Goal: Information Seeking & Learning: Check status

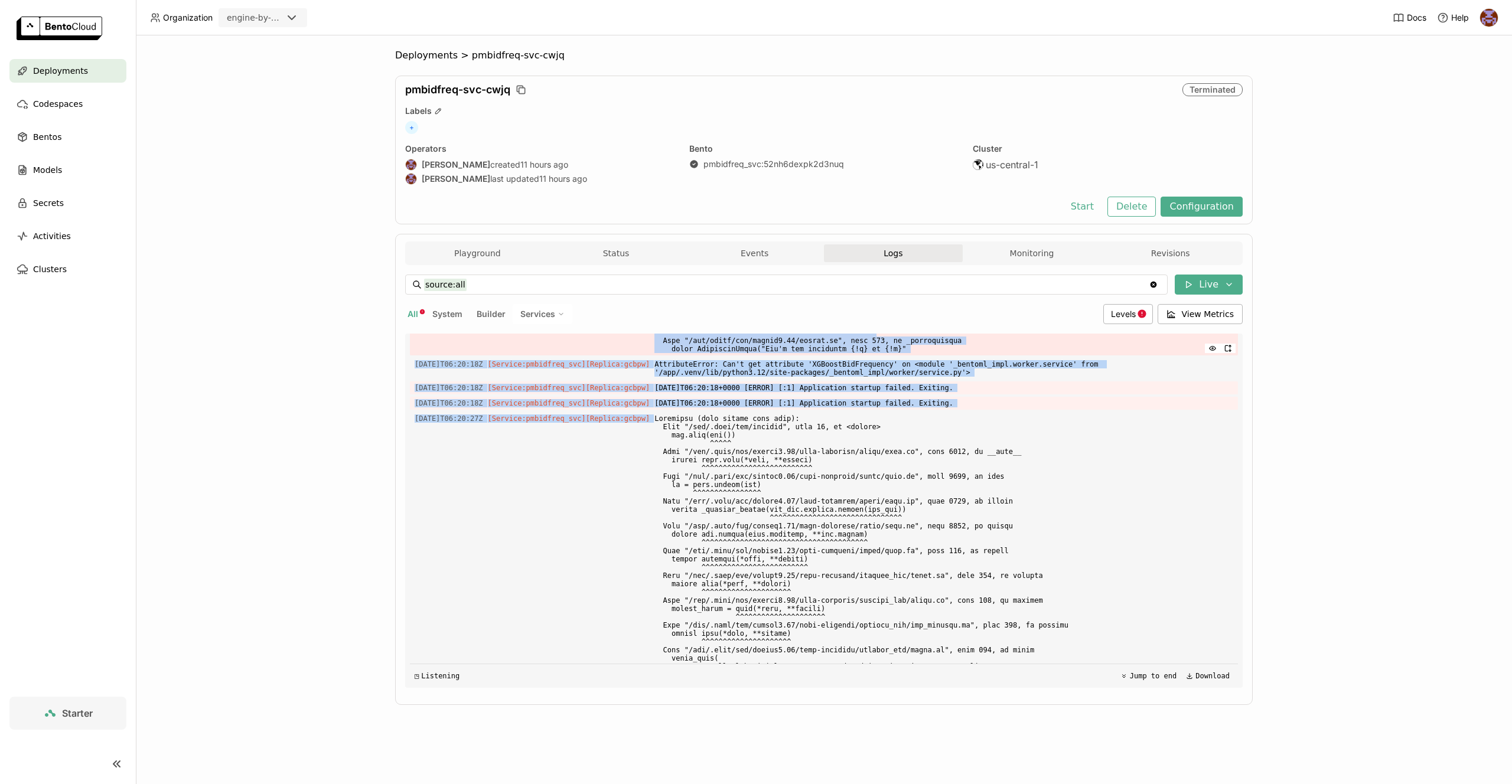
scroll to position [7782, 0]
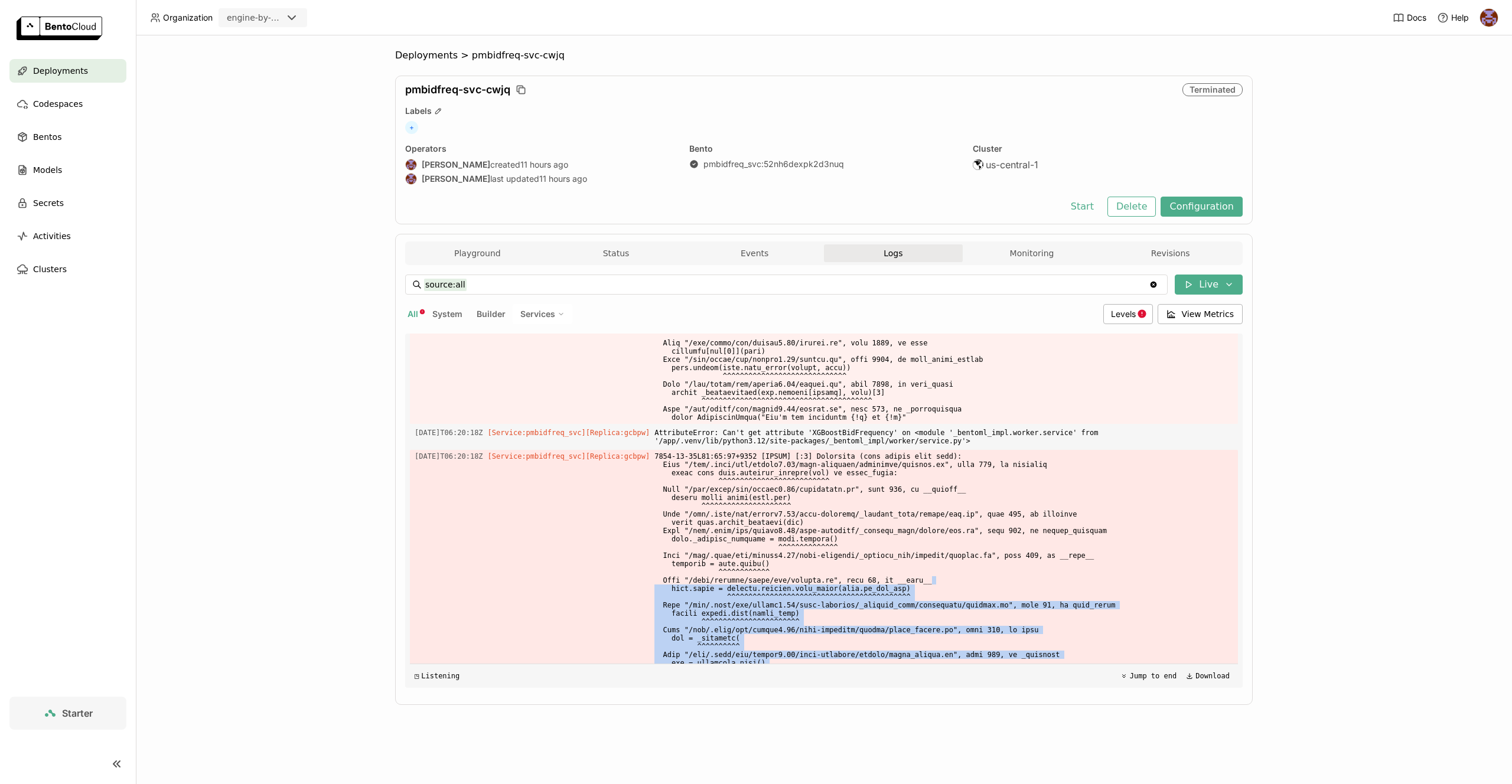
drag, startPoint x: 670, startPoint y: 523, endPoint x: 1098, endPoint y: 622, distance: 439.3
click at [1098, 622] on div "Load older logs 2025-09-22T06:13:49Z [Service:pmbidfreq_svc] [Replica: gcbpw ] …" at bounding box center [824, 510] width 828 height 354
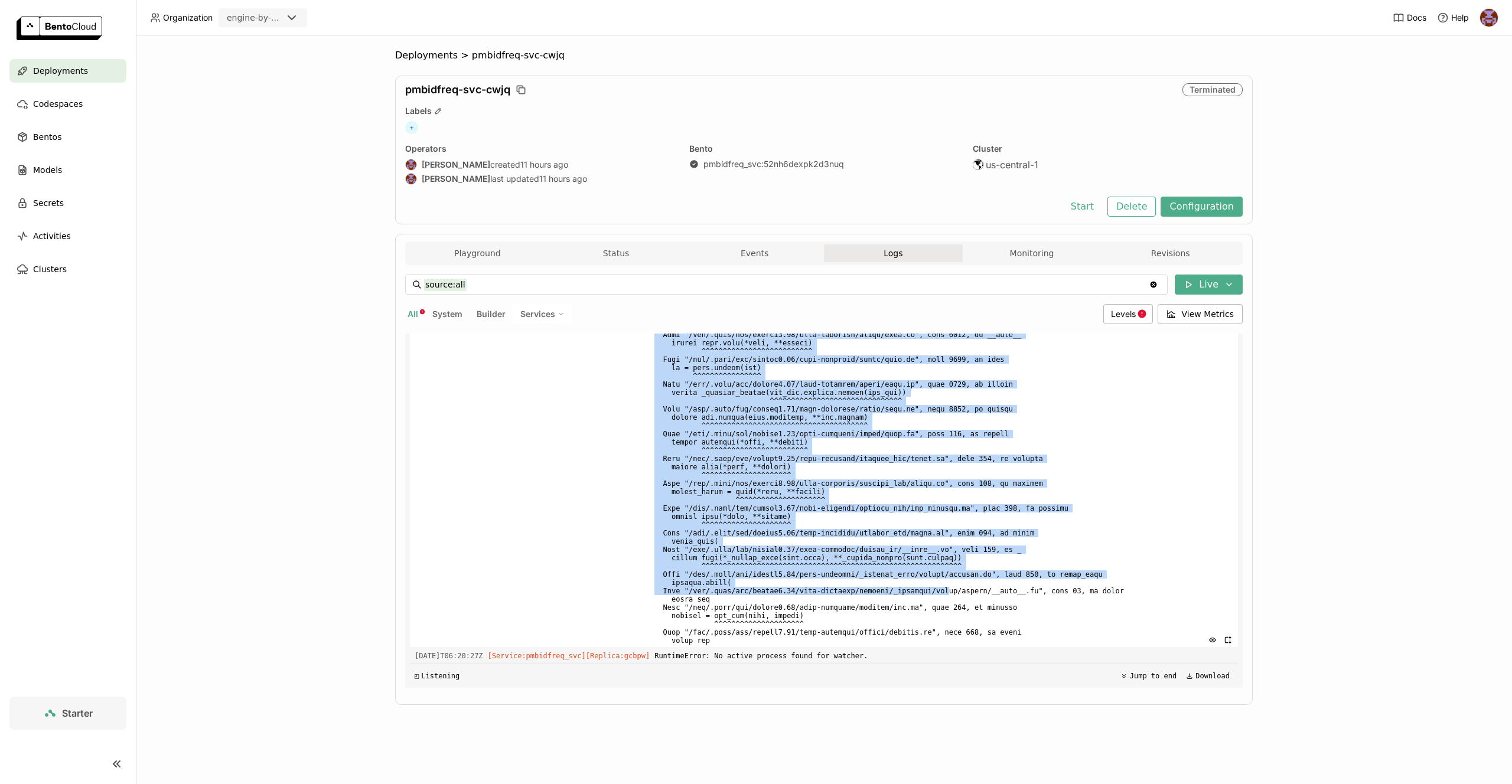
scroll to position [8345, 0]
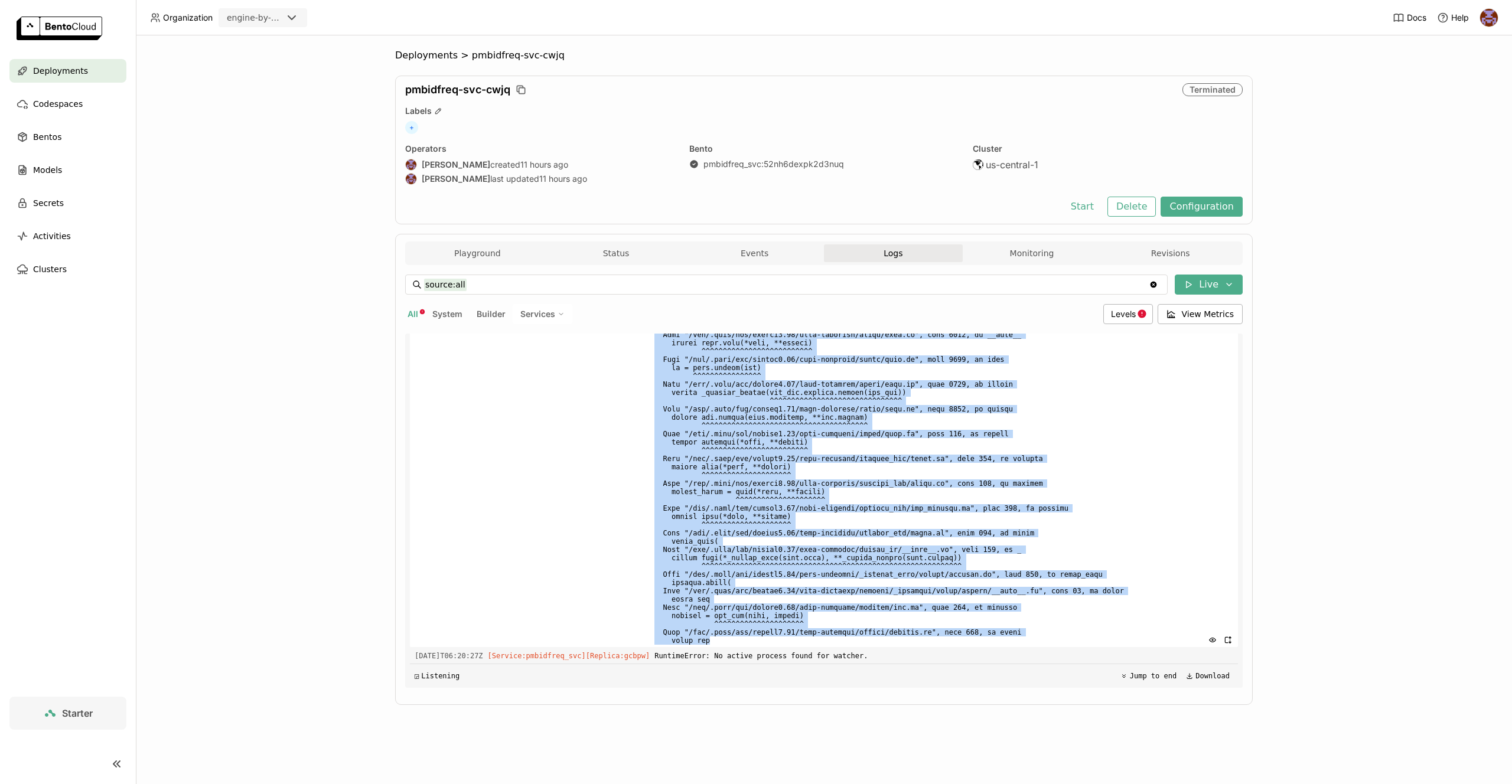
drag, startPoint x: 671, startPoint y: 474, endPoint x: 968, endPoint y: 639, distance: 339.8
click at [968, 639] on div "Load older logs 2025-09-22T06:13:49Z [Service:pmbidfreq_svc] [Replica: gcbpw ] …" at bounding box center [824, 510] width 828 height 354
copy div "AttributeError: Can't get attribute 'XGBoostBidFrequency' on <module '_bentoml_…"
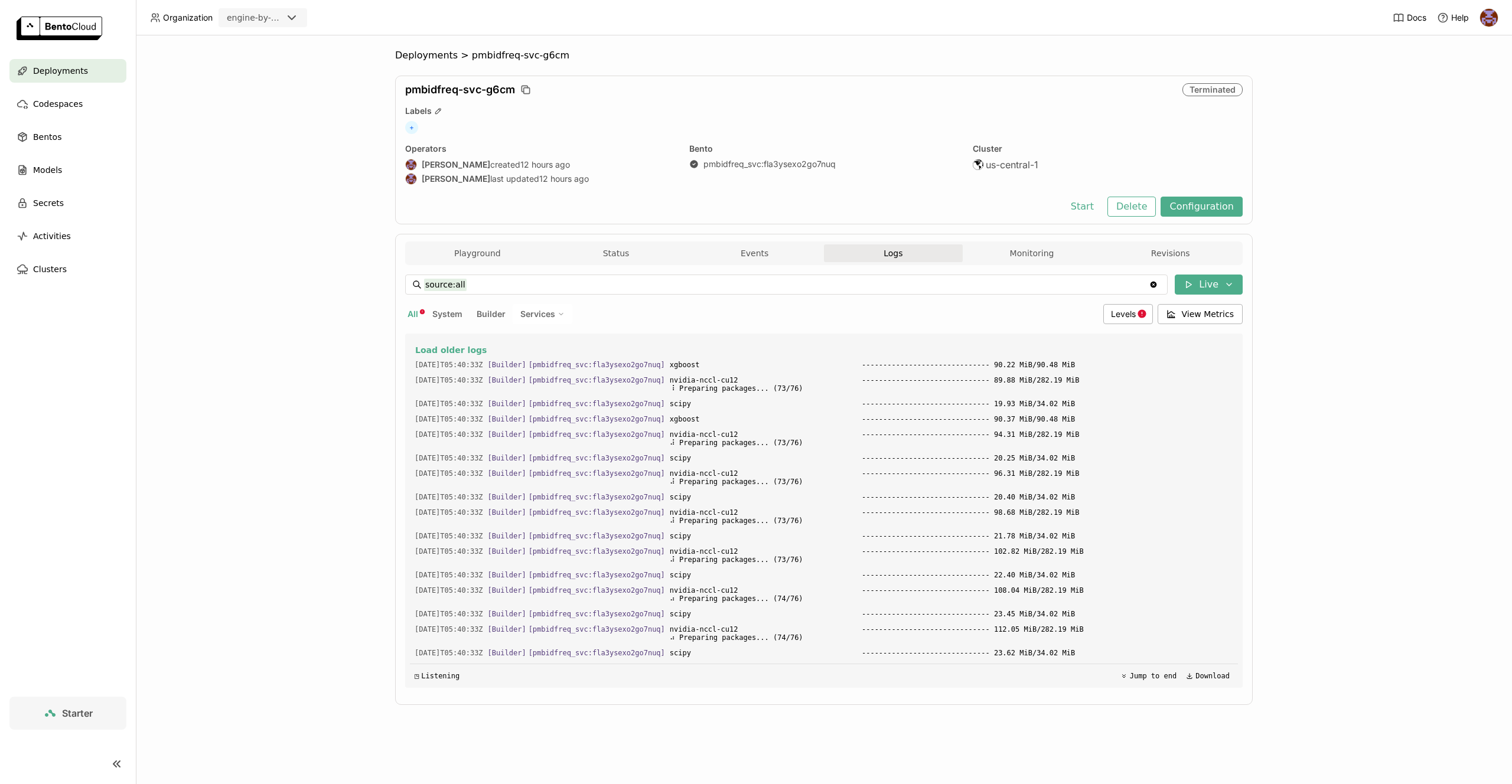
scroll to position [3017, 0]
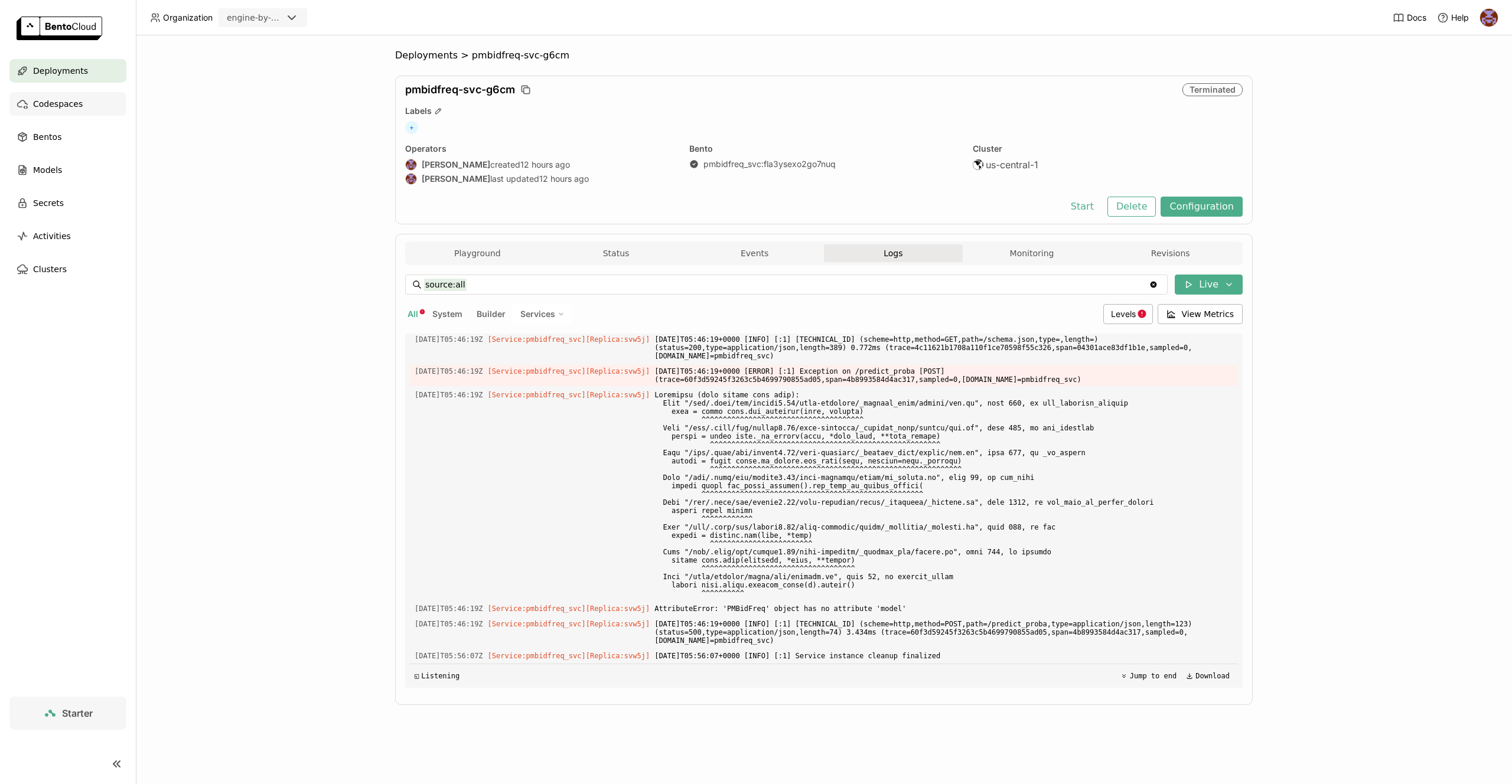
click at [91, 105] on div "Codespaces" at bounding box center [68, 104] width 117 height 23
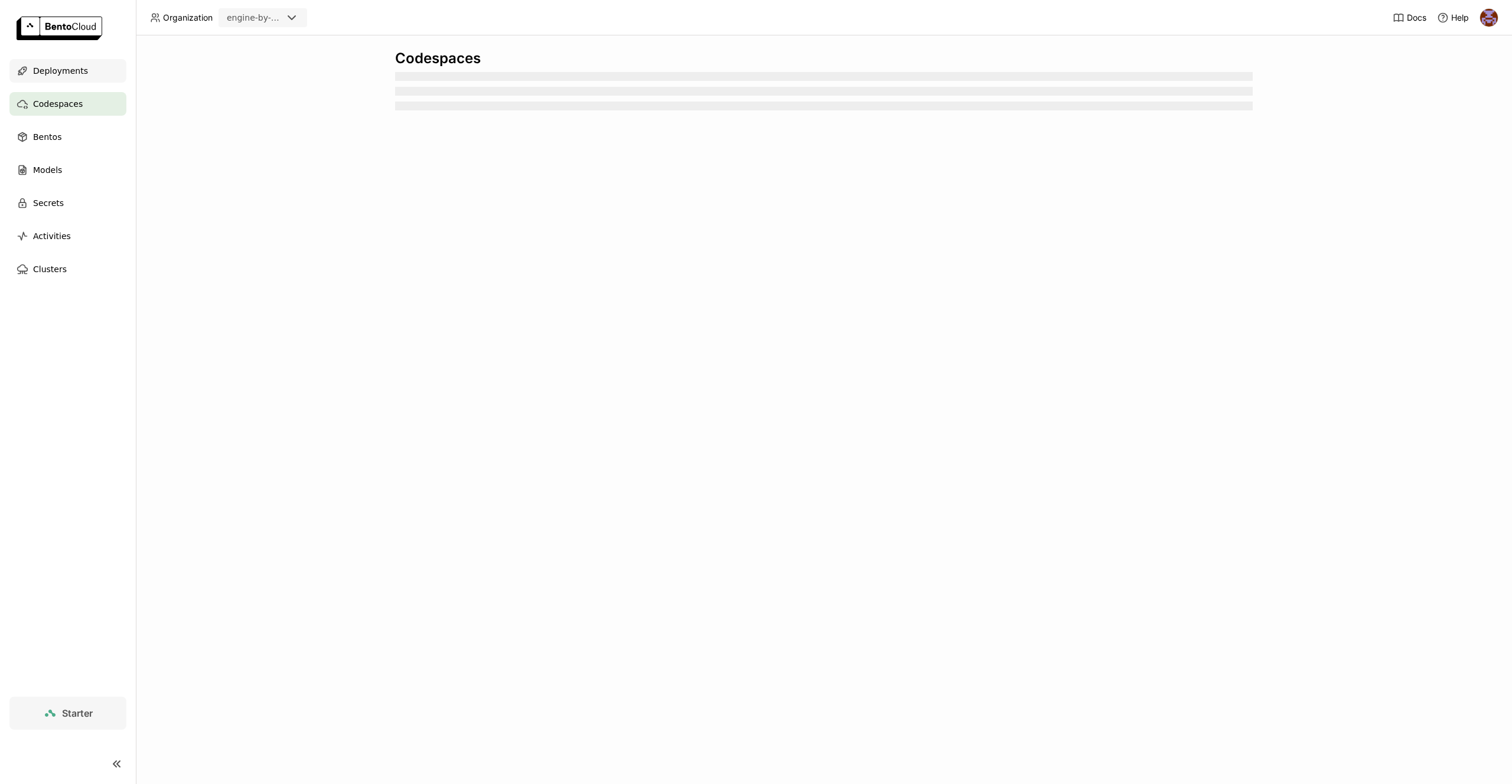
click at [96, 75] on div "Deployments" at bounding box center [68, 71] width 117 height 23
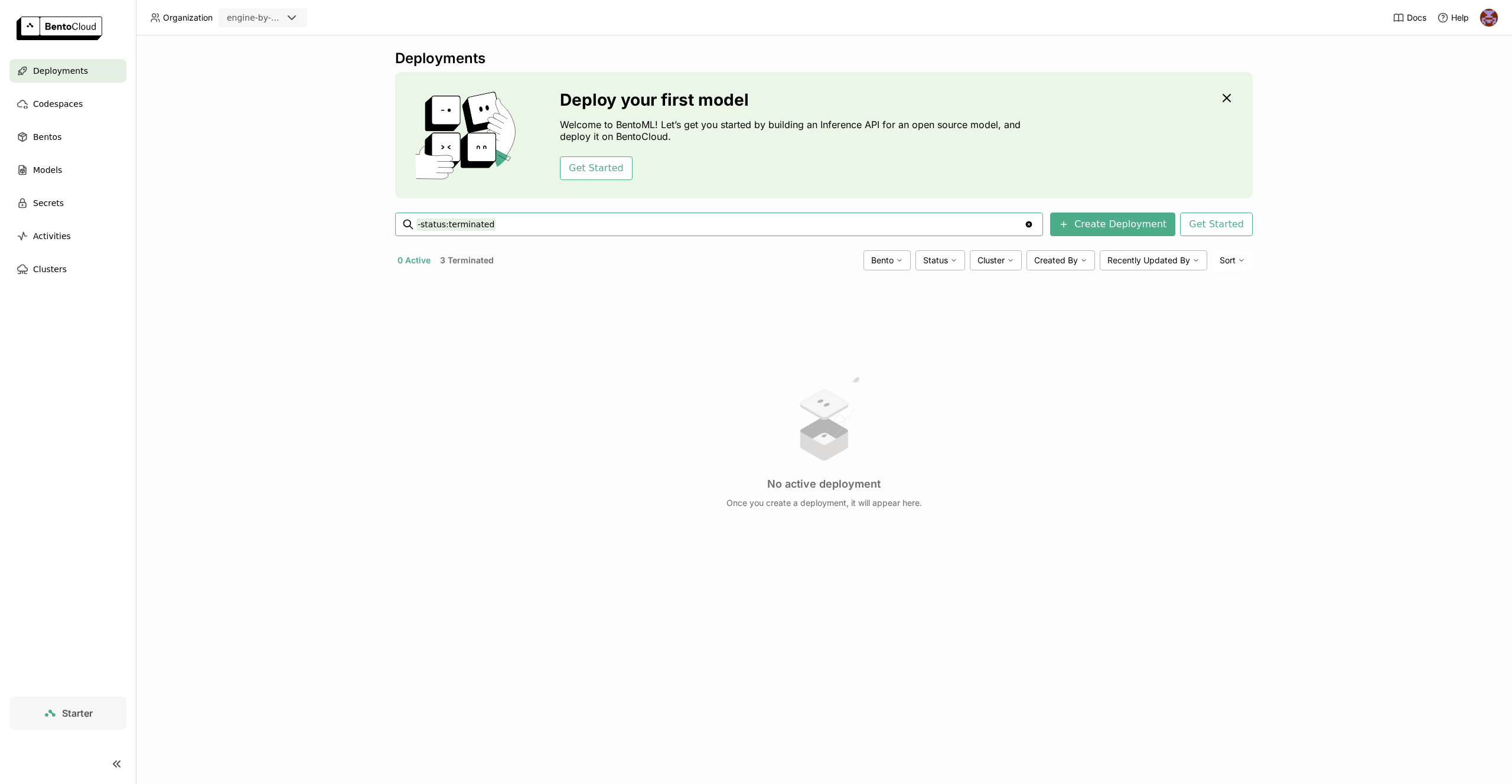
click at [80, 116] on ul "Deployments Codespaces Bentos Models Secrets Activities Clusters" at bounding box center [68, 170] width 136 height 222
click at [83, 105] on div "Codespaces" at bounding box center [68, 104] width 117 height 23
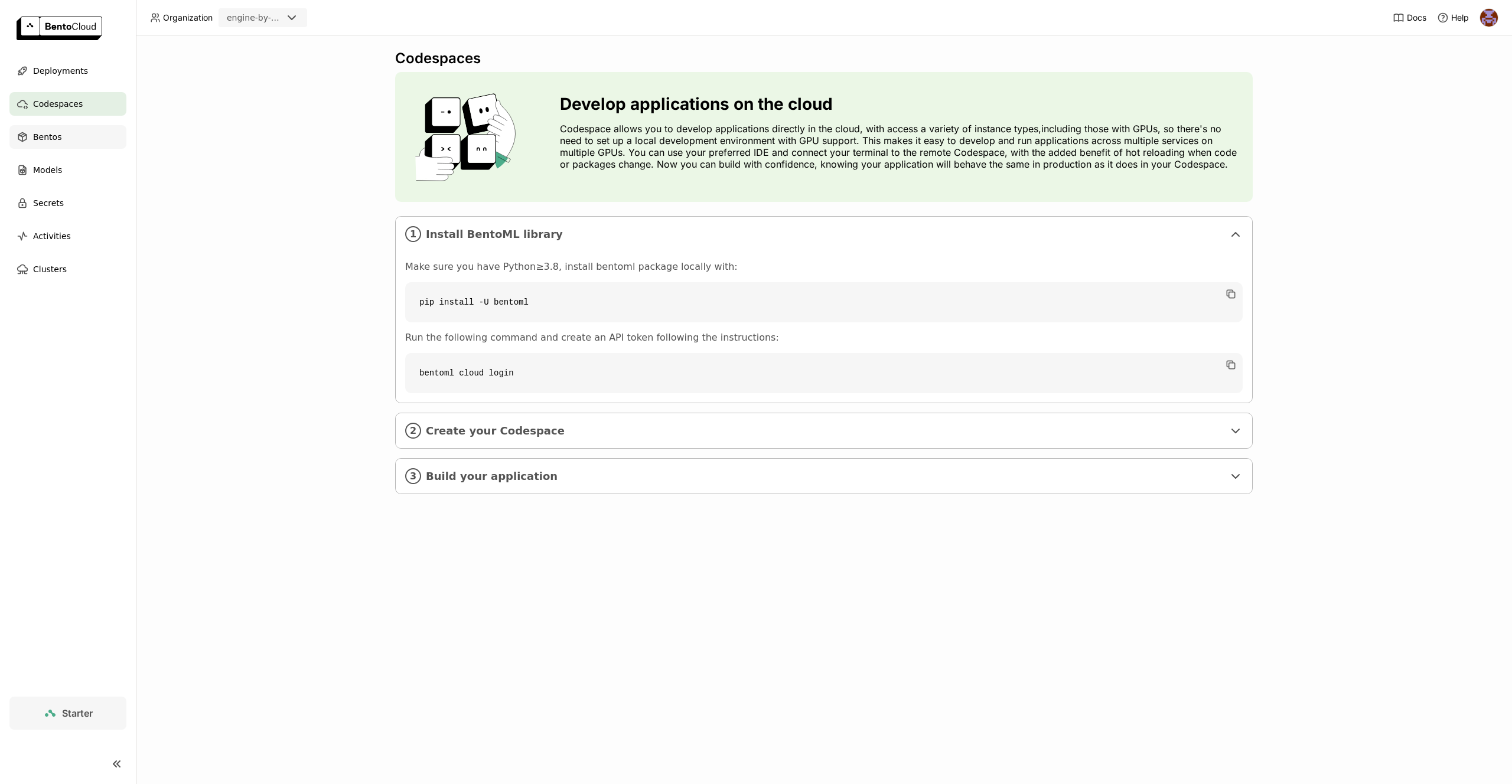
click at [51, 141] on span "Bentos" at bounding box center [47, 137] width 28 height 14
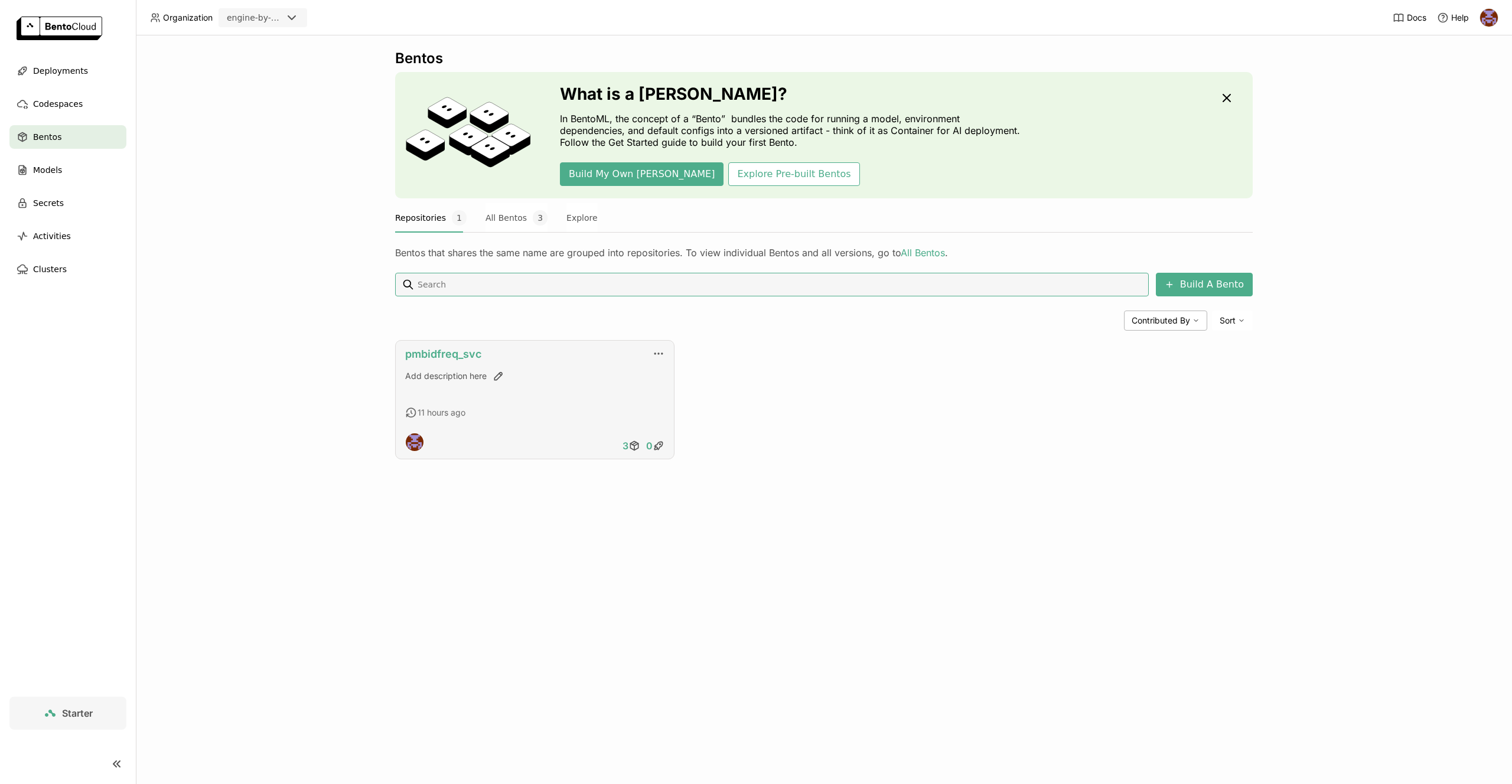
click at [440, 352] on link "pmbidfreq_svc" at bounding box center [443, 354] width 76 height 13
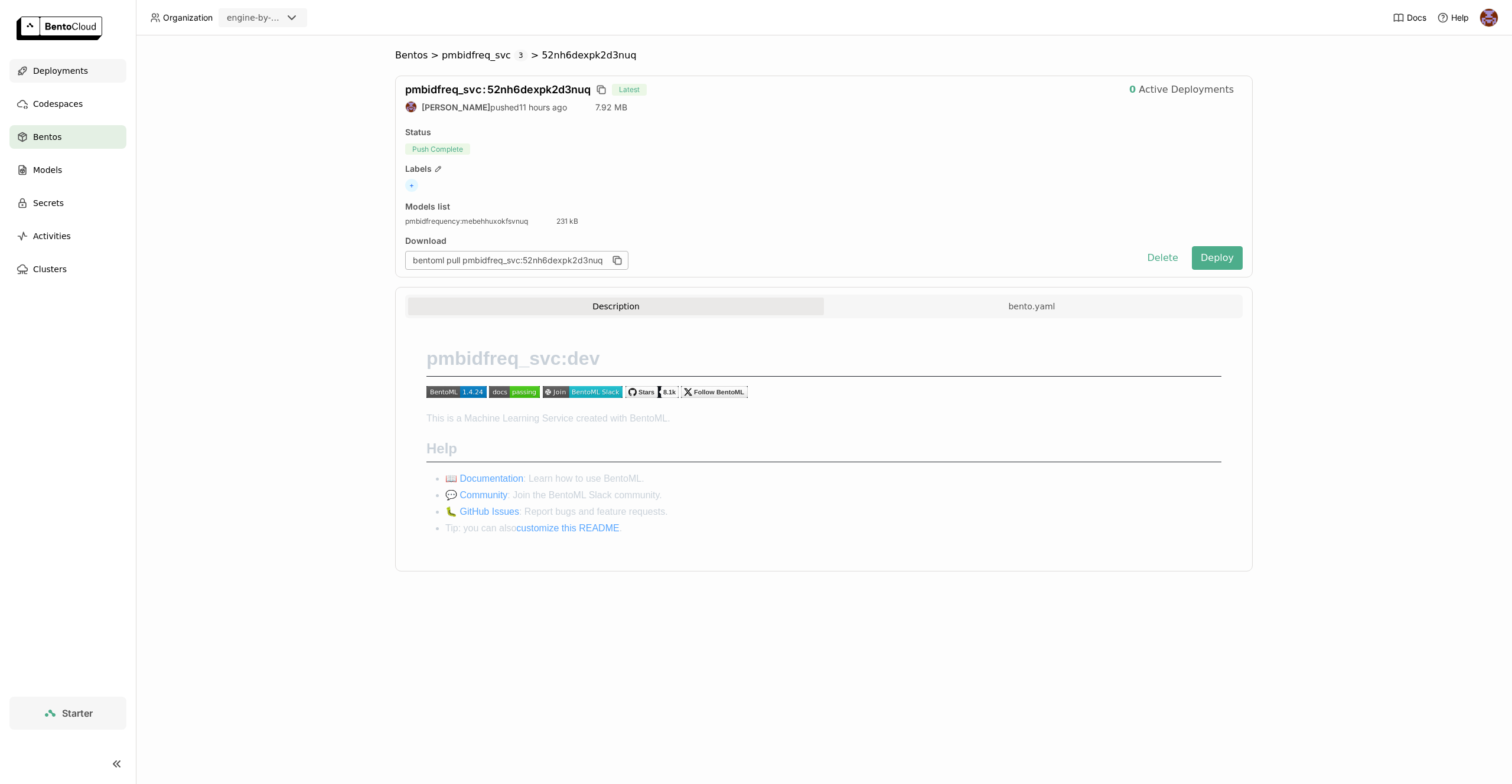
click at [68, 73] on span "Deployments" at bounding box center [60, 71] width 55 height 14
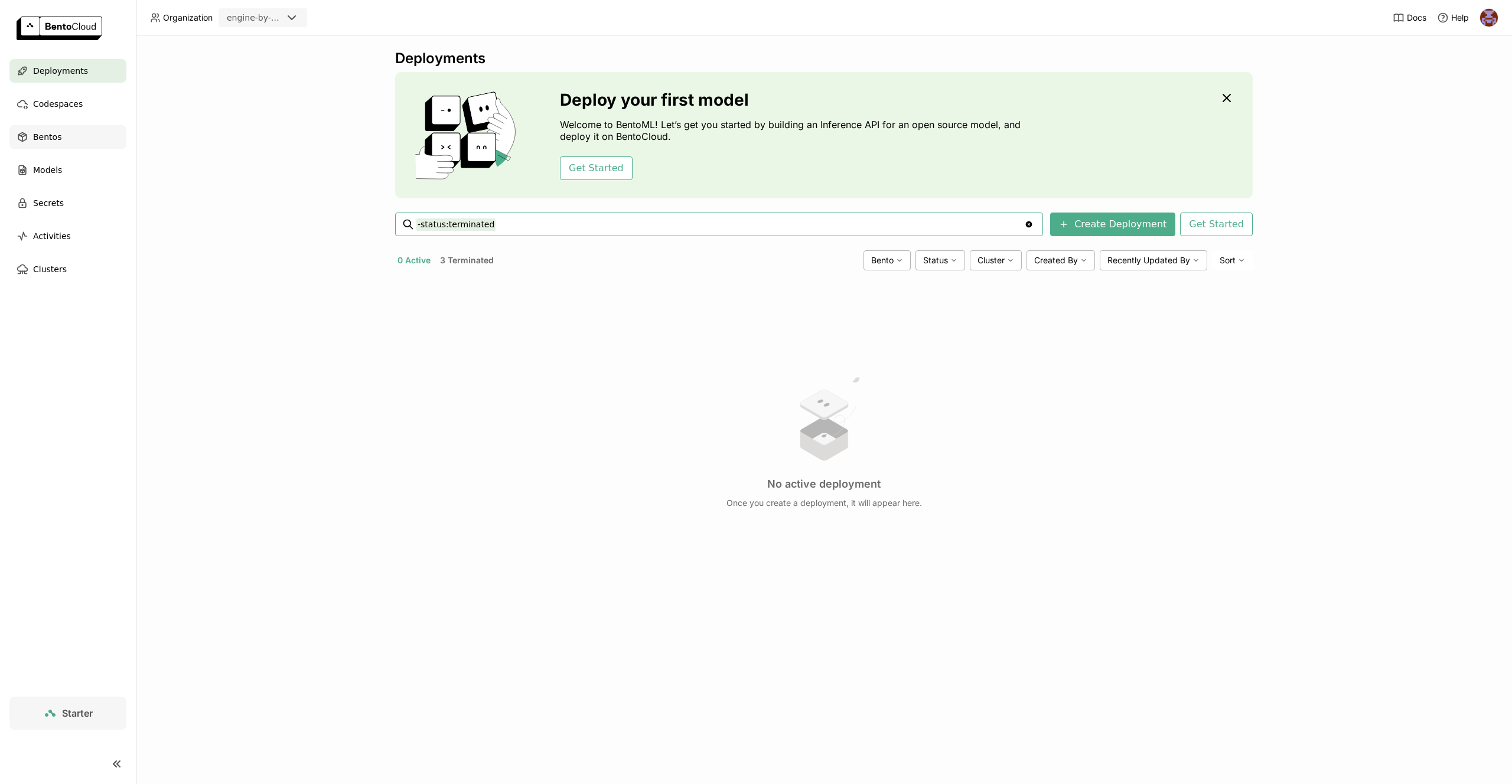
click at [57, 134] on span "Bentos" at bounding box center [47, 137] width 28 height 14
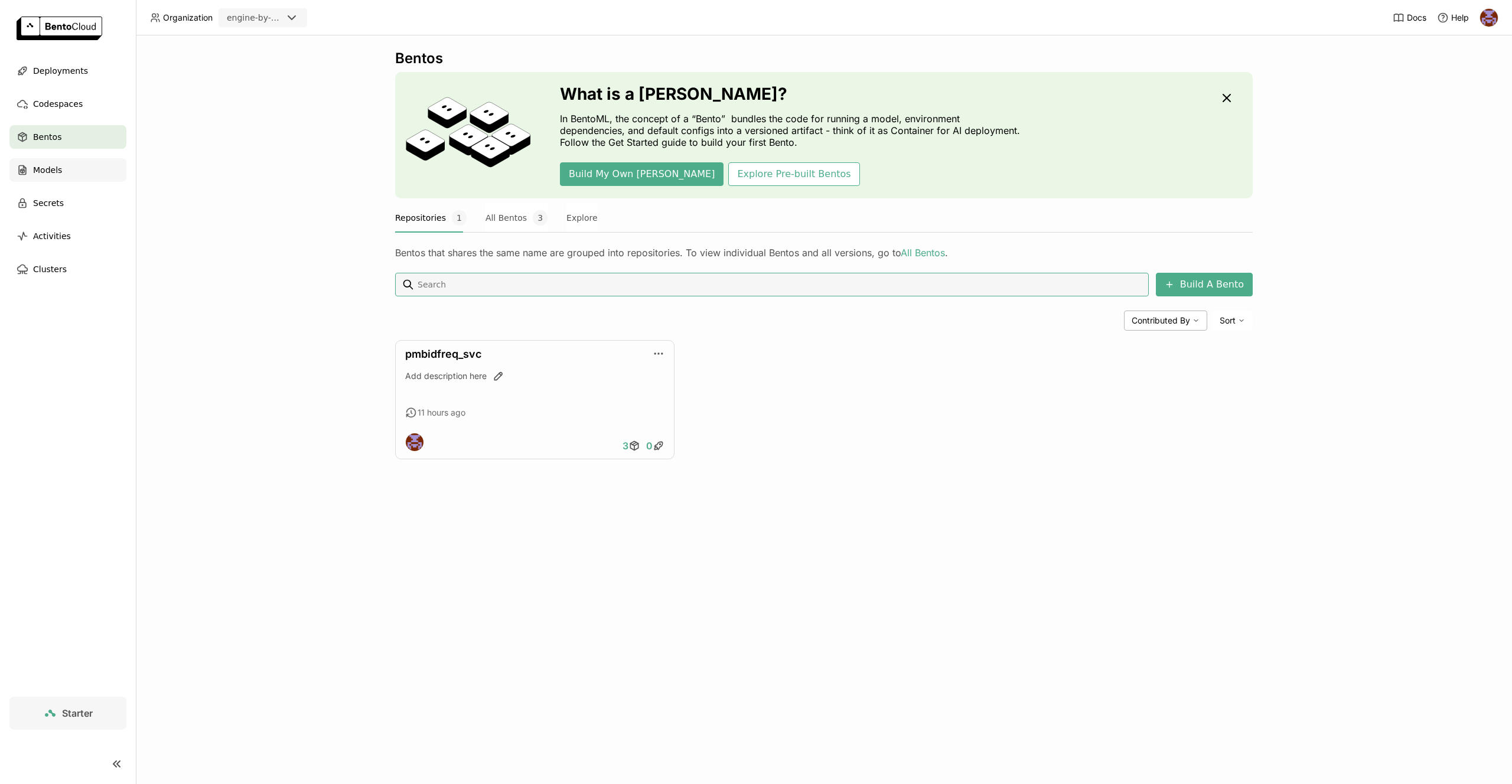
click at [55, 167] on span "Models" at bounding box center [47, 170] width 29 height 14
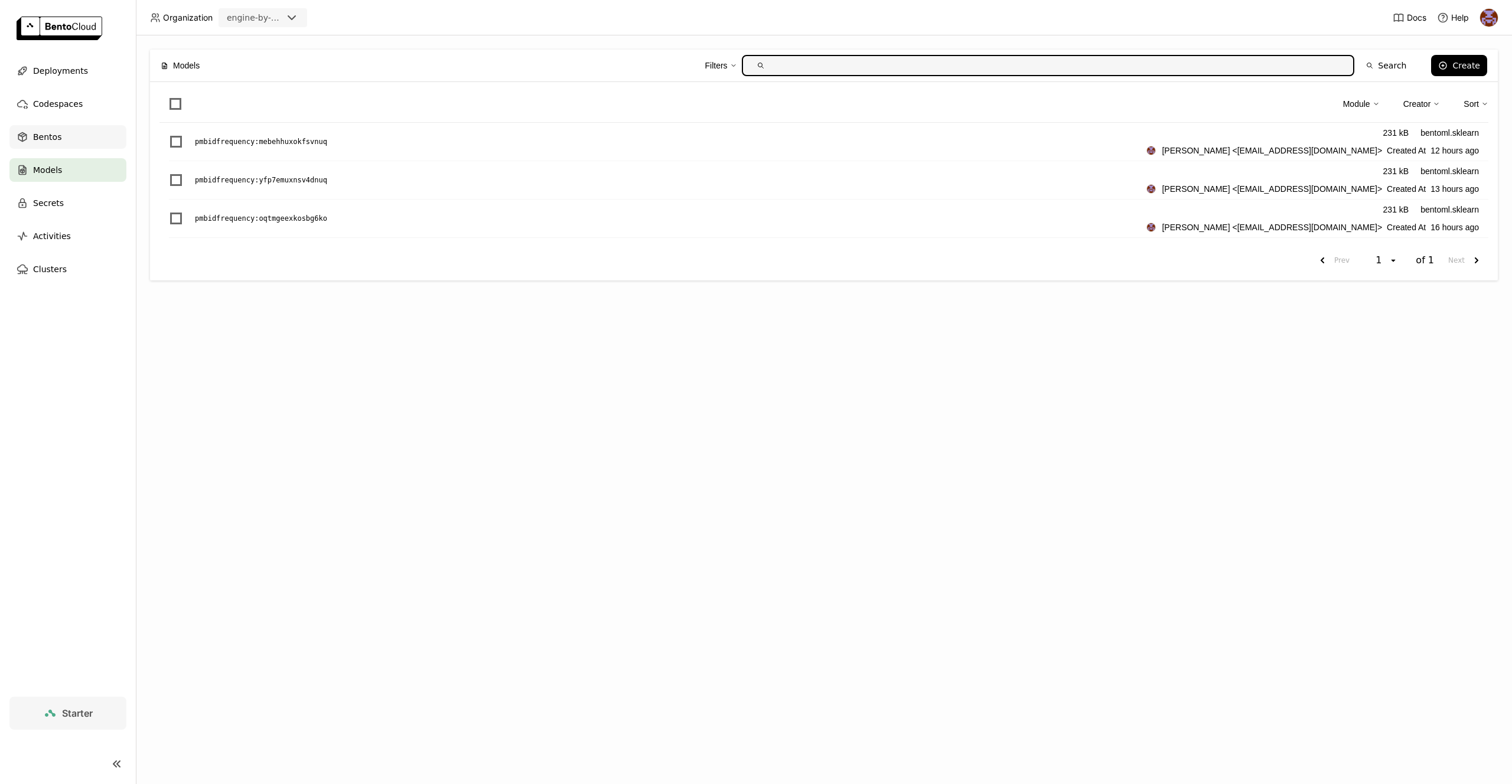
click at [56, 134] on span "Bentos" at bounding box center [47, 137] width 28 height 14
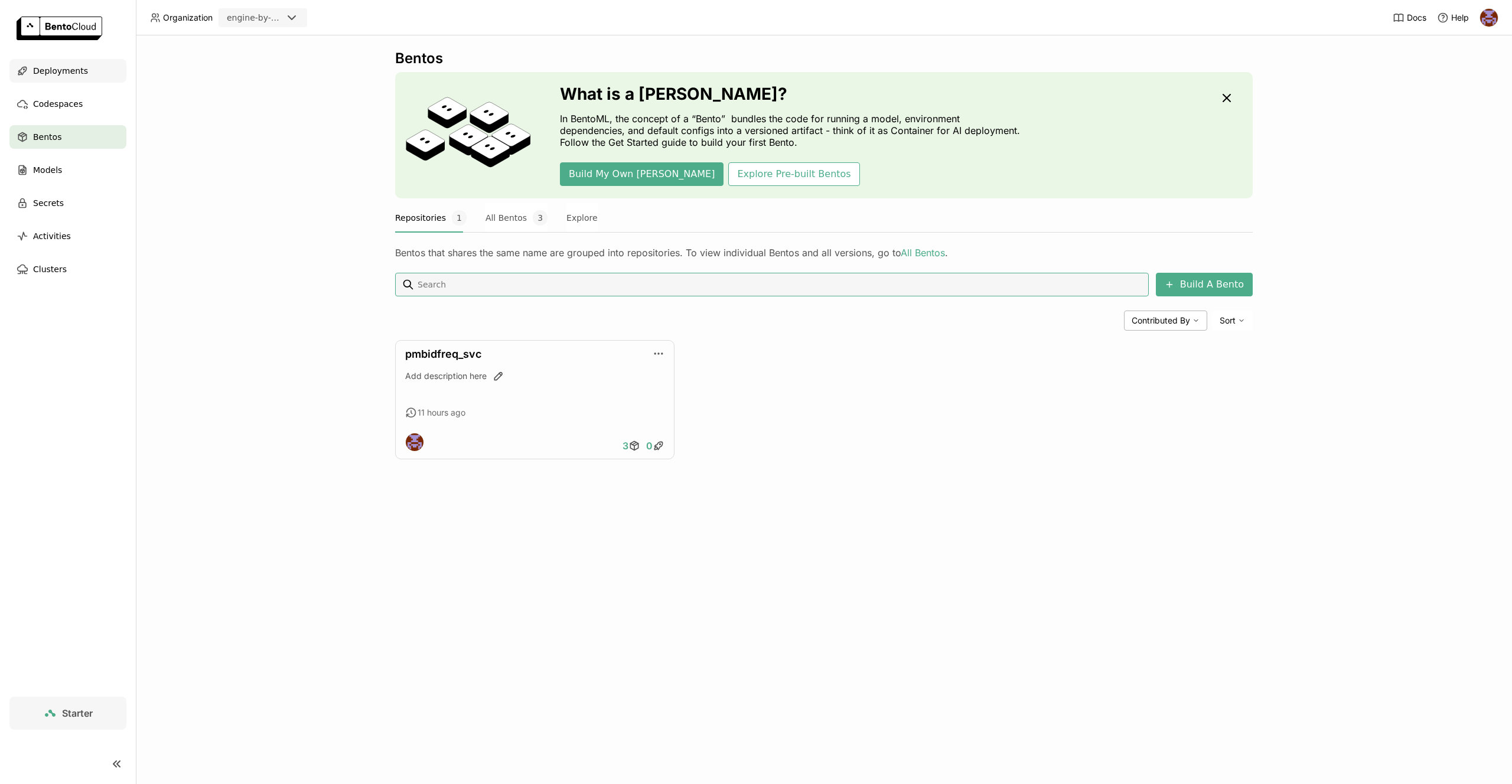
click at [78, 75] on span "Deployments" at bounding box center [60, 71] width 55 height 14
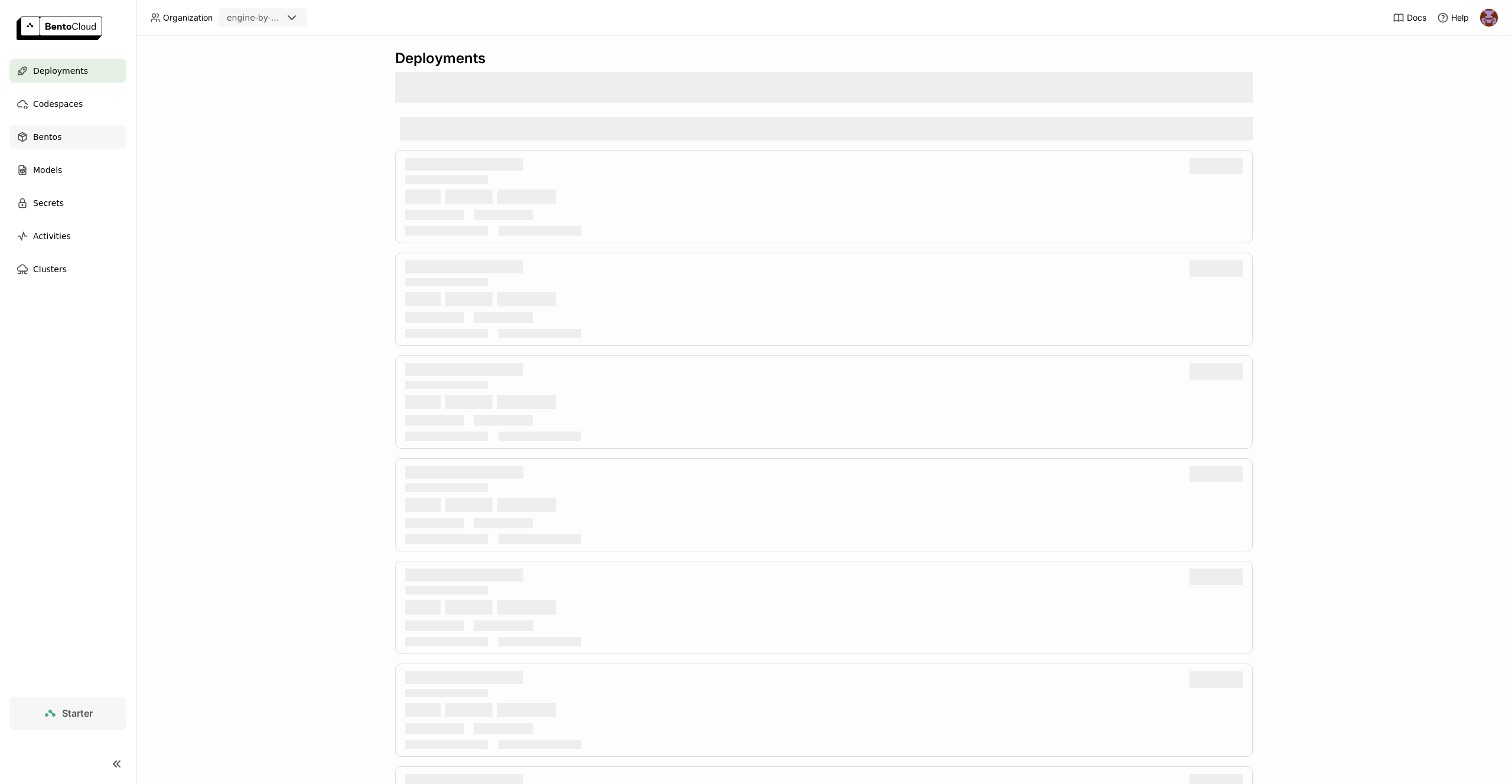
click at [56, 136] on span "Bentos" at bounding box center [47, 137] width 28 height 14
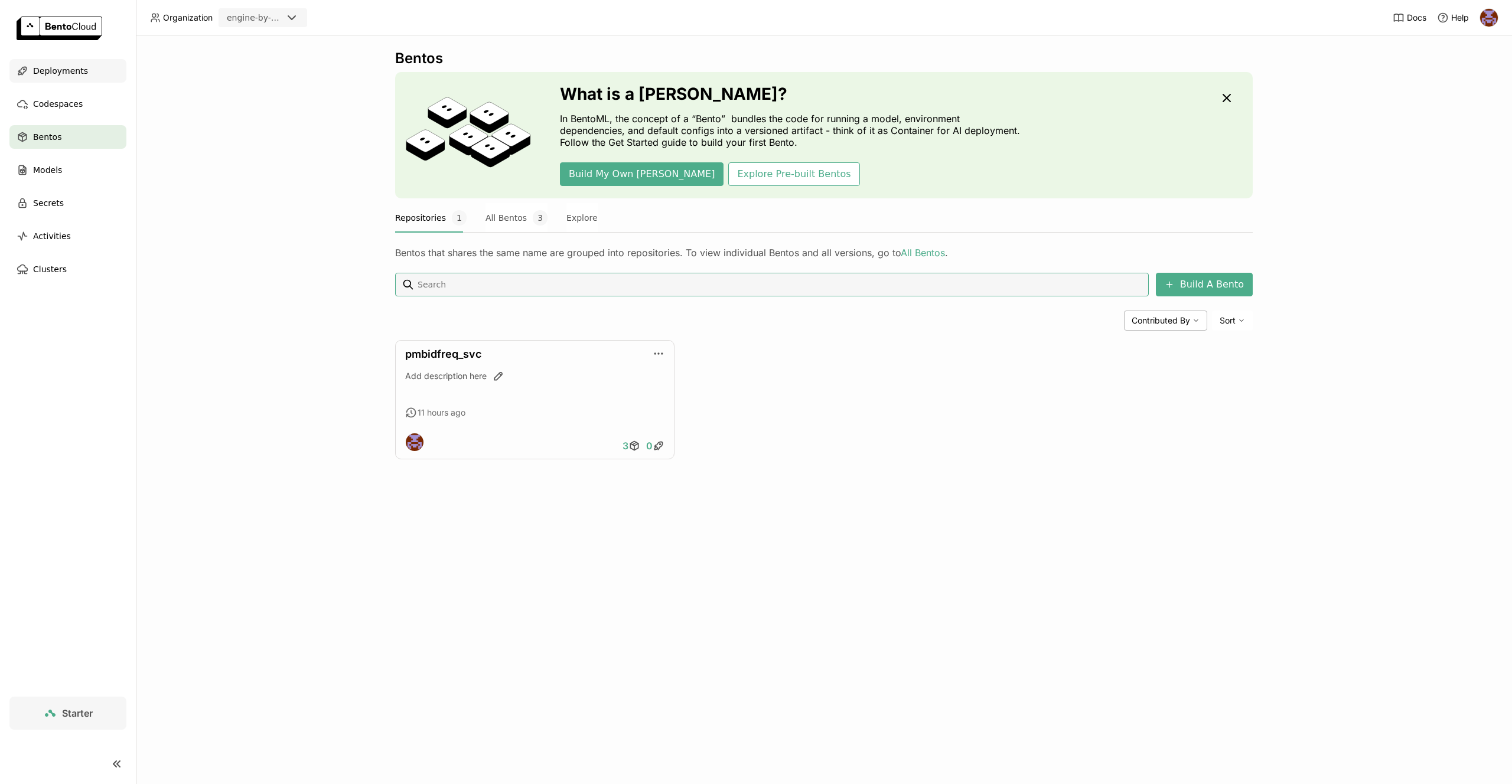
click at [81, 69] on span "Deployments" at bounding box center [60, 71] width 55 height 14
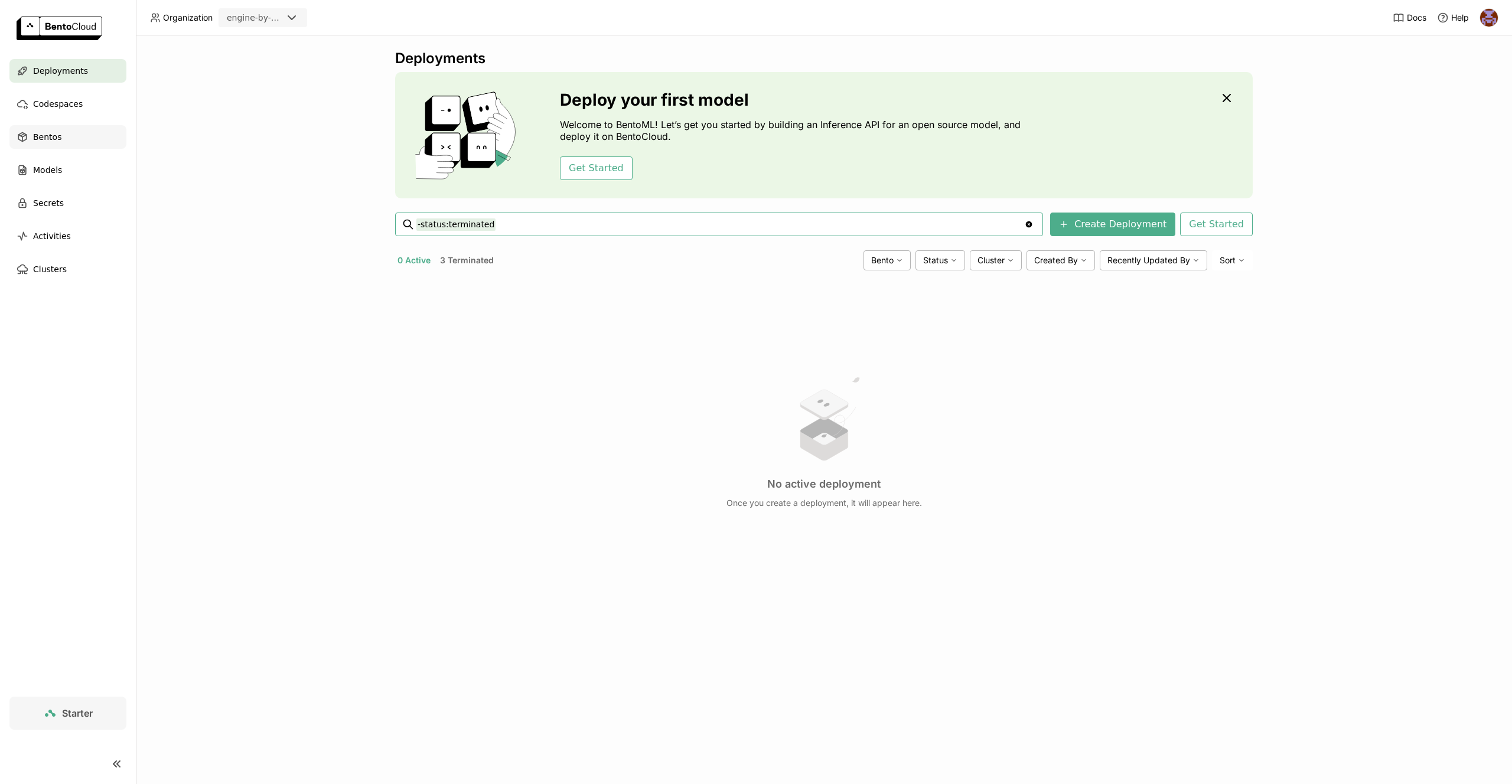
click at [70, 132] on div "Bentos" at bounding box center [68, 136] width 117 height 23
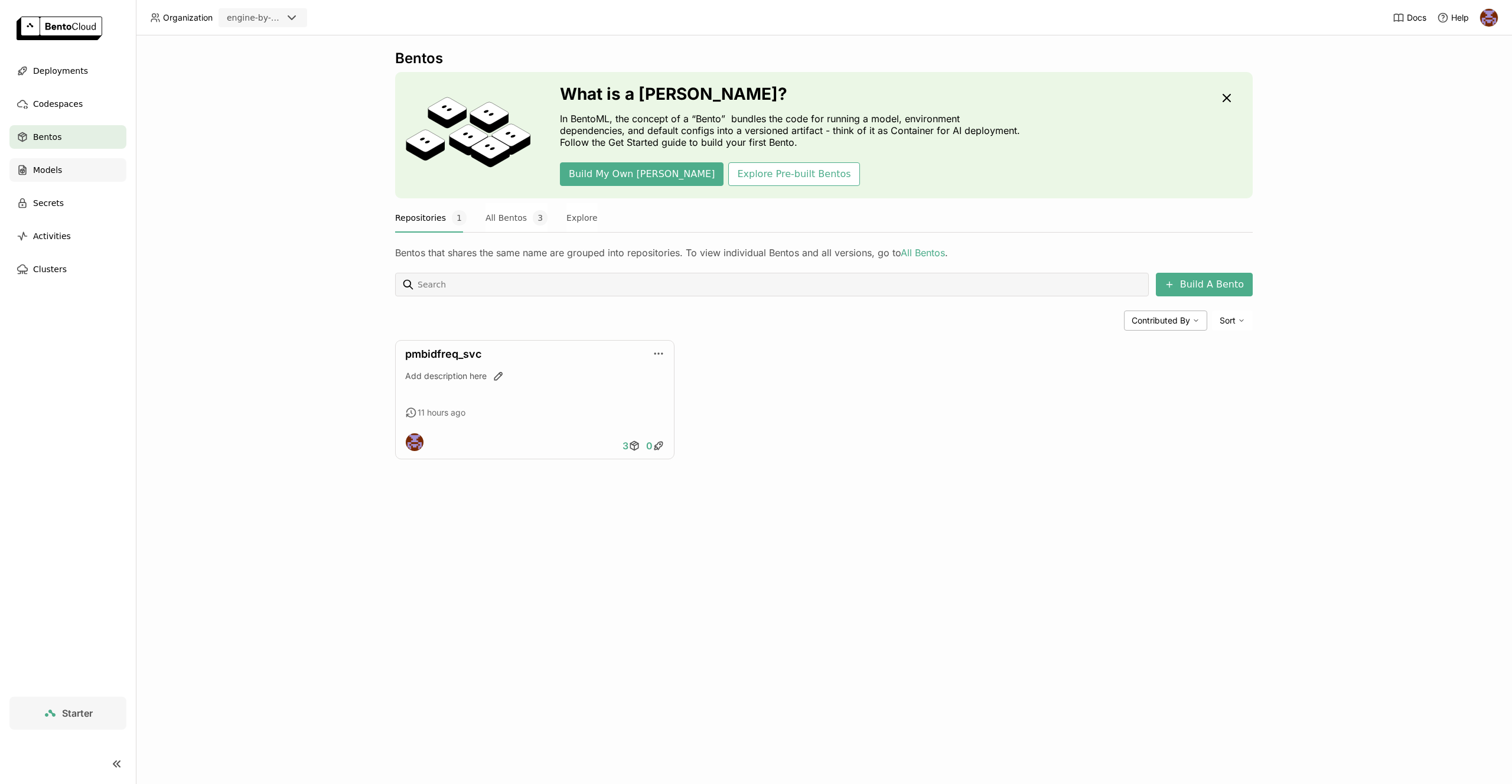
click at [68, 168] on div "Models" at bounding box center [68, 170] width 117 height 23
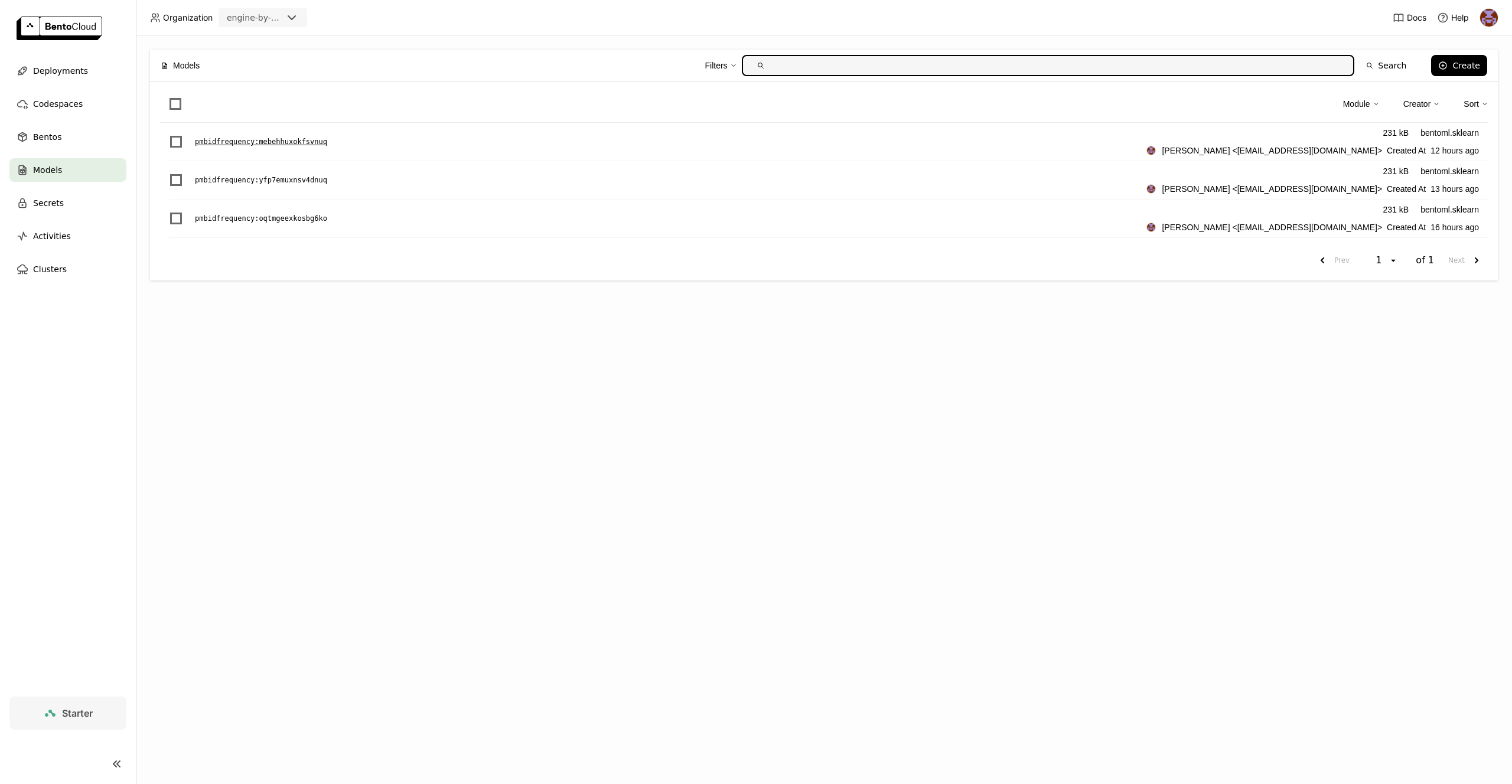
click at [321, 141] on p "pmbidfrequency : mebehhuxokfsvnuq" at bounding box center [261, 141] width 132 height 12
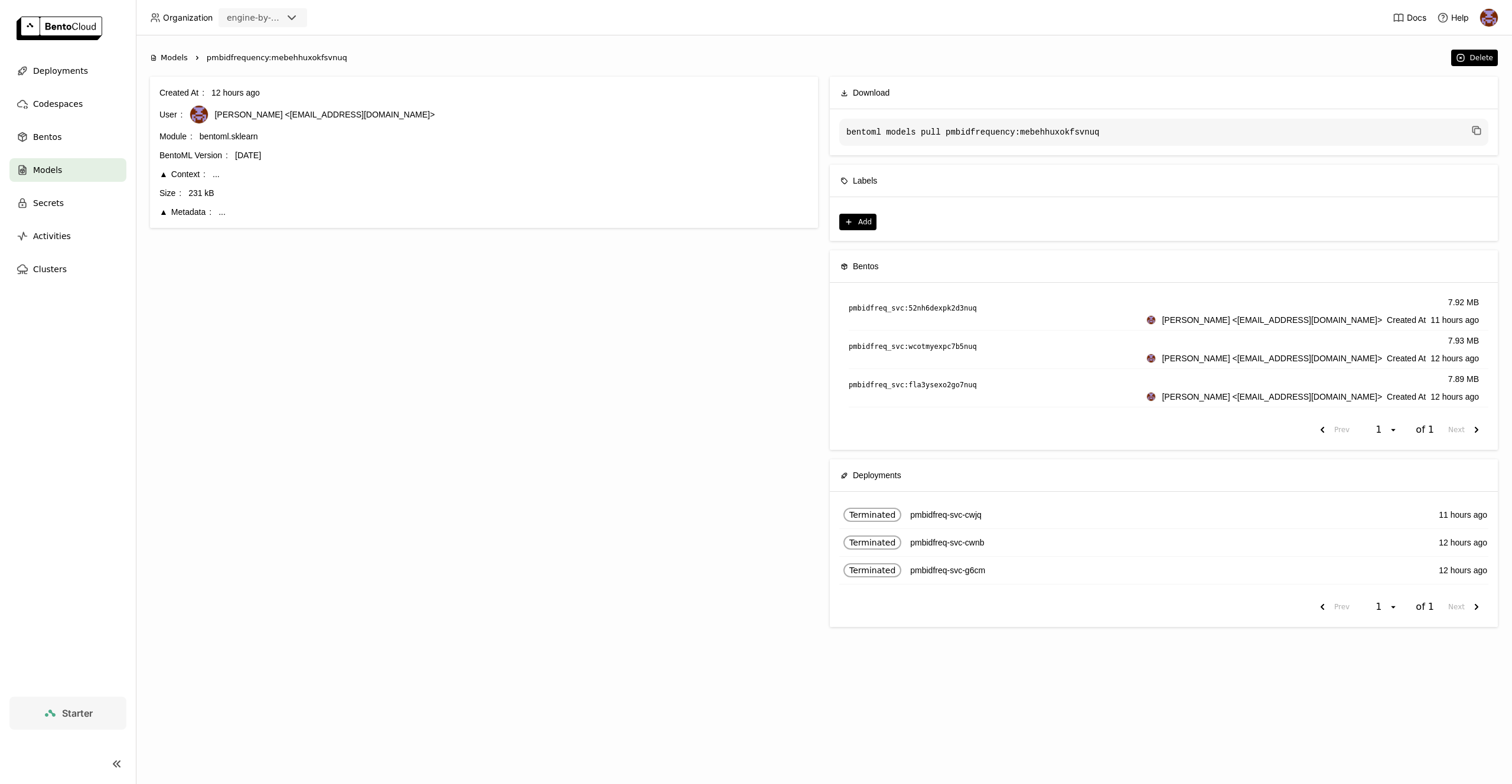
click at [1492, 15] on img at bounding box center [1489, 18] width 18 height 18
click at [1465, 62] on span "Billing" at bounding box center [1460, 62] width 22 height 11
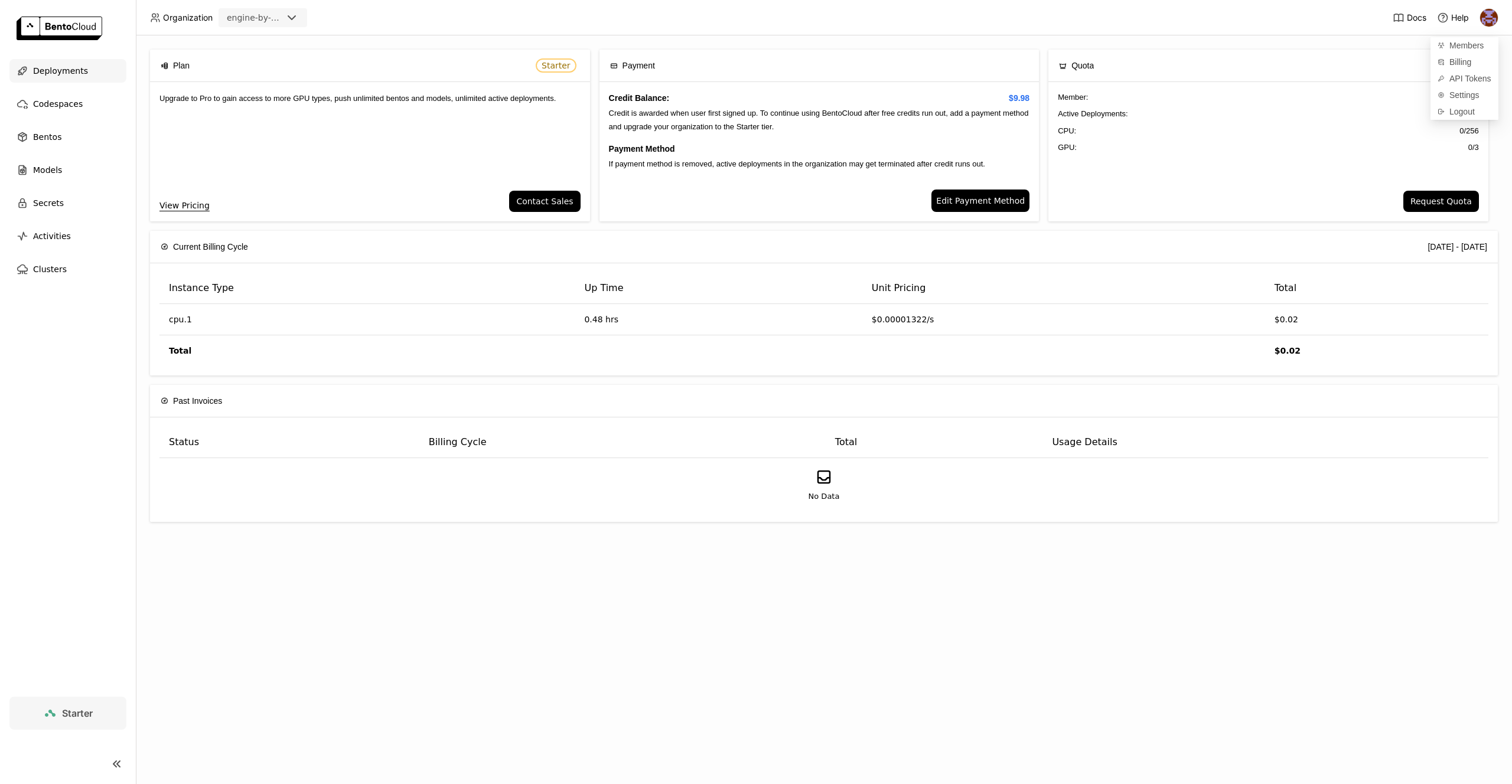
click at [41, 72] on span "Deployments" at bounding box center [60, 71] width 55 height 14
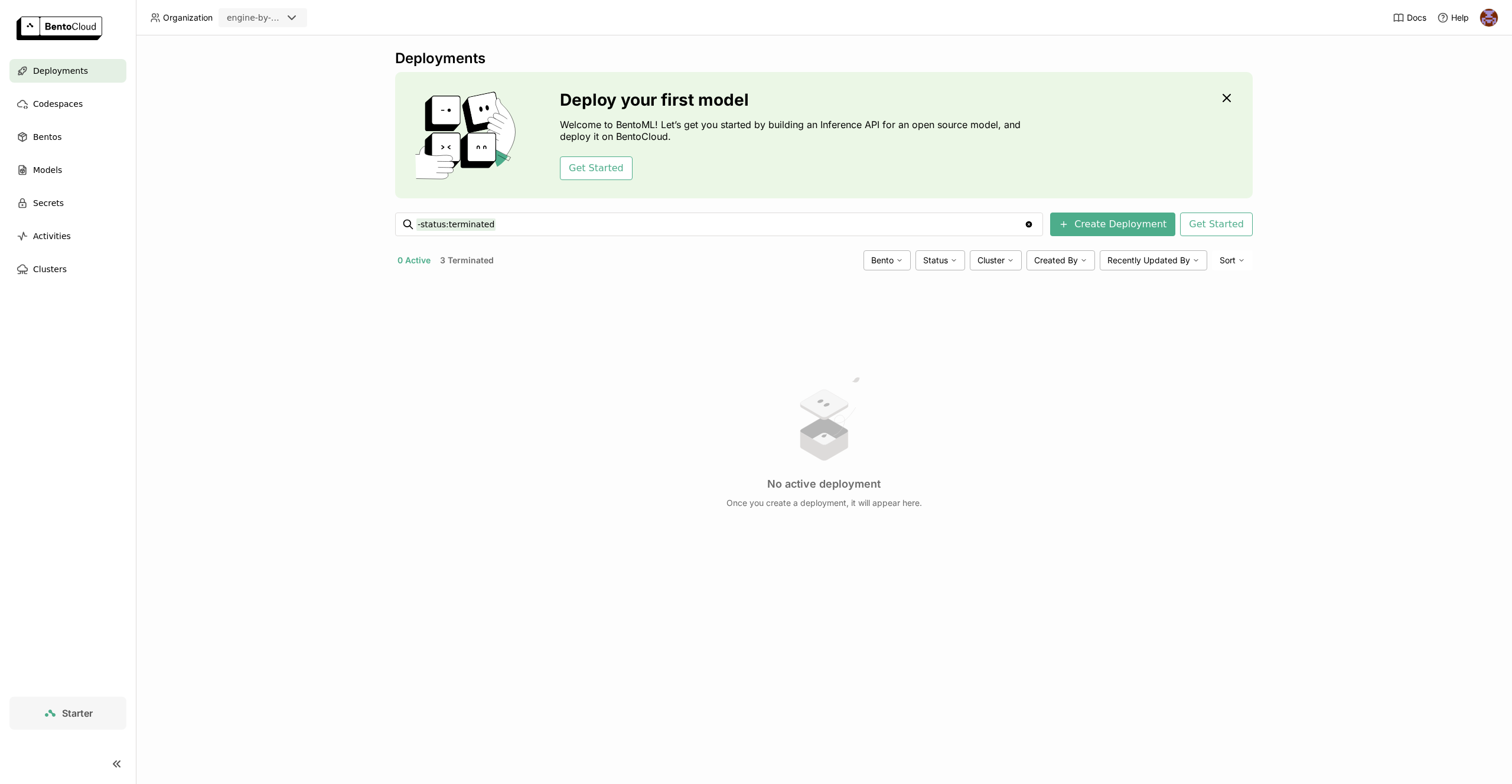
click at [221, 218] on div "Deployments Deploy your first model Welcome to BentoML! Let’s get you started b…" at bounding box center [824, 410] width 1376 height 749
click at [44, 65] on span "Deployments" at bounding box center [60, 71] width 55 height 14
click at [66, 135] on div "Bentos" at bounding box center [68, 136] width 117 height 23
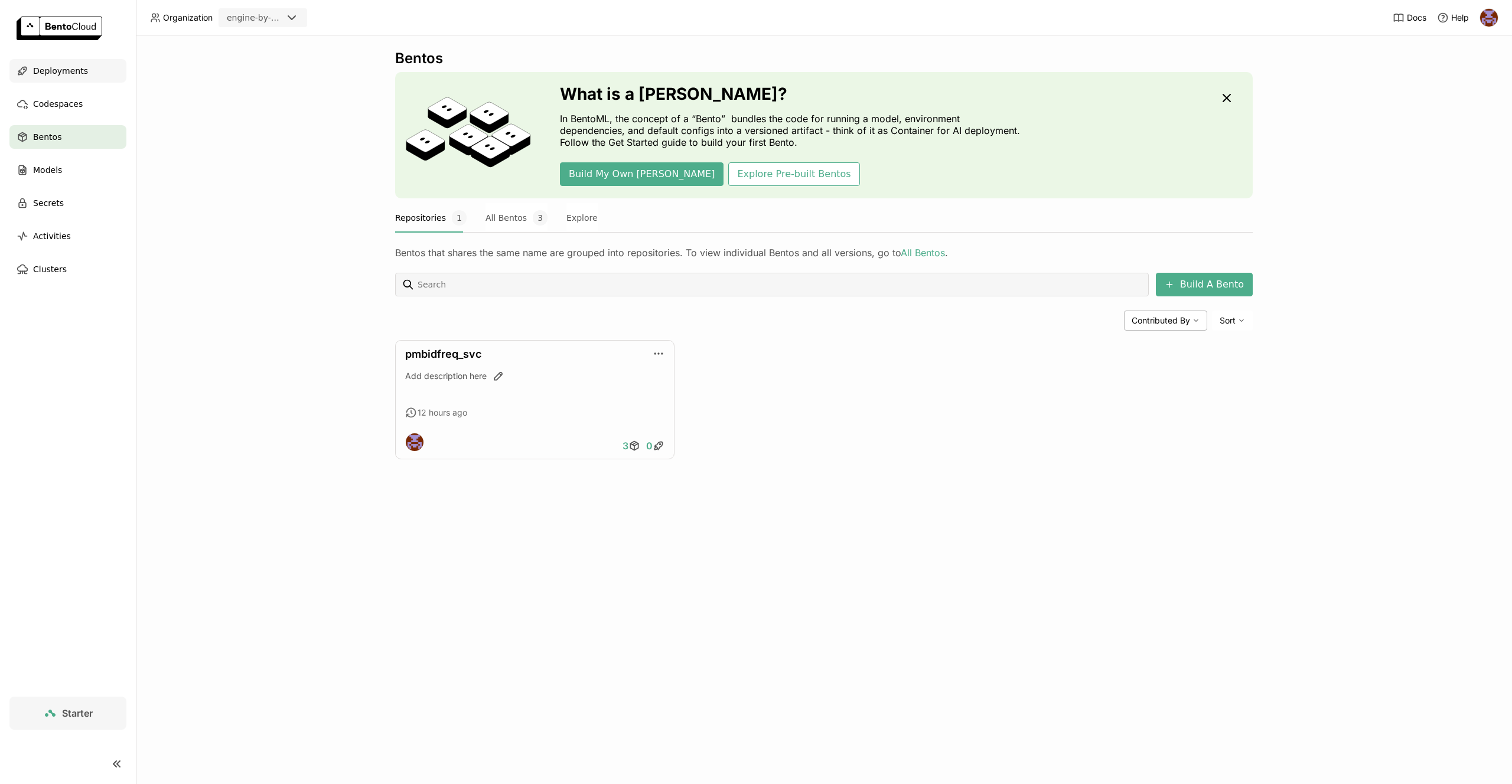
click at [44, 59] on div "Deployments" at bounding box center [68, 71] width 117 height 23
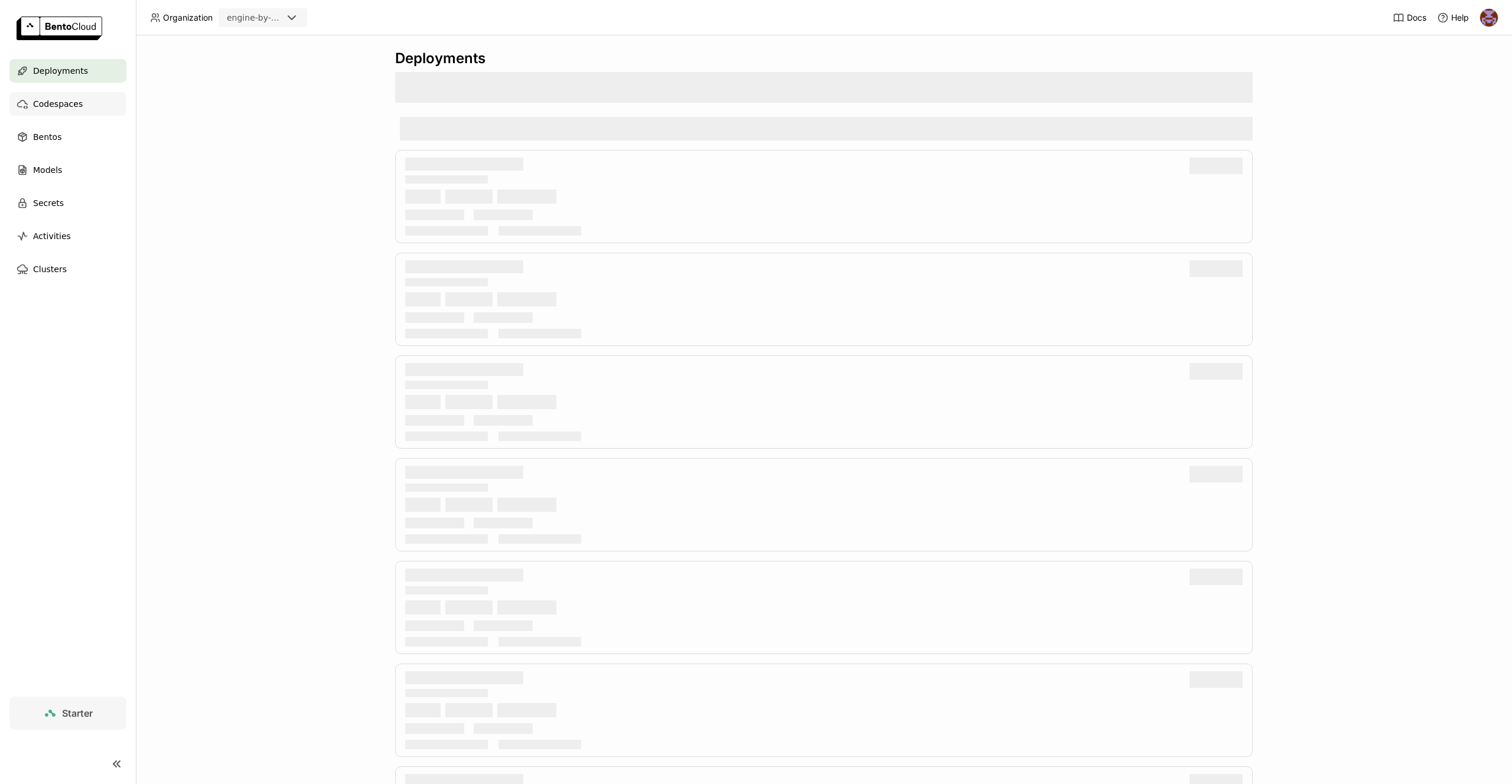
click at [87, 109] on div "Codespaces" at bounding box center [68, 104] width 117 height 23
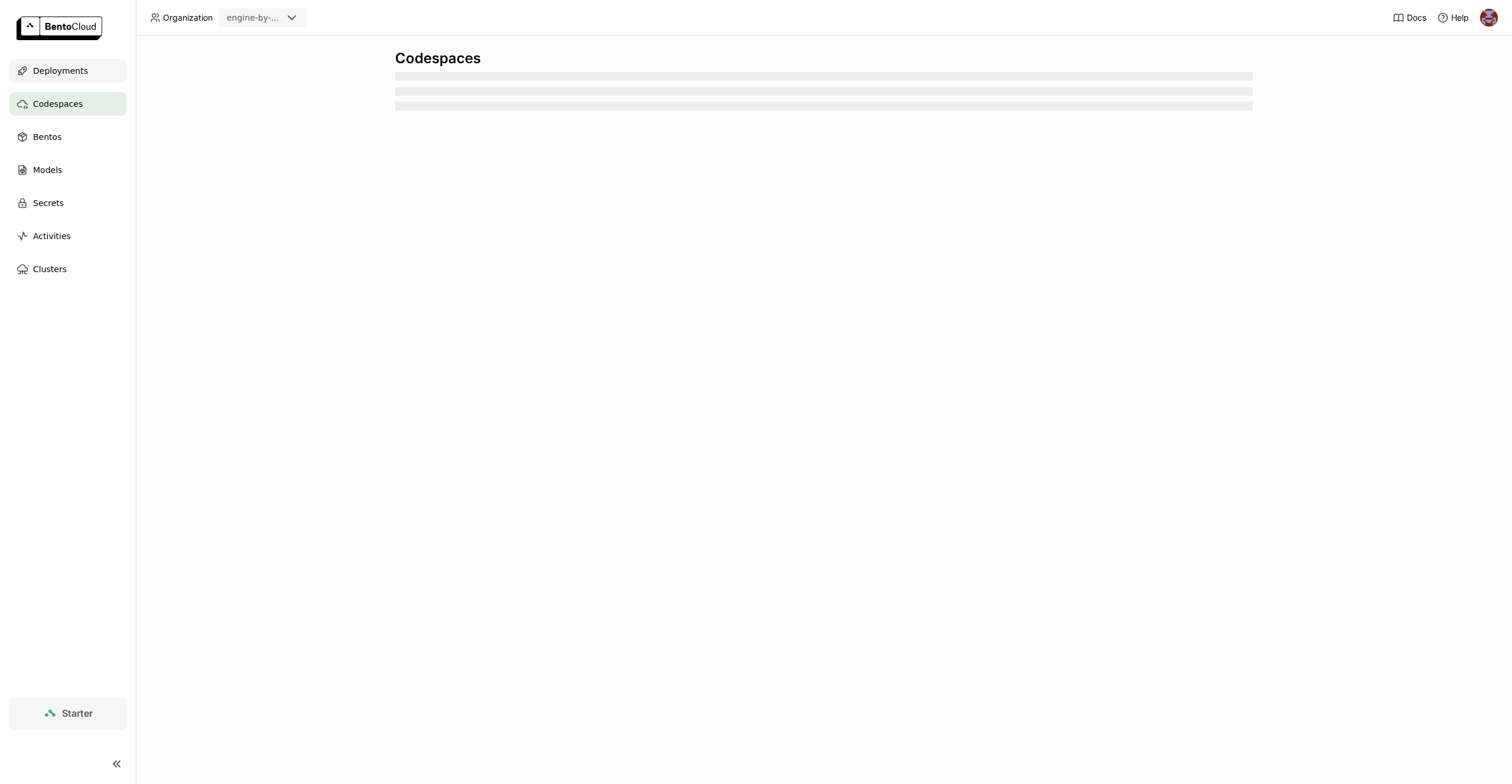
click at [80, 74] on span "Deployments" at bounding box center [60, 71] width 55 height 14
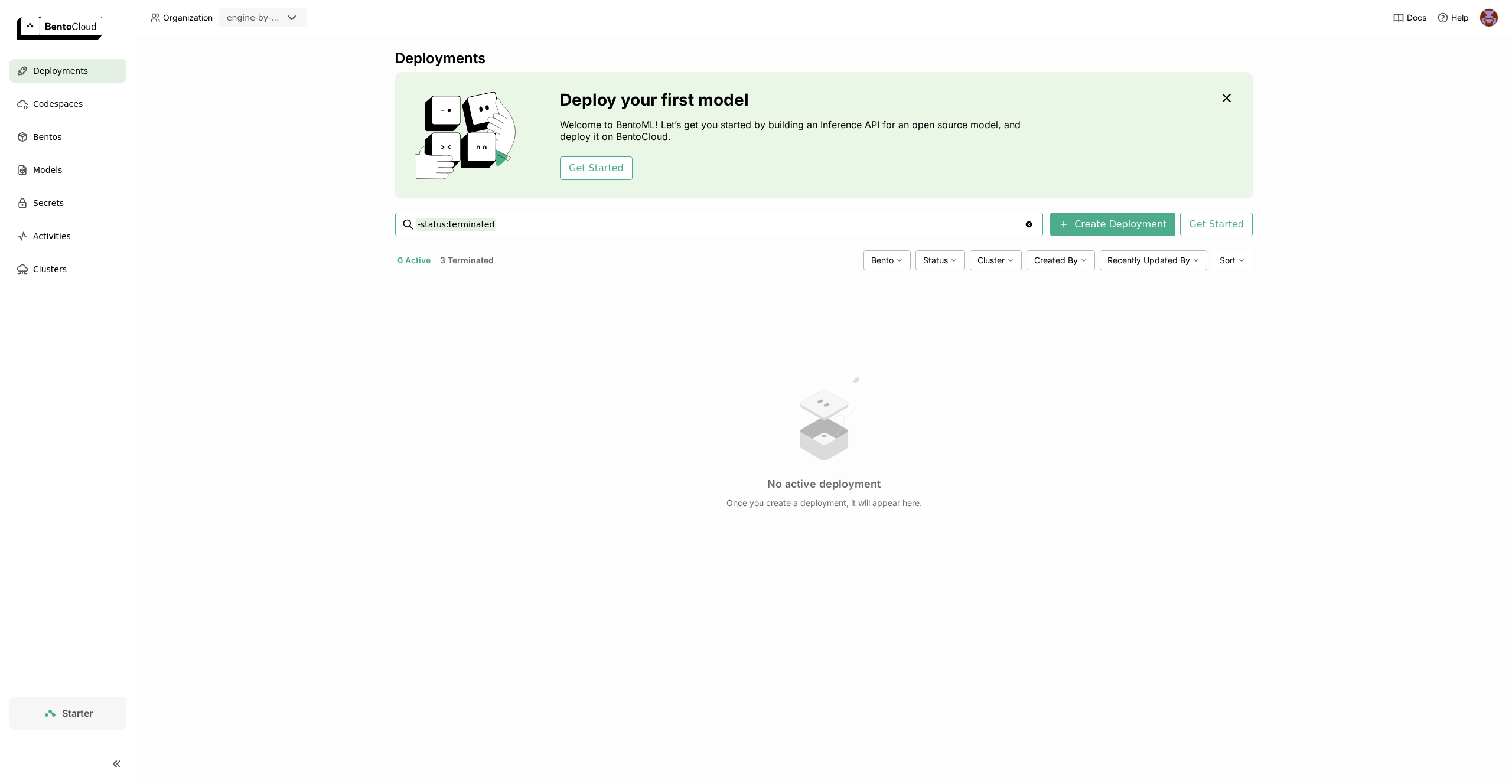
click at [477, 259] on button "3 Terminated" at bounding box center [467, 260] width 59 height 15
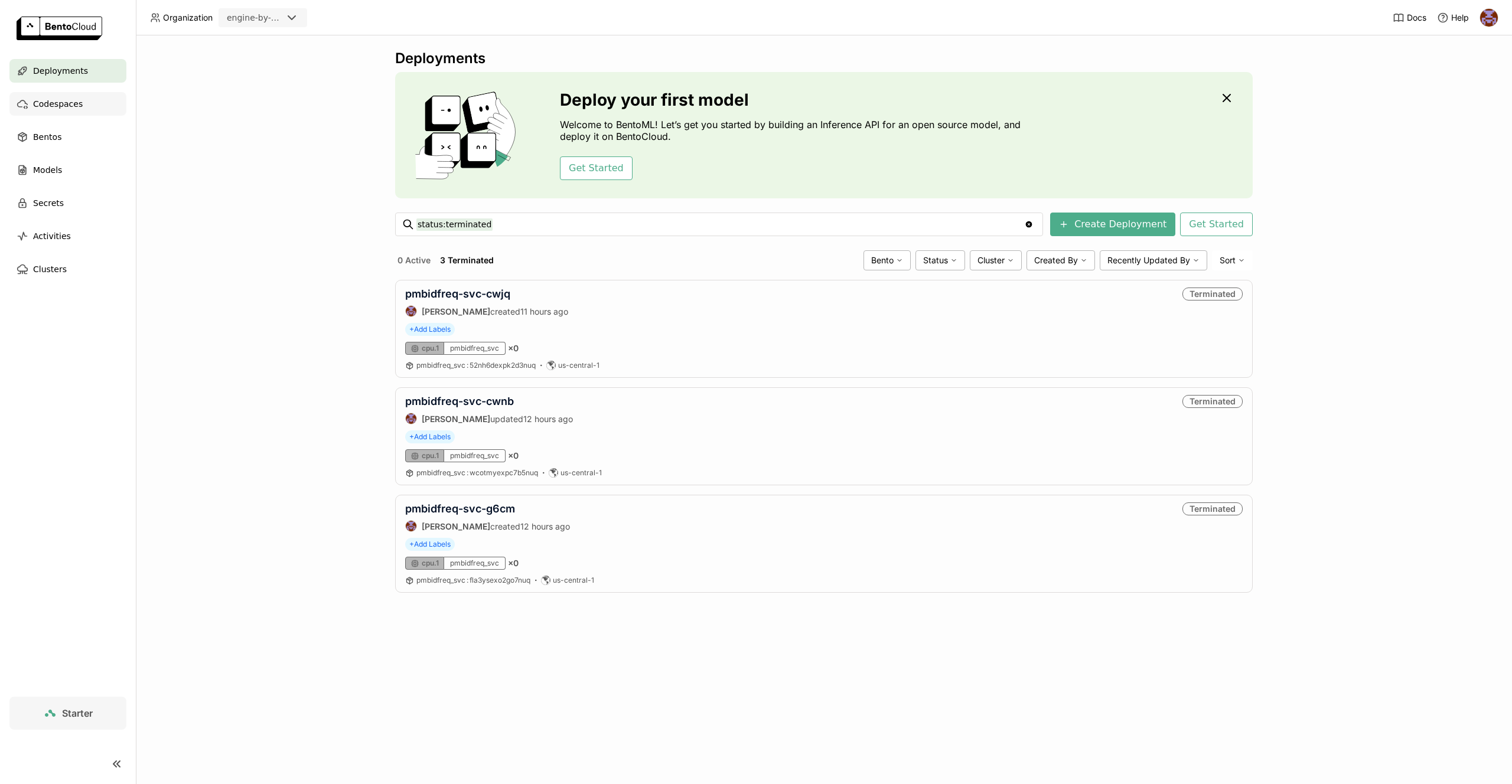
click at [63, 98] on span "Codespaces" at bounding box center [57, 104] width 50 height 14
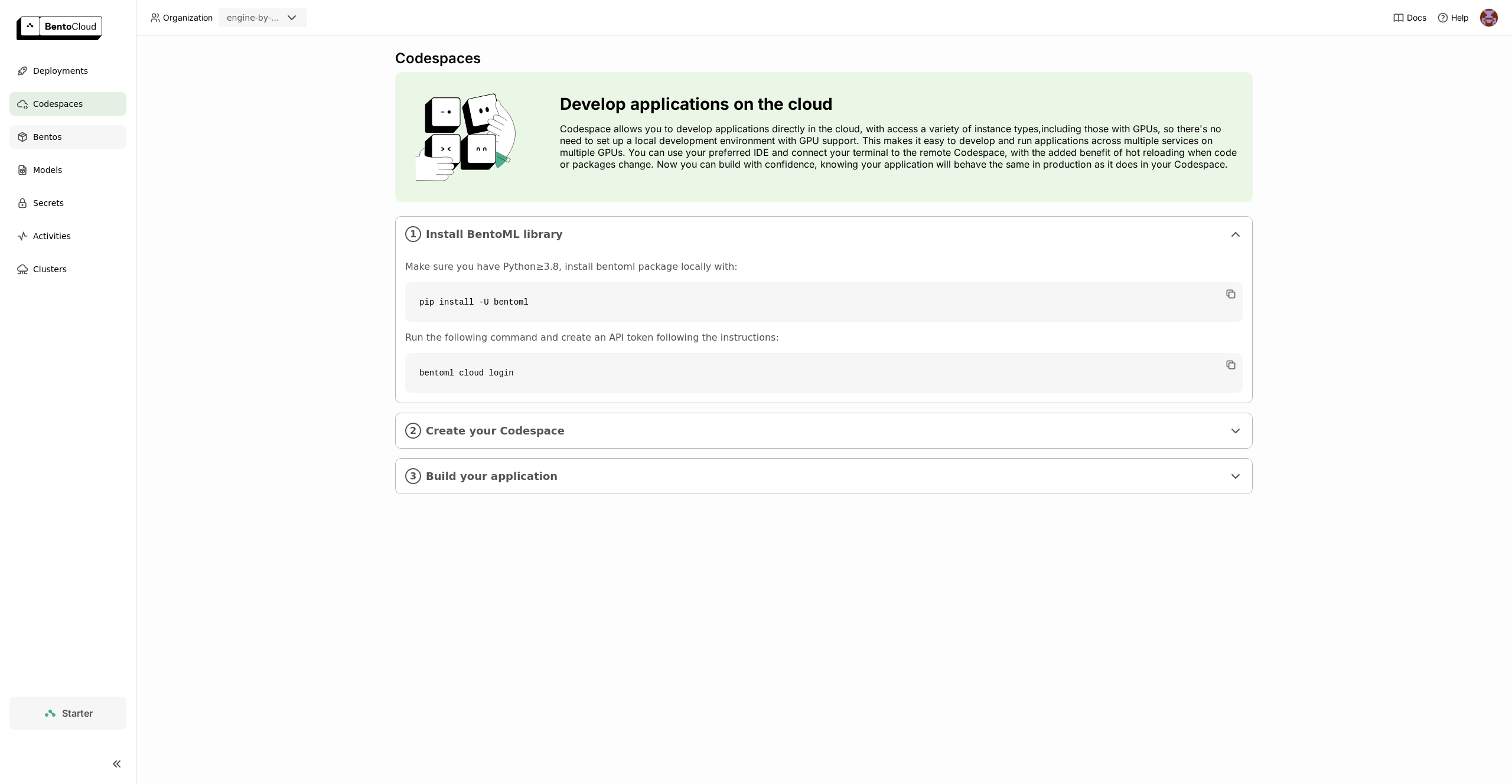
click at [57, 137] on span "Bentos" at bounding box center [47, 137] width 28 height 14
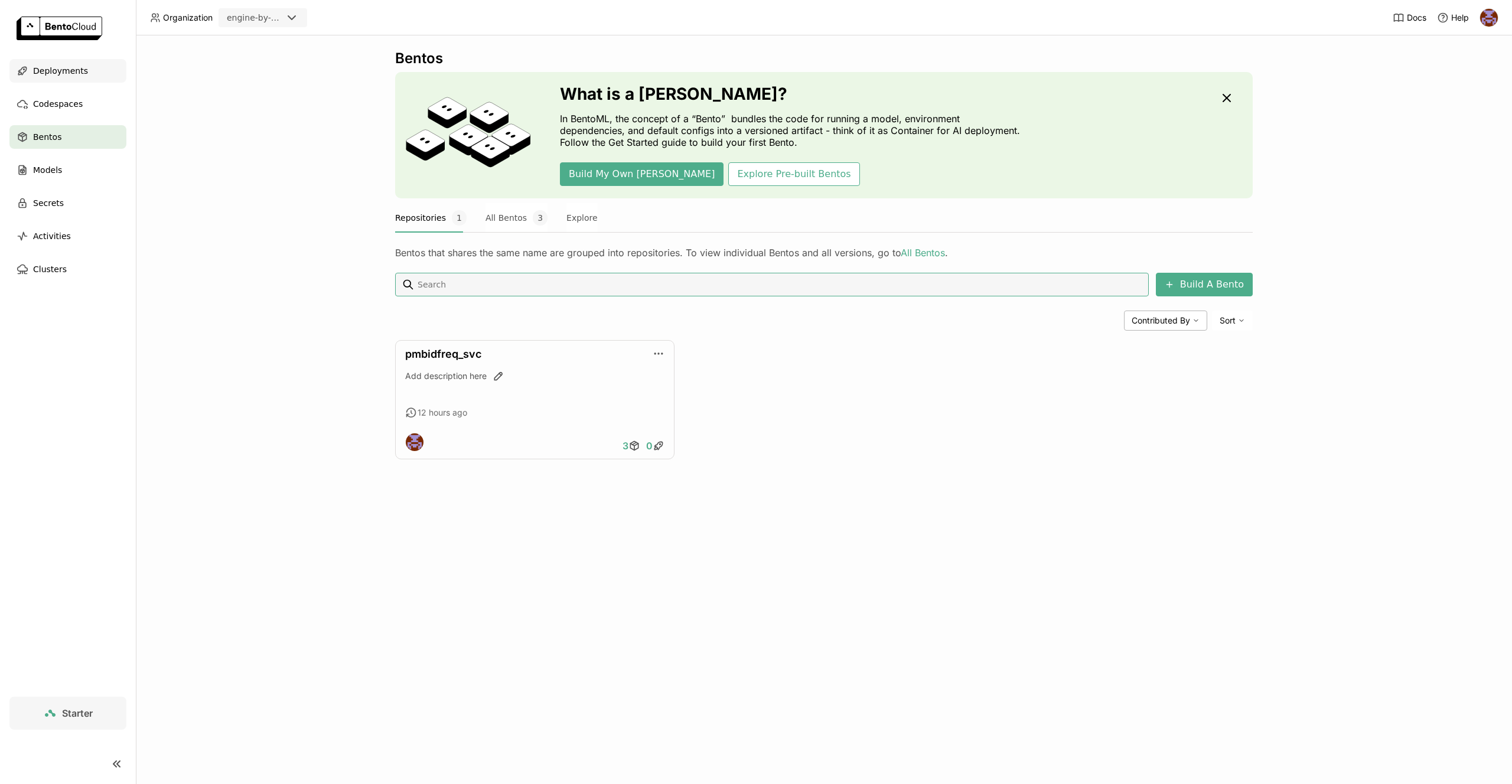
click at [74, 75] on span "Deployments" at bounding box center [60, 71] width 55 height 14
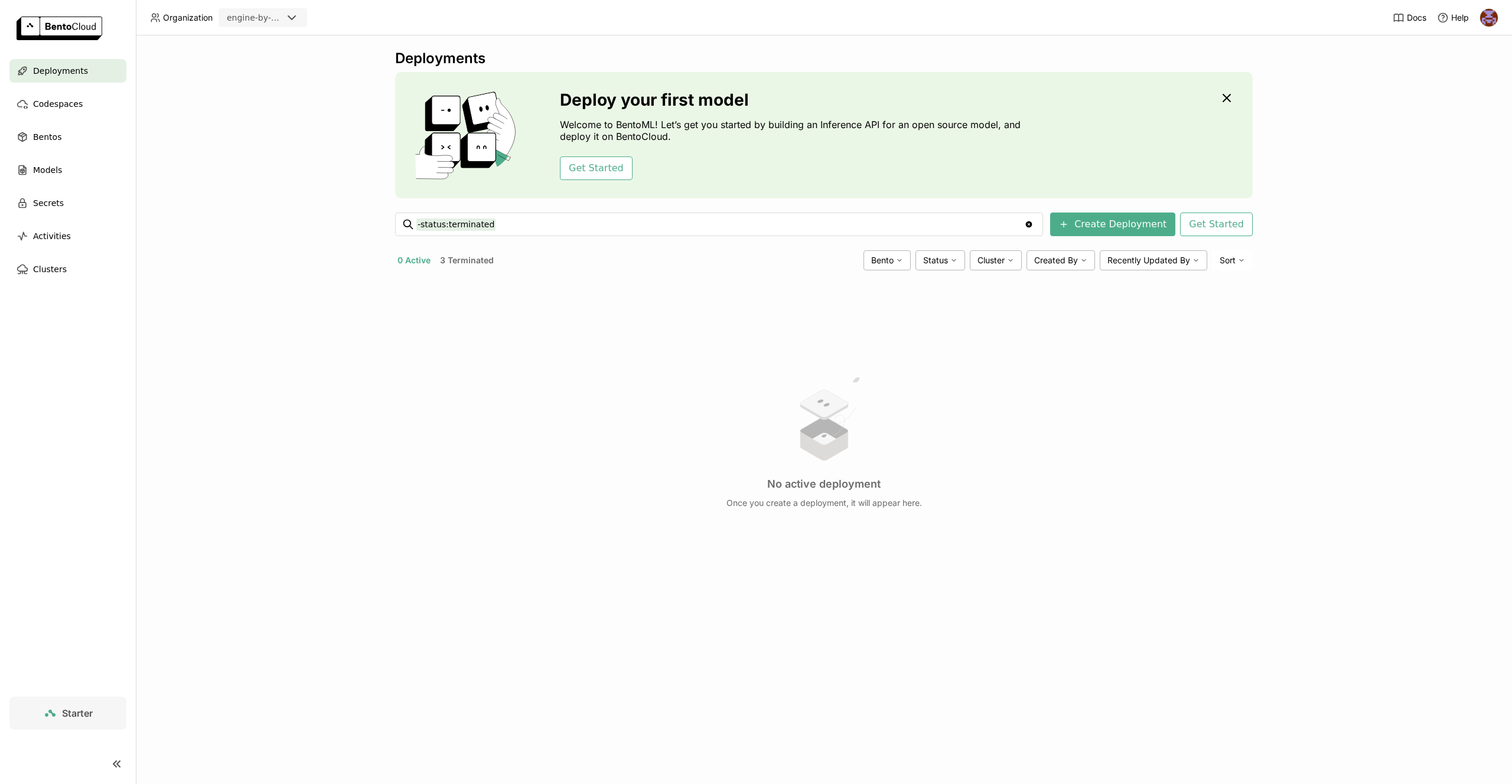
click at [1285, 175] on div "Deployments Deploy your first model Welcome to BentoML! Let’s get you started b…" at bounding box center [824, 410] width 1376 height 749
click at [66, 136] on div "Bentos" at bounding box center [68, 136] width 117 height 23
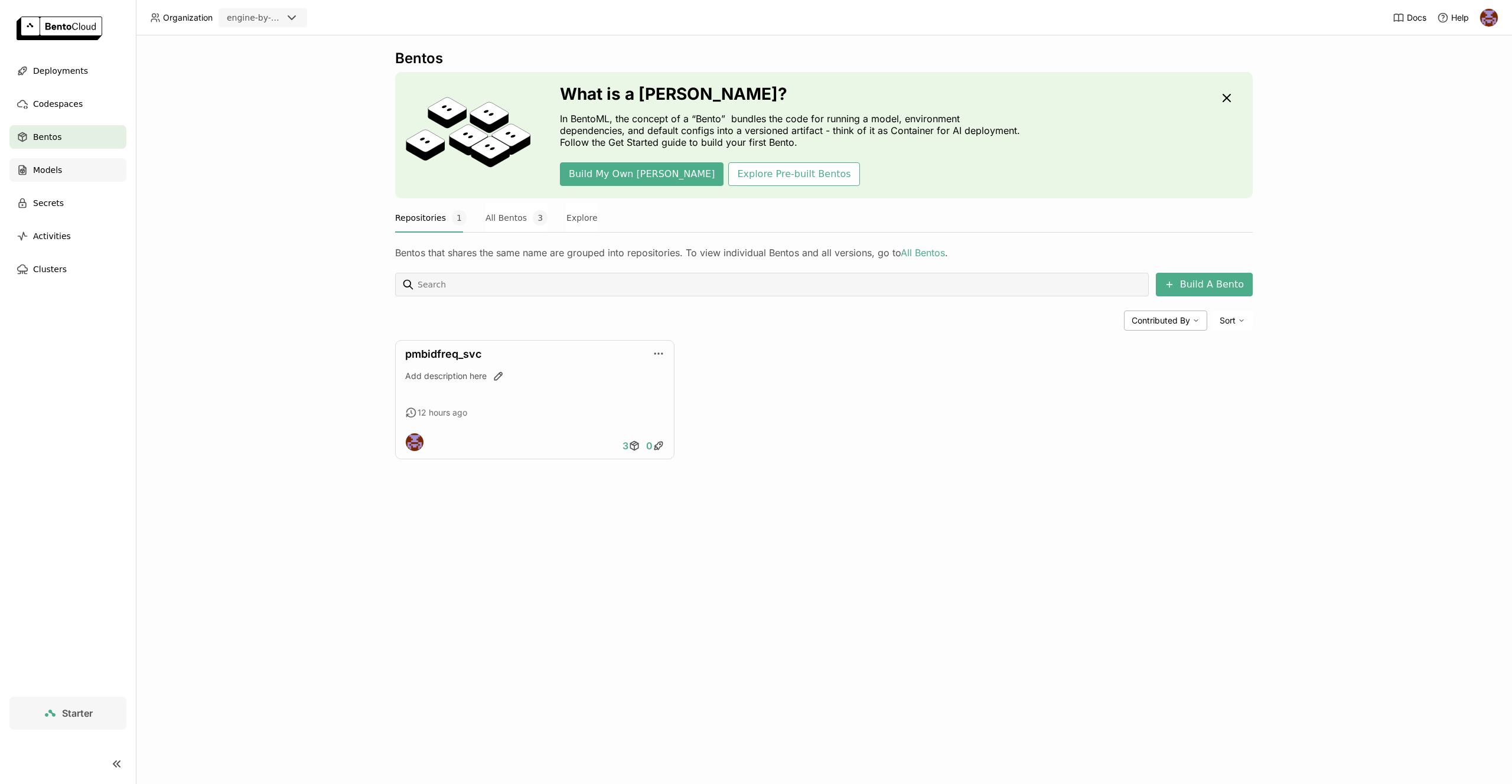
click at [96, 167] on div "Models" at bounding box center [68, 170] width 117 height 23
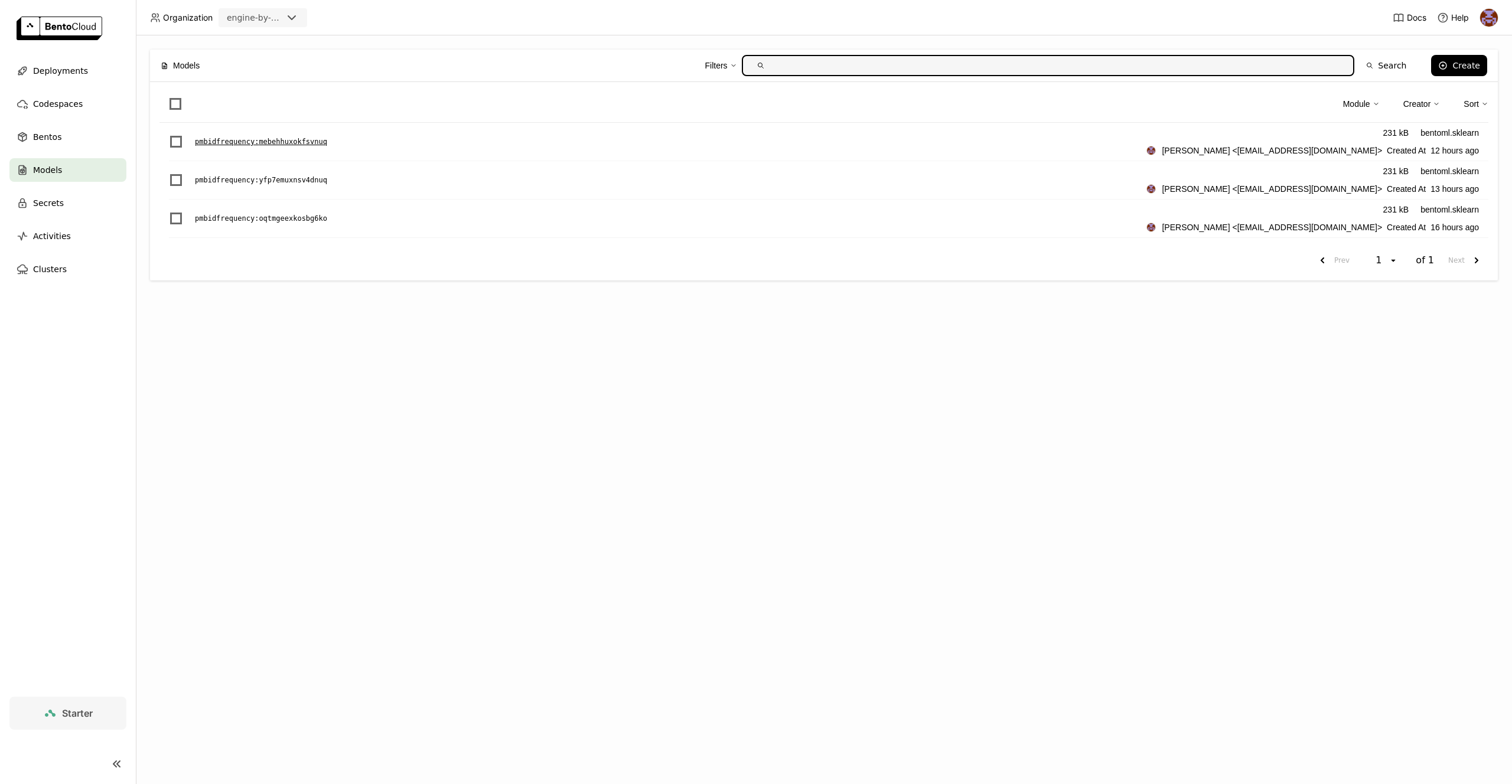
click at [299, 141] on p "pmbidfrequency : mebehhuxokfsvnuq" at bounding box center [261, 141] width 132 height 12
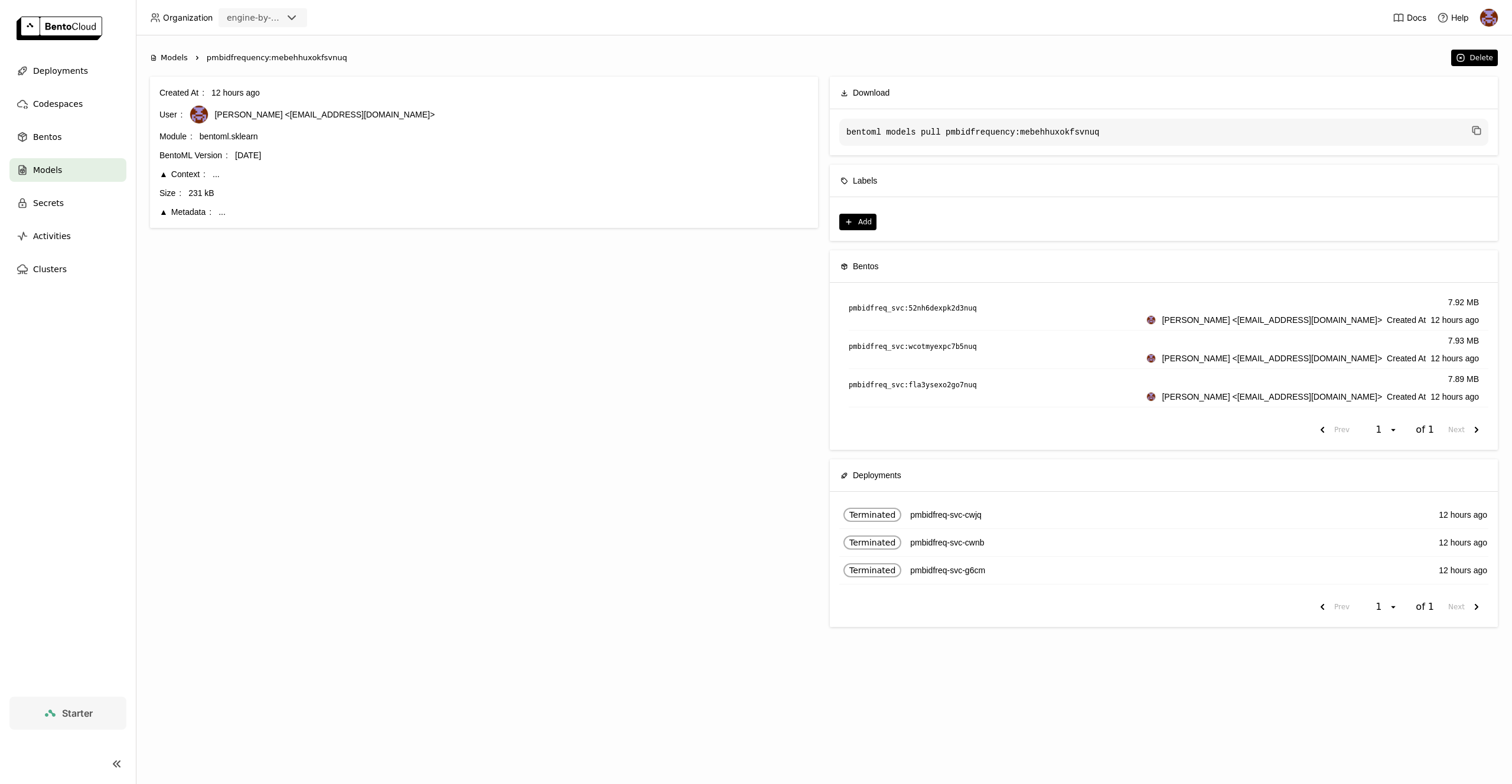
click at [179, 211] on div "Metadata" at bounding box center [186, 211] width 52 height 13
click at [179, 178] on div "Context" at bounding box center [183, 174] width 46 height 13
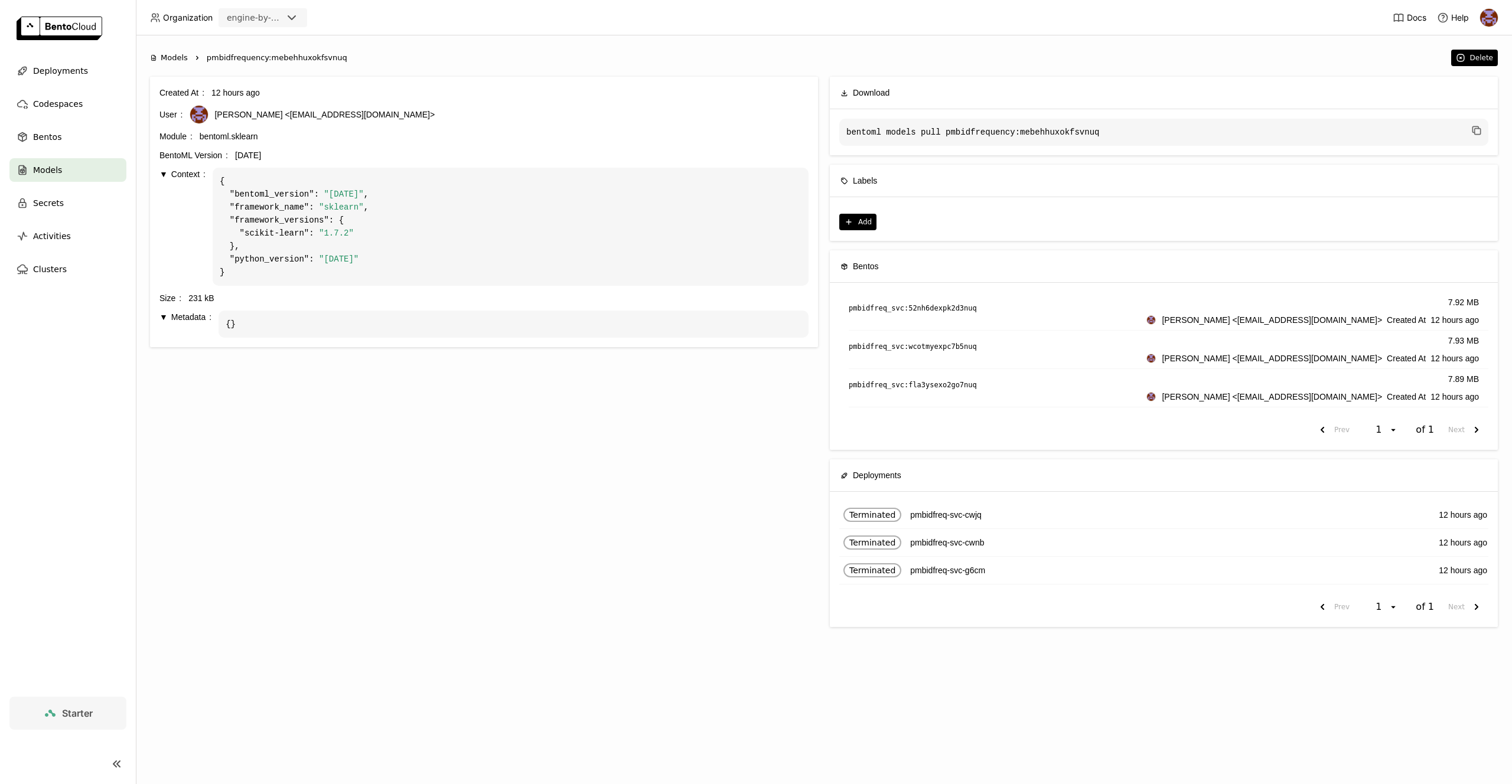
click at [75, 181] on div "Models" at bounding box center [68, 170] width 117 height 23
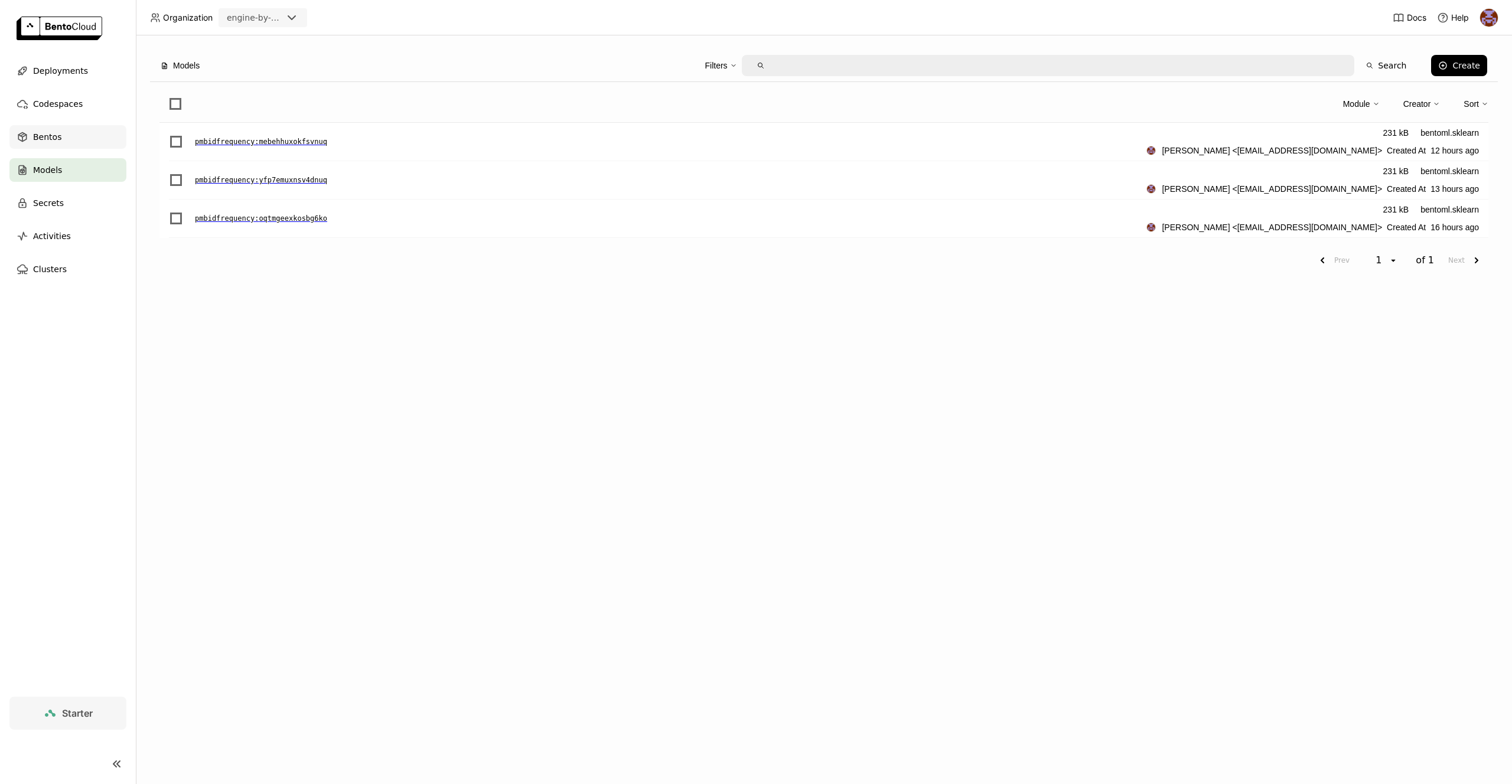
click at [59, 142] on div "Bentos" at bounding box center [68, 136] width 117 height 23
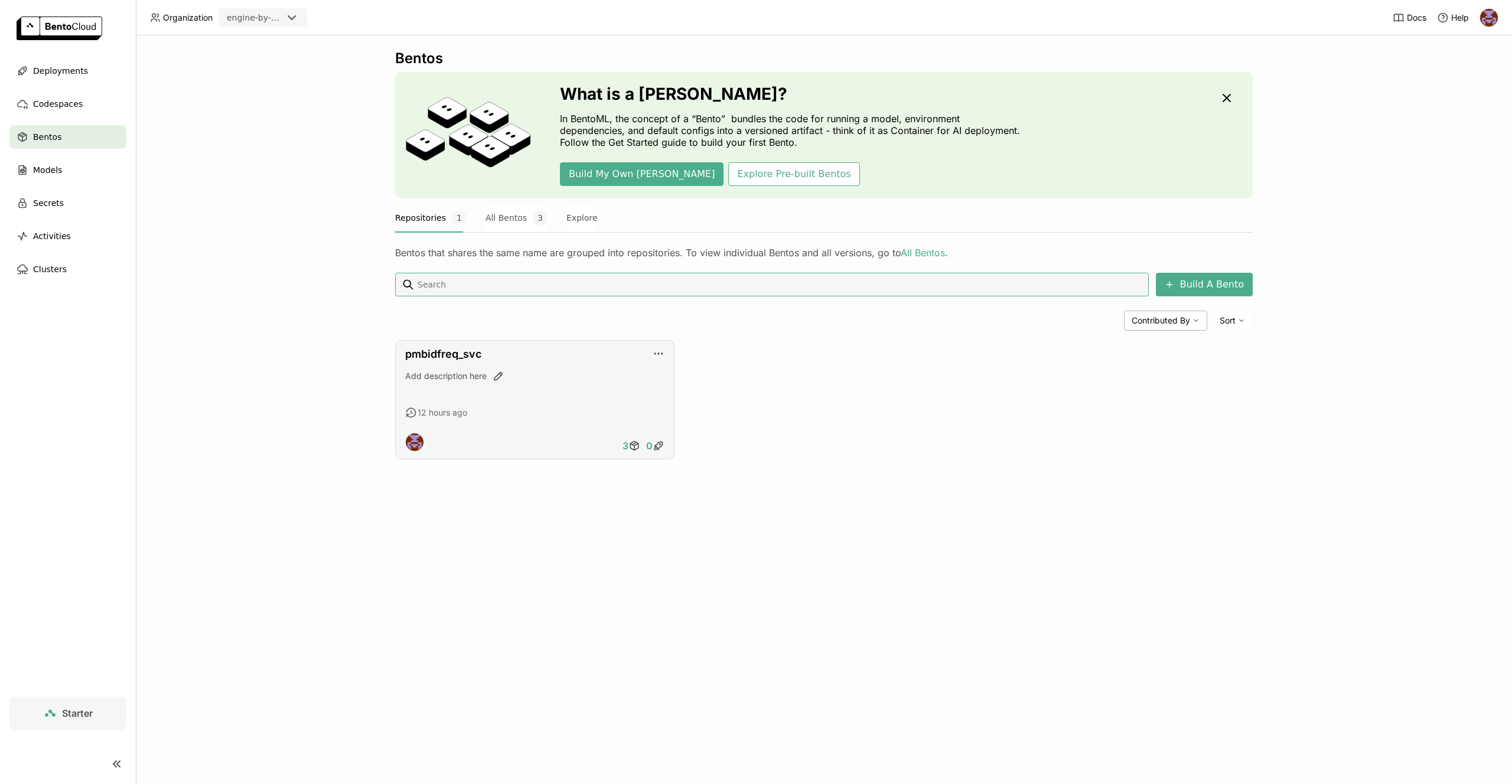
click at [463, 347] on div "pmbidfreq_svc Add description here 12 hours ago 3 0" at bounding box center [535, 400] width 279 height 119
click at [467, 354] on link "pmbidfreq_svc" at bounding box center [443, 354] width 76 height 13
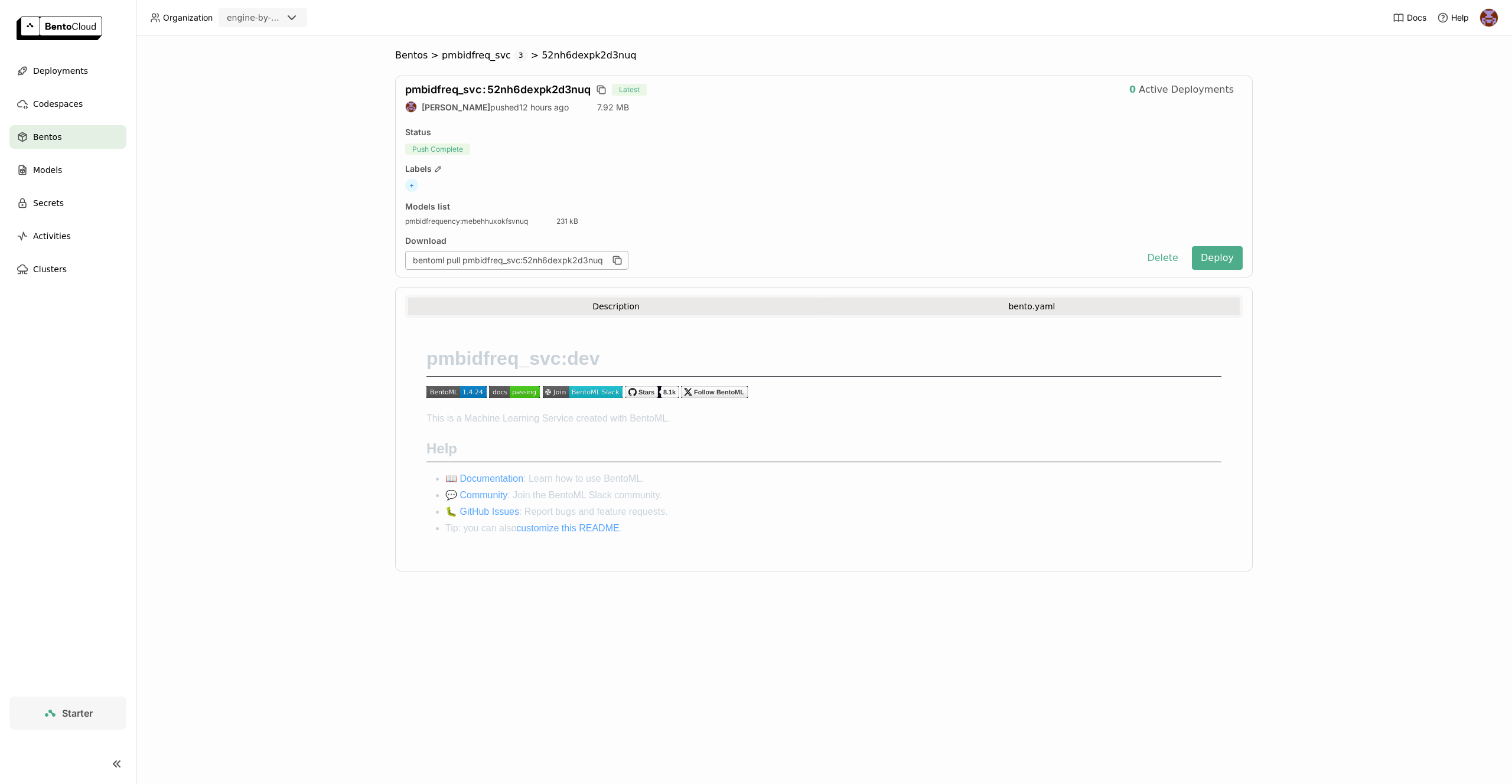
click at [1004, 306] on button "bento.yaml" at bounding box center [1032, 306] width 416 height 18
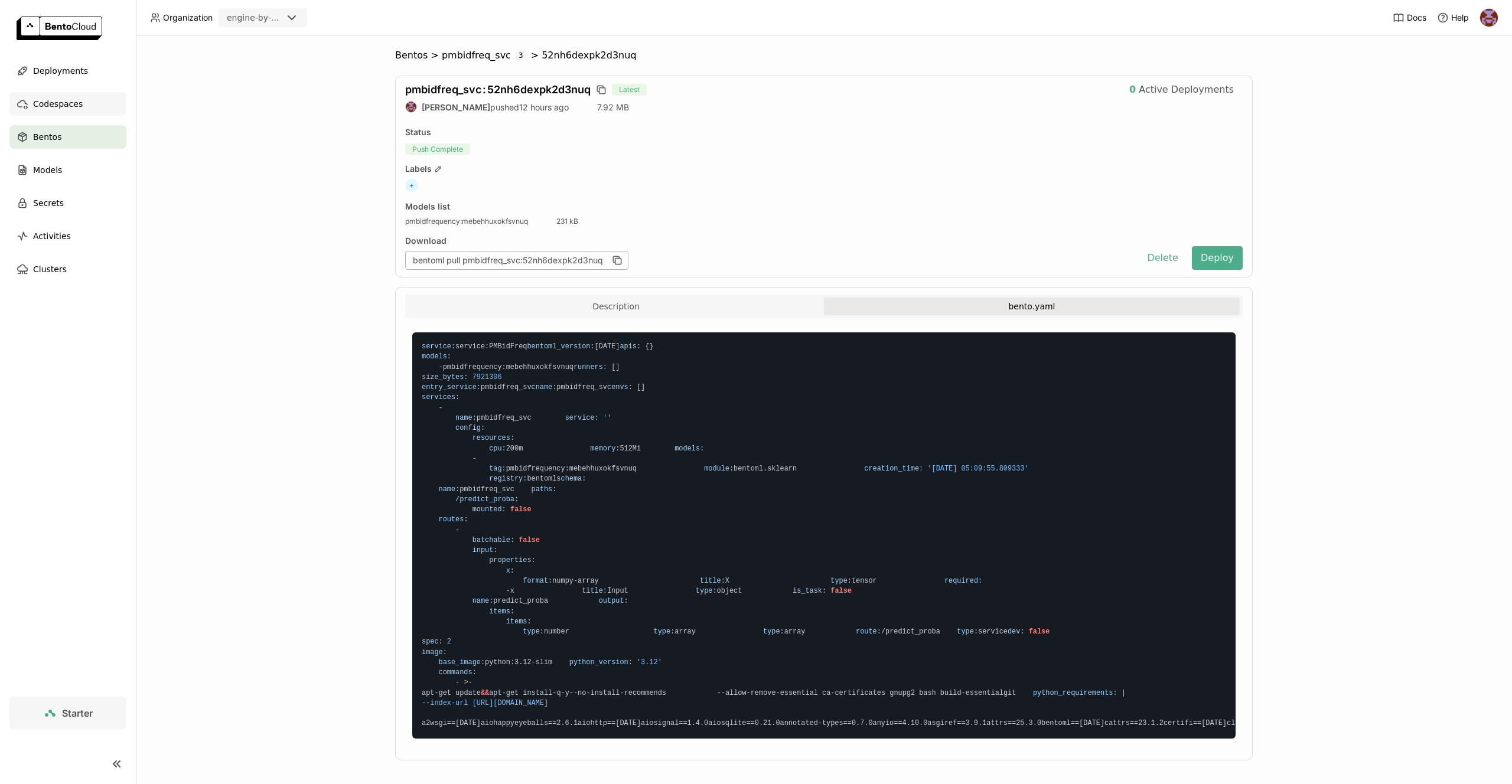
click at [88, 99] on div "Codespaces" at bounding box center [68, 104] width 117 height 23
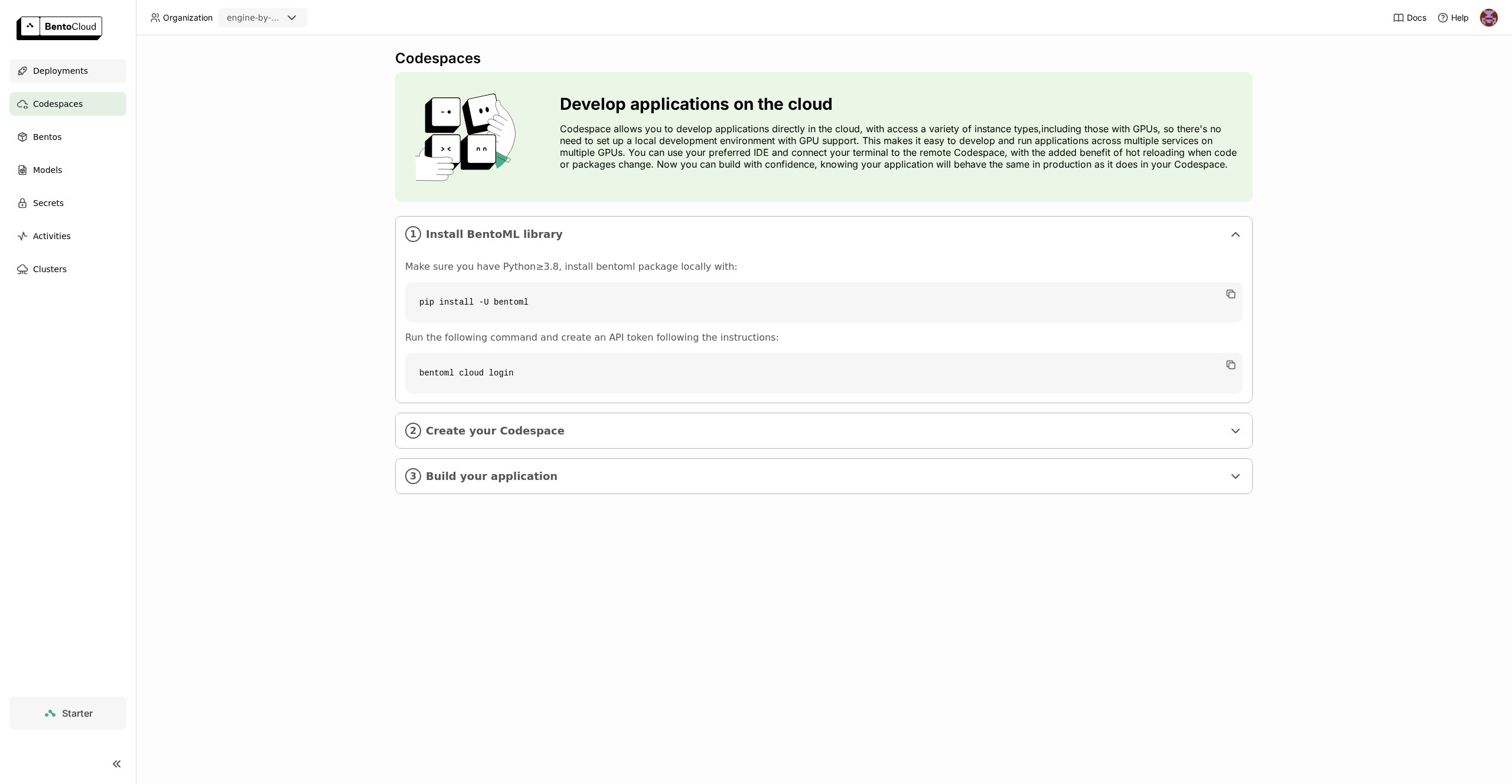
click at [69, 78] on div "Deployments" at bounding box center [68, 71] width 117 height 23
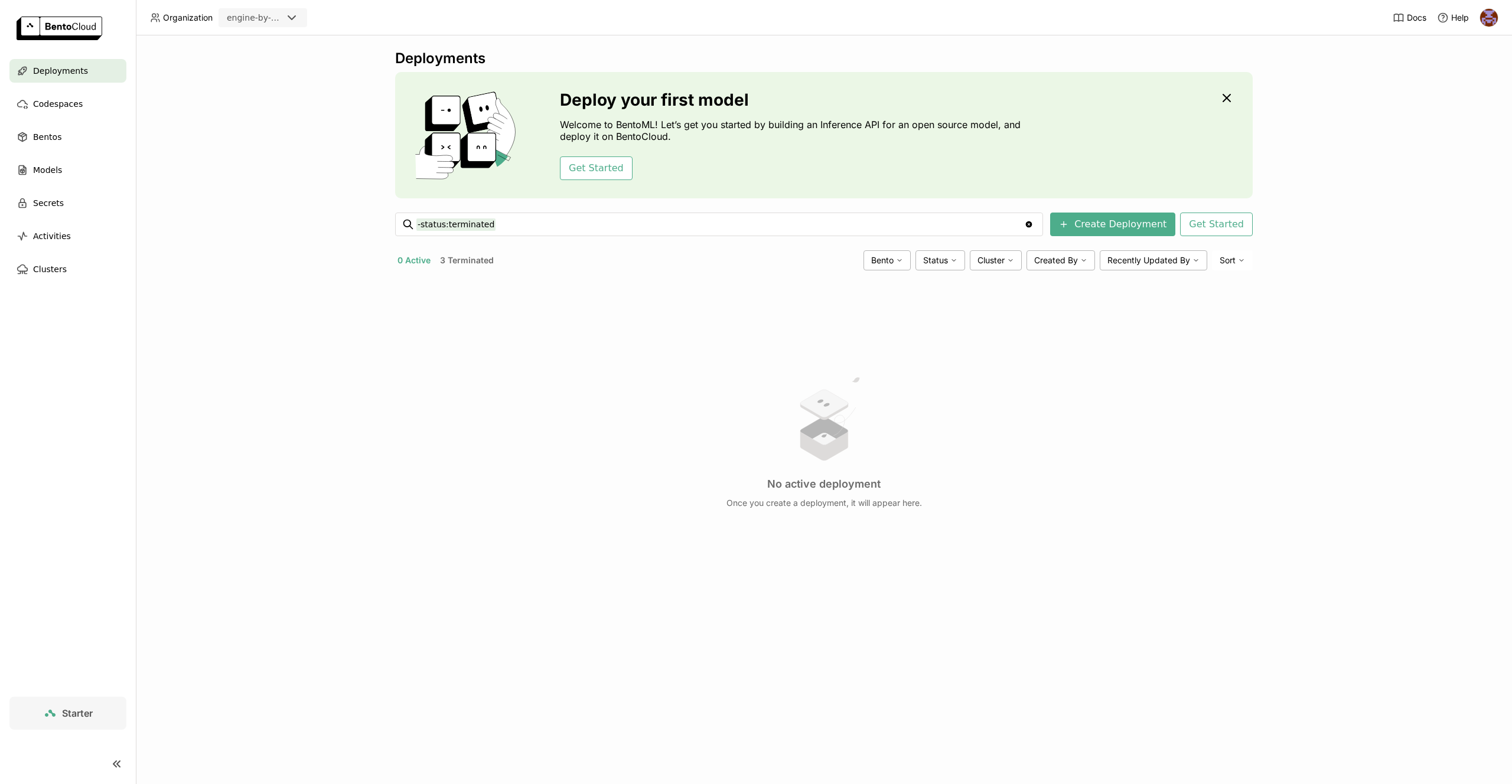
click at [465, 263] on button "3 Terminated" at bounding box center [467, 260] width 59 height 15
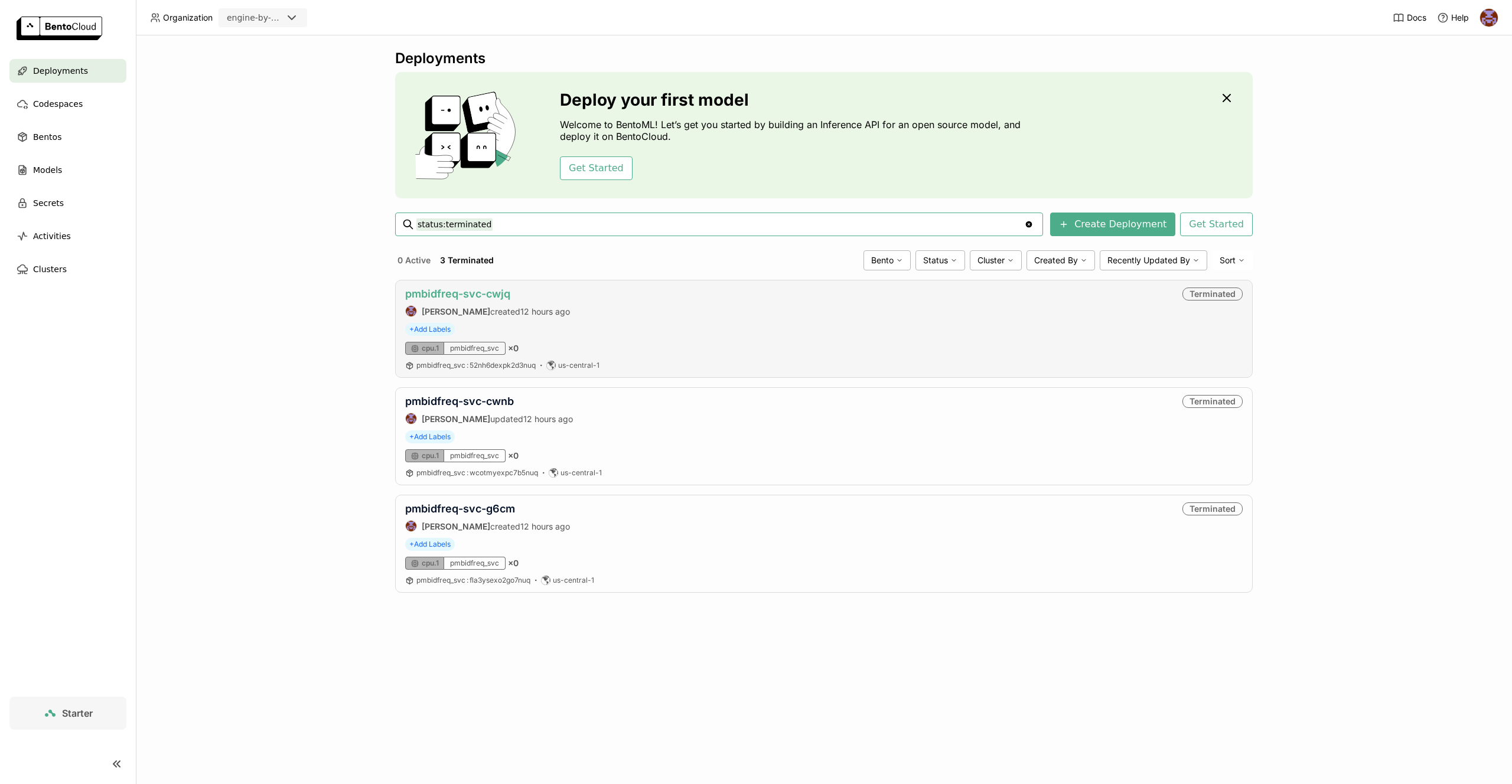
click at [487, 292] on link "pmbidfreq-svc-cwjq" at bounding box center [458, 294] width 105 height 13
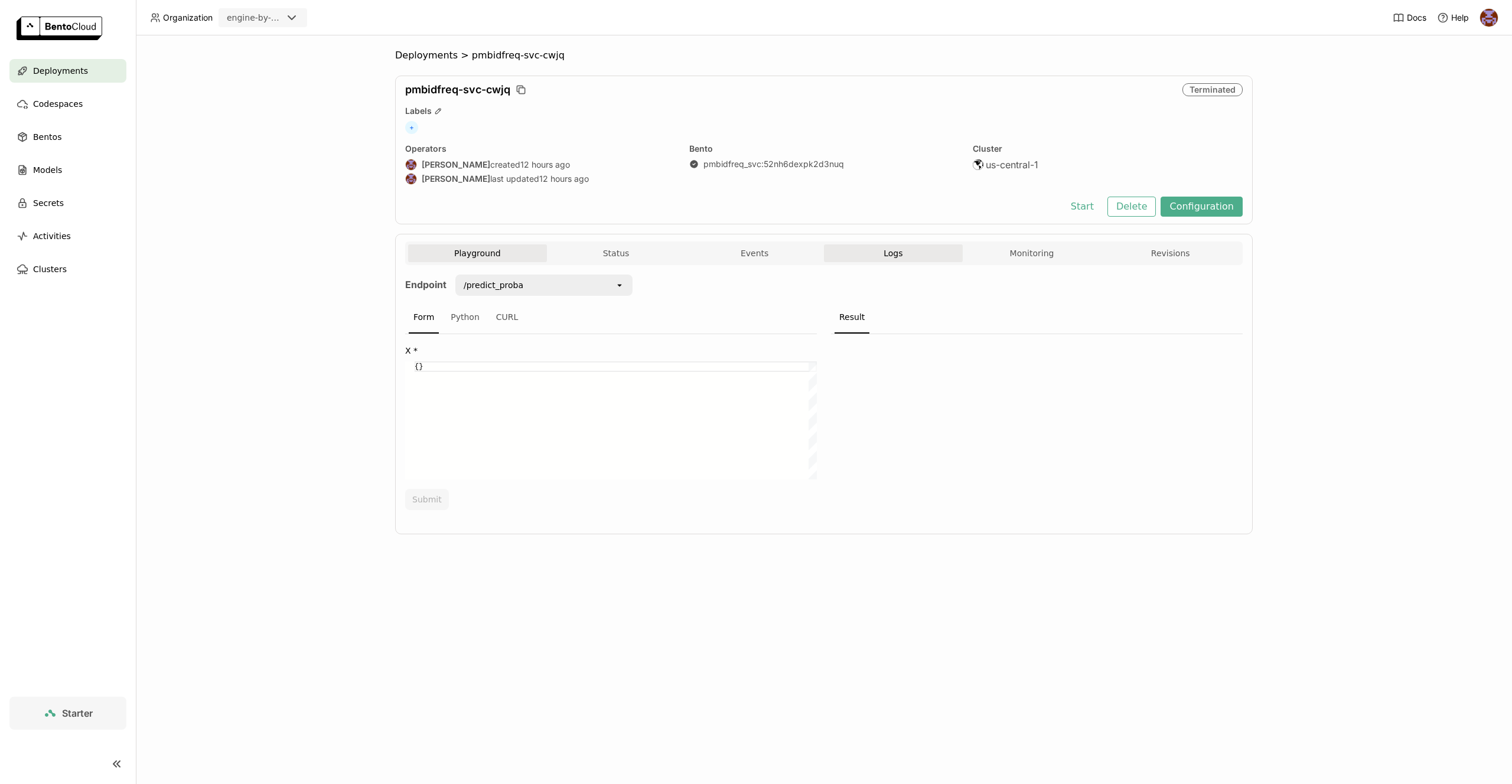
click at [899, 251] on span "Logs" at bounding box center [893, 253] width 19 height 11
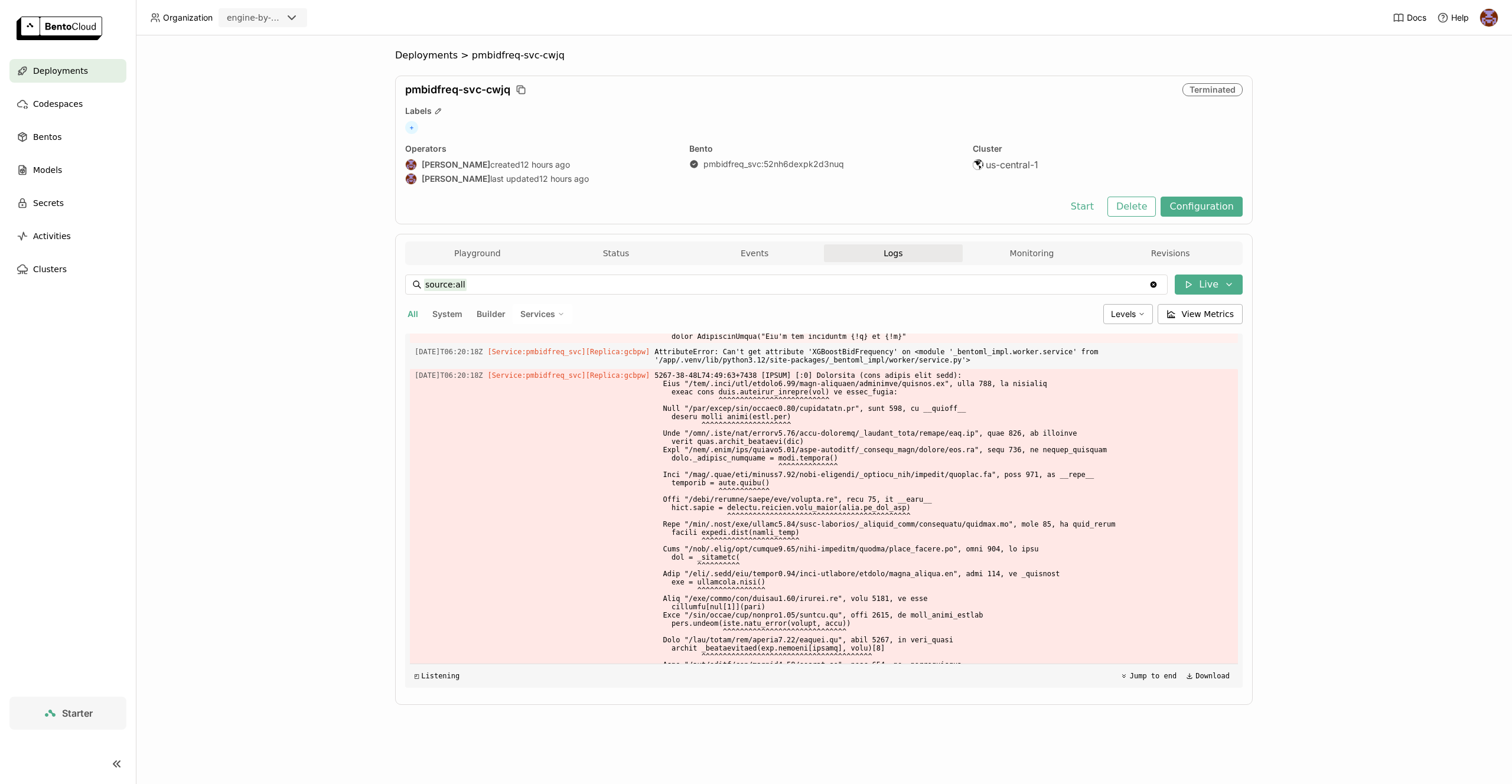
scroll to position [7864, 0]
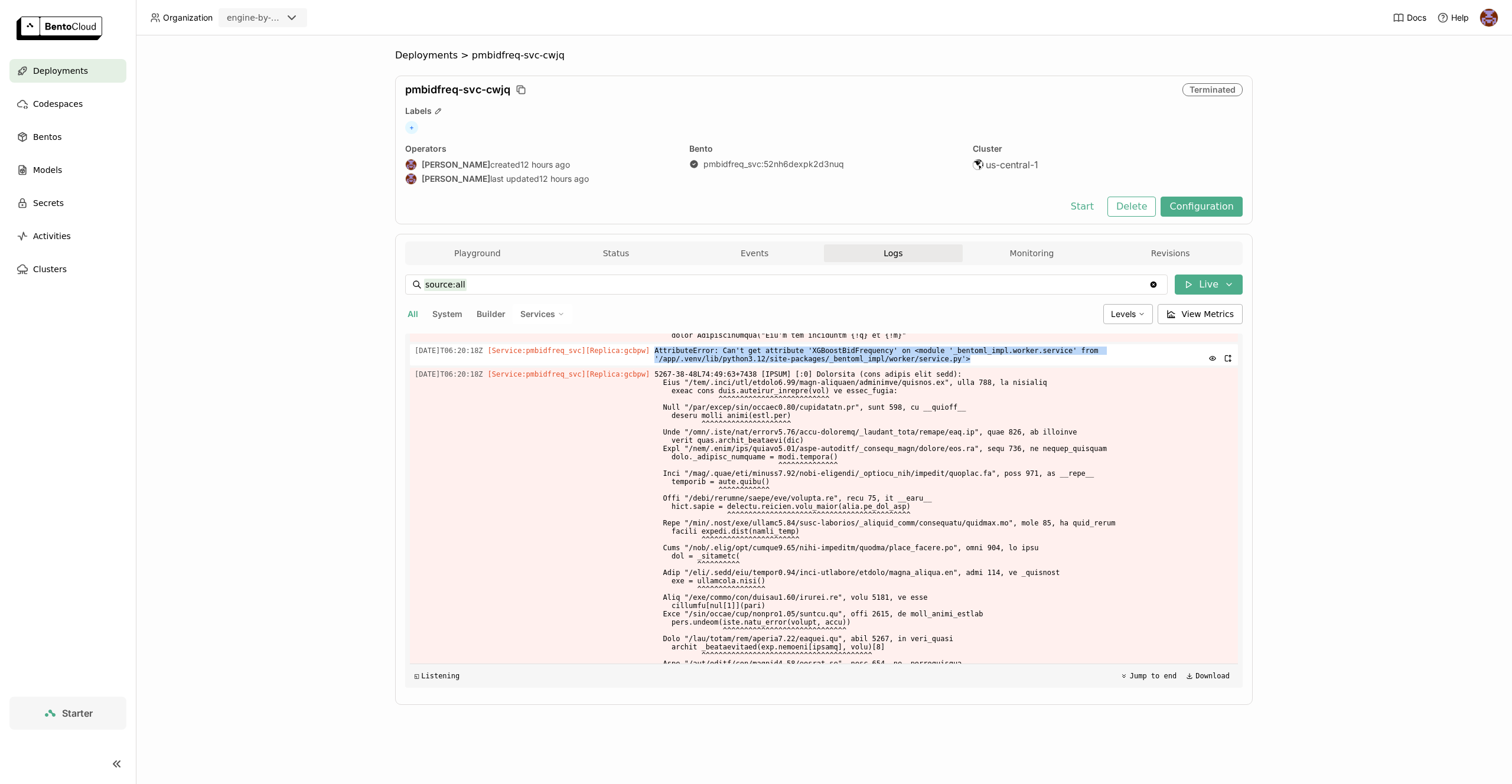
drag, startPoint x: 669, startPoint y: 392, endPoint x: 1025, endPoint y: 405, distance: 356.2
click at [1025, 365] on div "[DATE]T06:20:18Z [Service:pmbidfreq_svc] [Replica: gcbpw ] AttributeError: Can'…" at bounding box center [824, 355] width 828 height 21
click at [1076, 365] on span "AttributeError: Can't get attribute 'XGBoostBidFrequency' on <module '_bentoml_…" at bounding box center [944, 355] width 579 height 21
drag, startPoint x: 667, startPoint y: 390, endPoint x: 1090, endPoint y: 397, distance: 423.1
click at [1090, 365] on div "[DATE]T06:20:18Z [Service:pmbidfreq_svc] [Replica: gcbpw ] AttributeError: Can'…" at bounding box center [824, 355] width 828 height 21
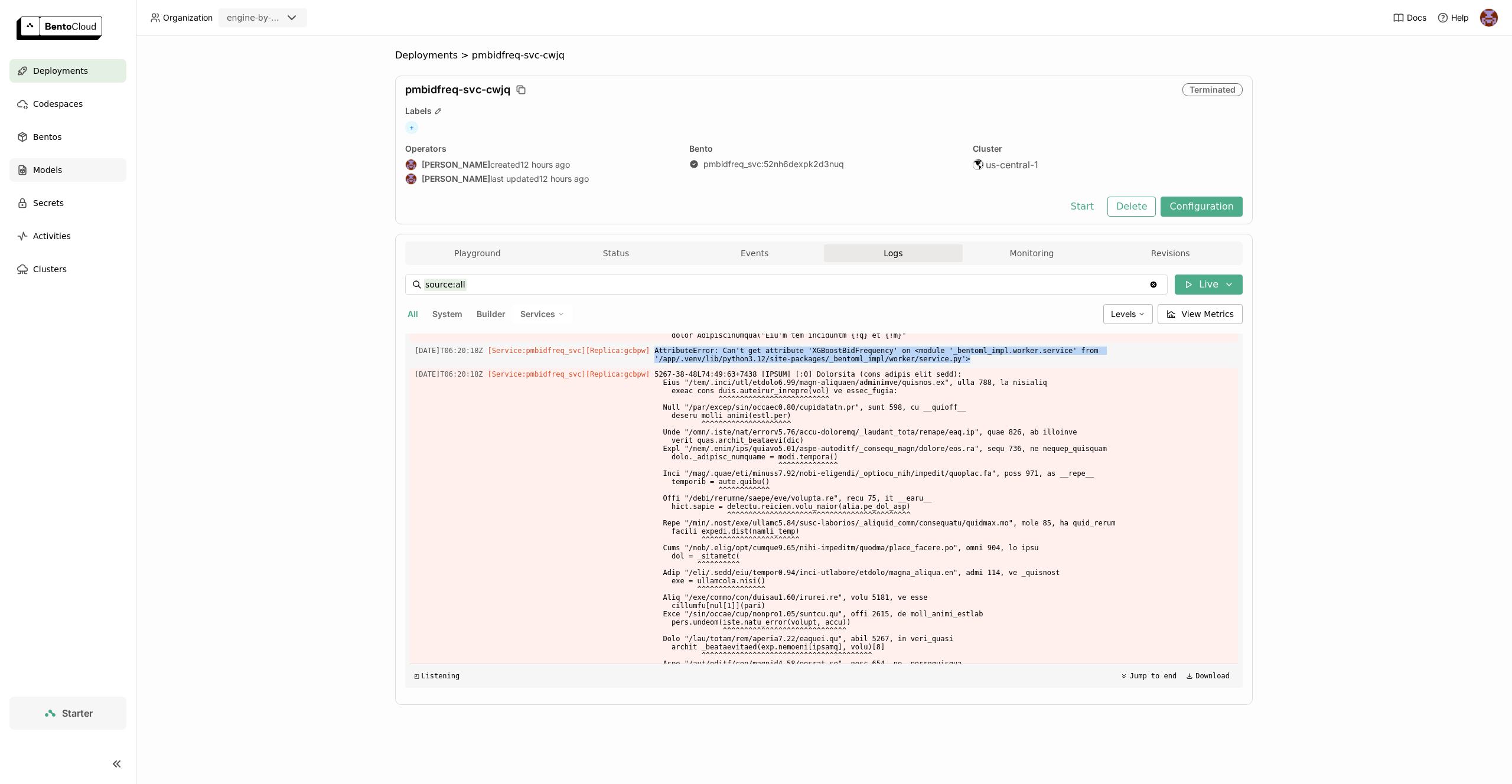
click at [41, 170] on span "Models" at bounding box center [47, 170] width 29 height 14
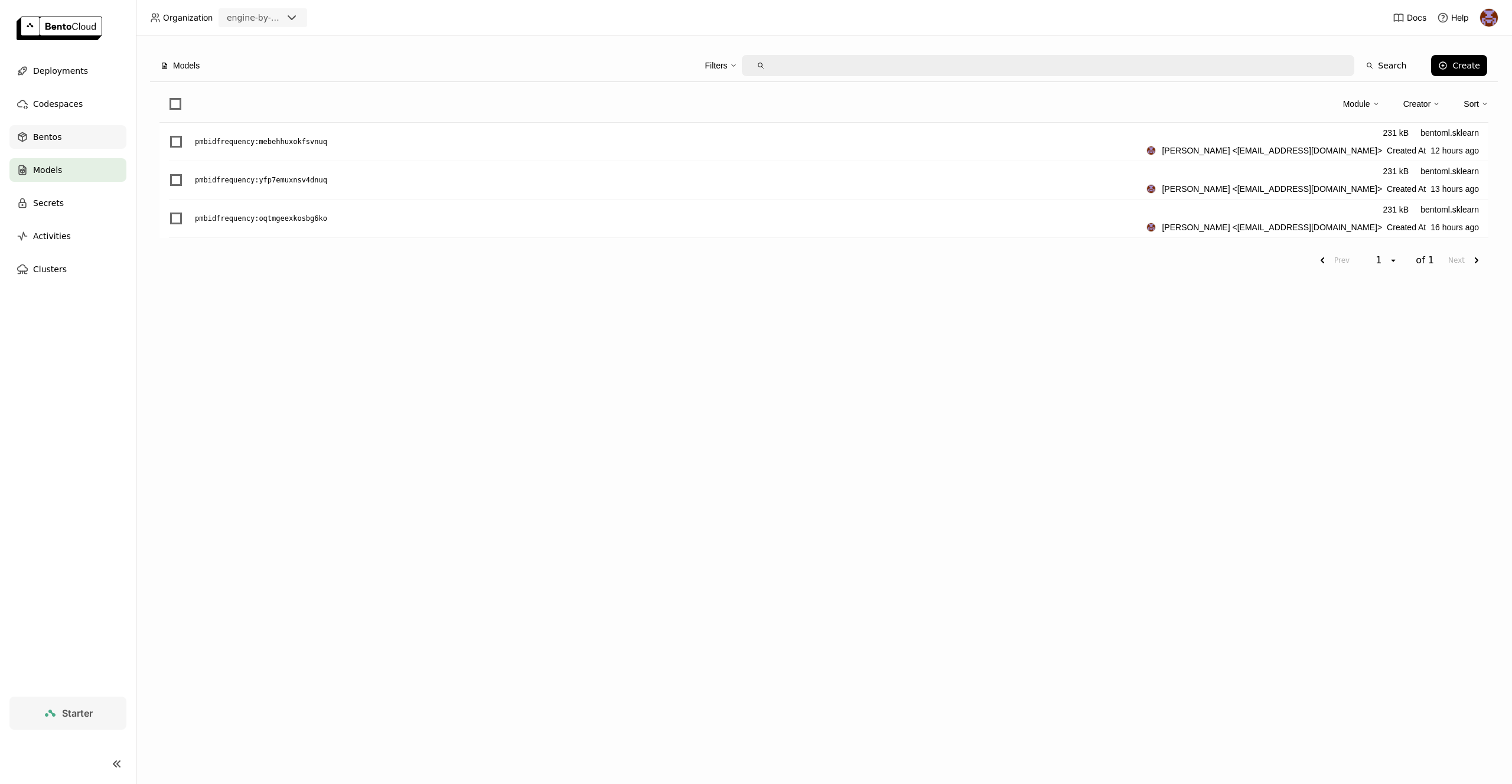
click at [59, 136] on div "Bentos" at bounding box center [68, 136] width 117 height 23
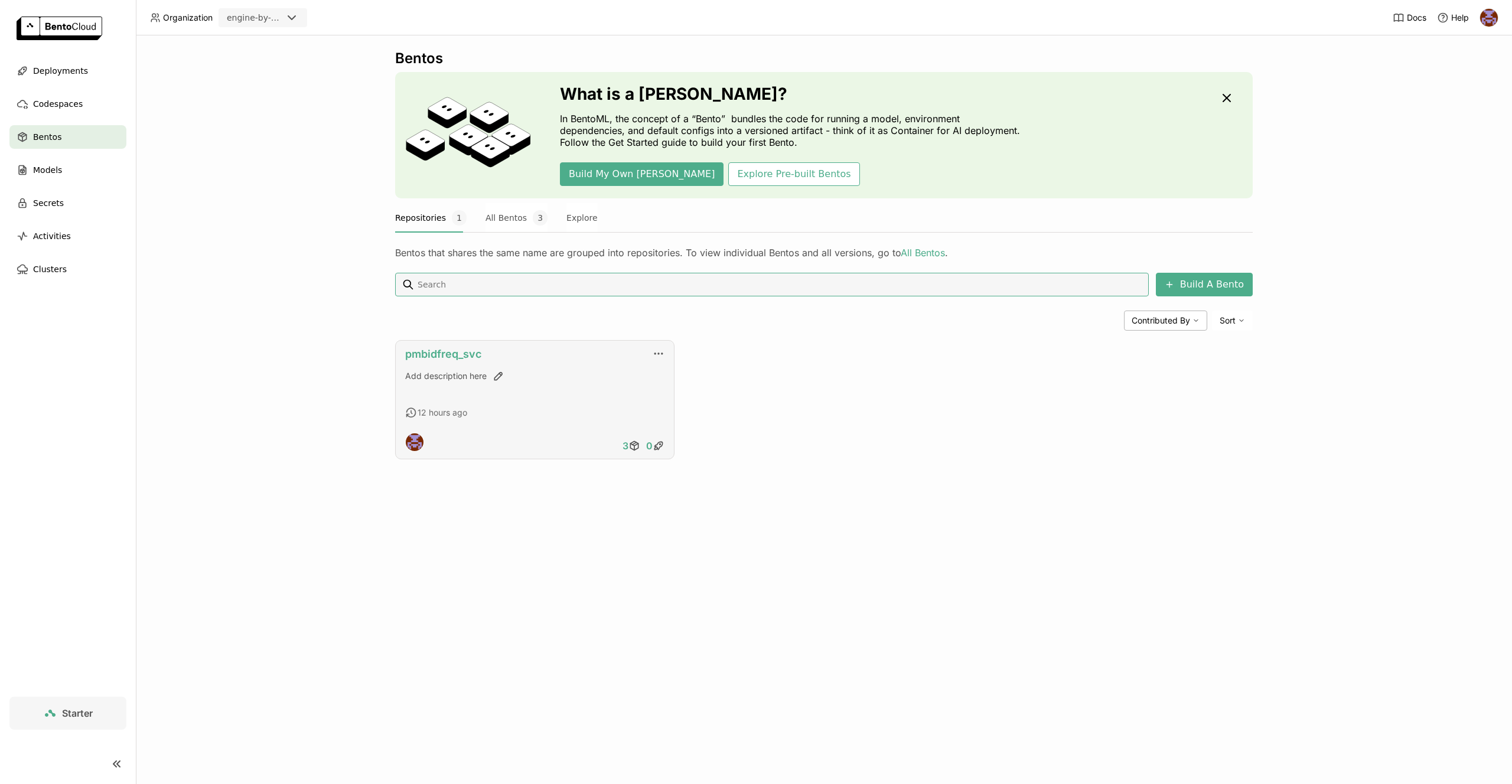
click at [448, 353] on link "pmbidfreq_svc" at bounding box center [443, 354] width 76 height 13
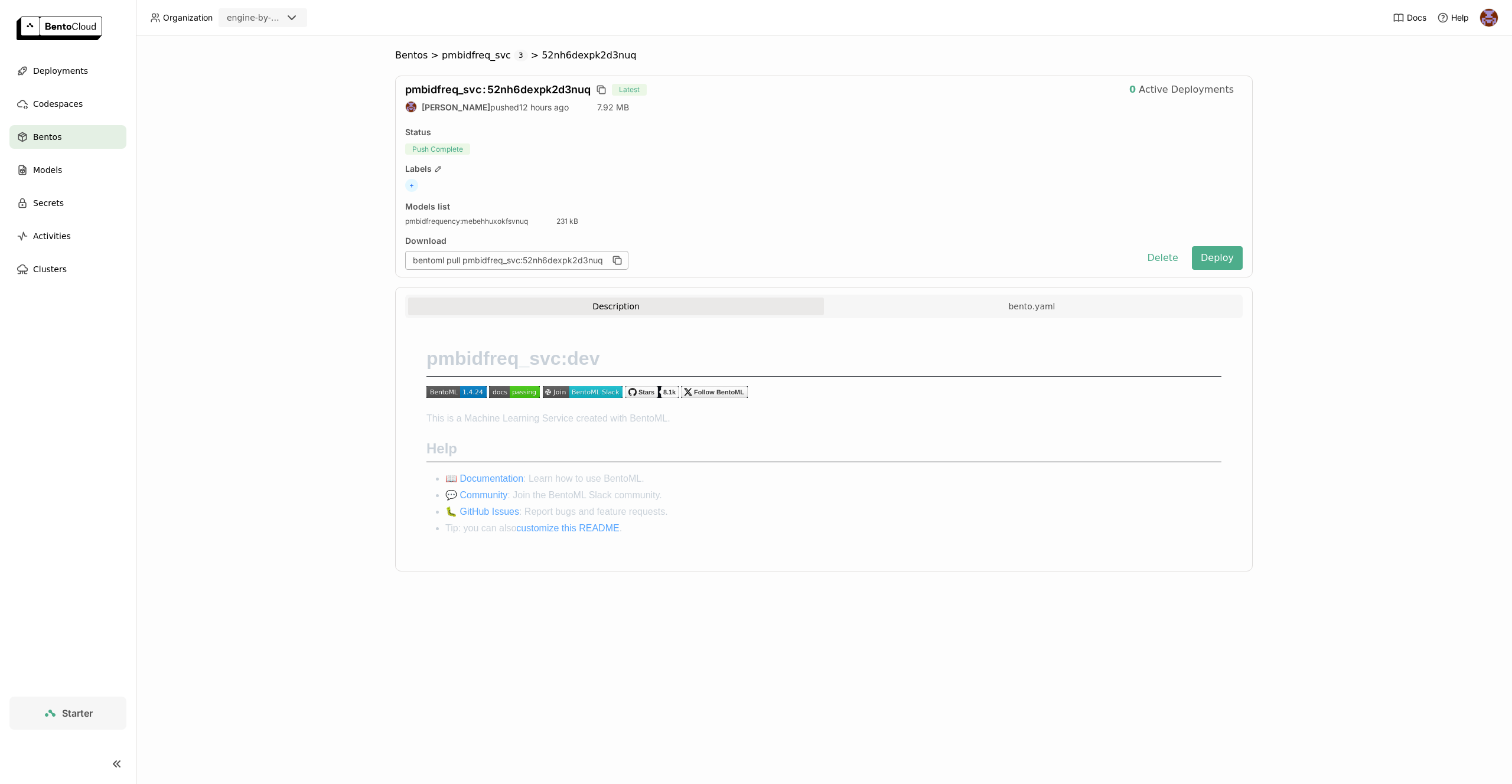
click at [860, 119] on div "pmbidfreq_svc : 52nh6dexpk2d3nuq Latest 0 Active Deployments [PERSON_NAME] push…" at bounding box center [824, 177] width 858 height 202
click at [69, 78] on div "Deployments" at bounding box center [68, 71] width 117 height 23
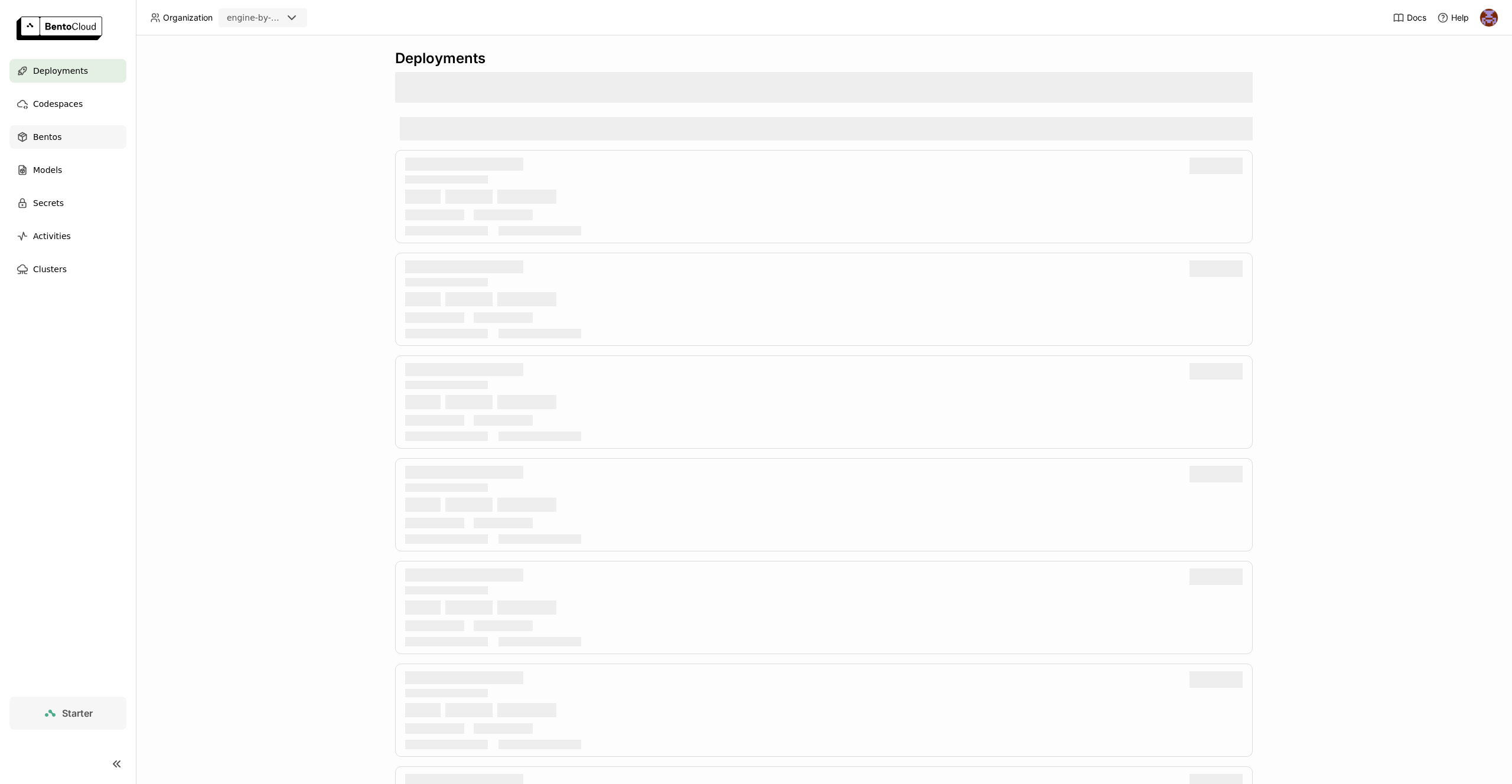
click at [55, 134] on span "Bentos" at bounding box center [47, 137] width 28 height 14
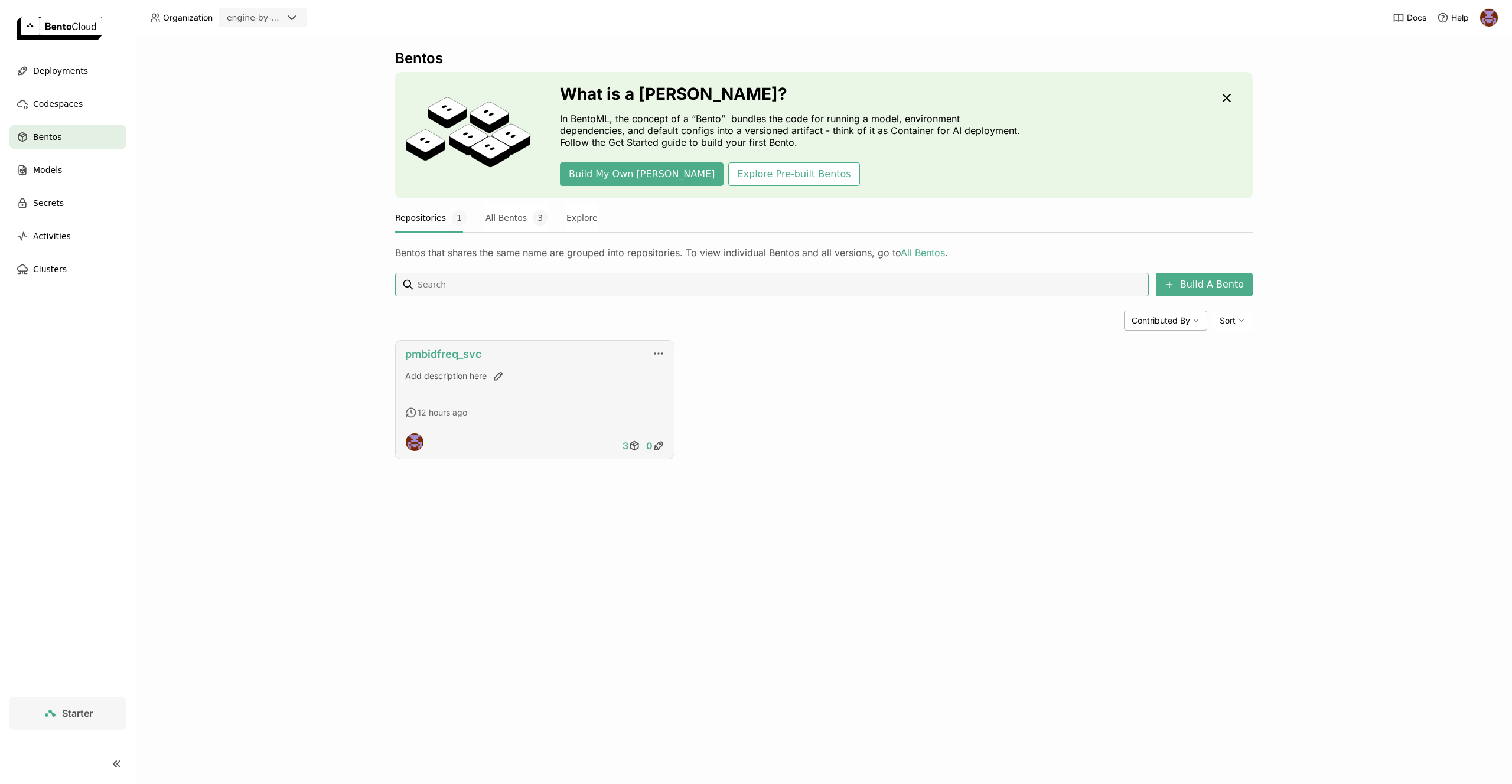
click at [467, 357] on link "pmbidfreq_svc" at bounding box center [443, 354] width 76 height 13
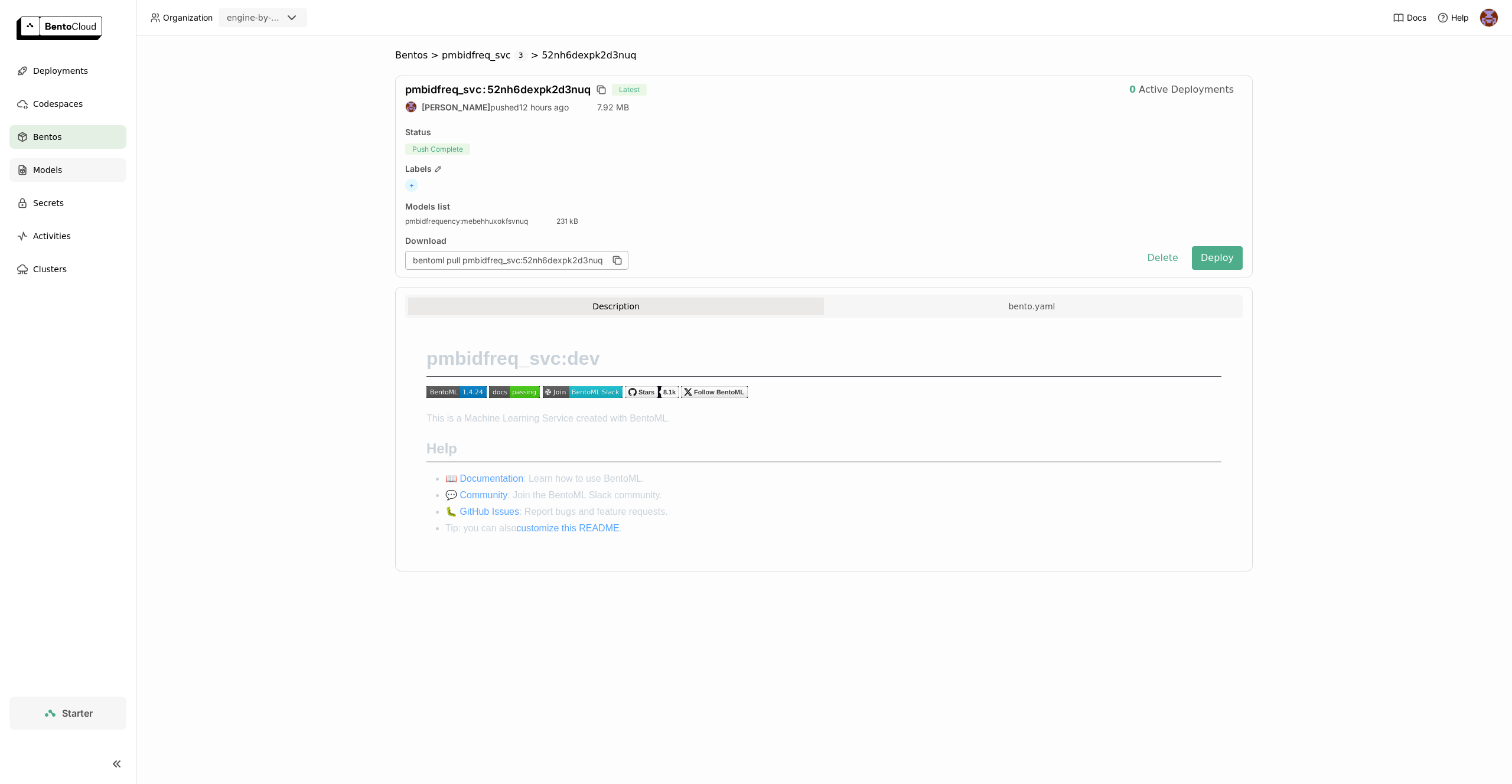
click at [83, 165] on div "Models" at bounding box center [68, 170] width 117 height 23
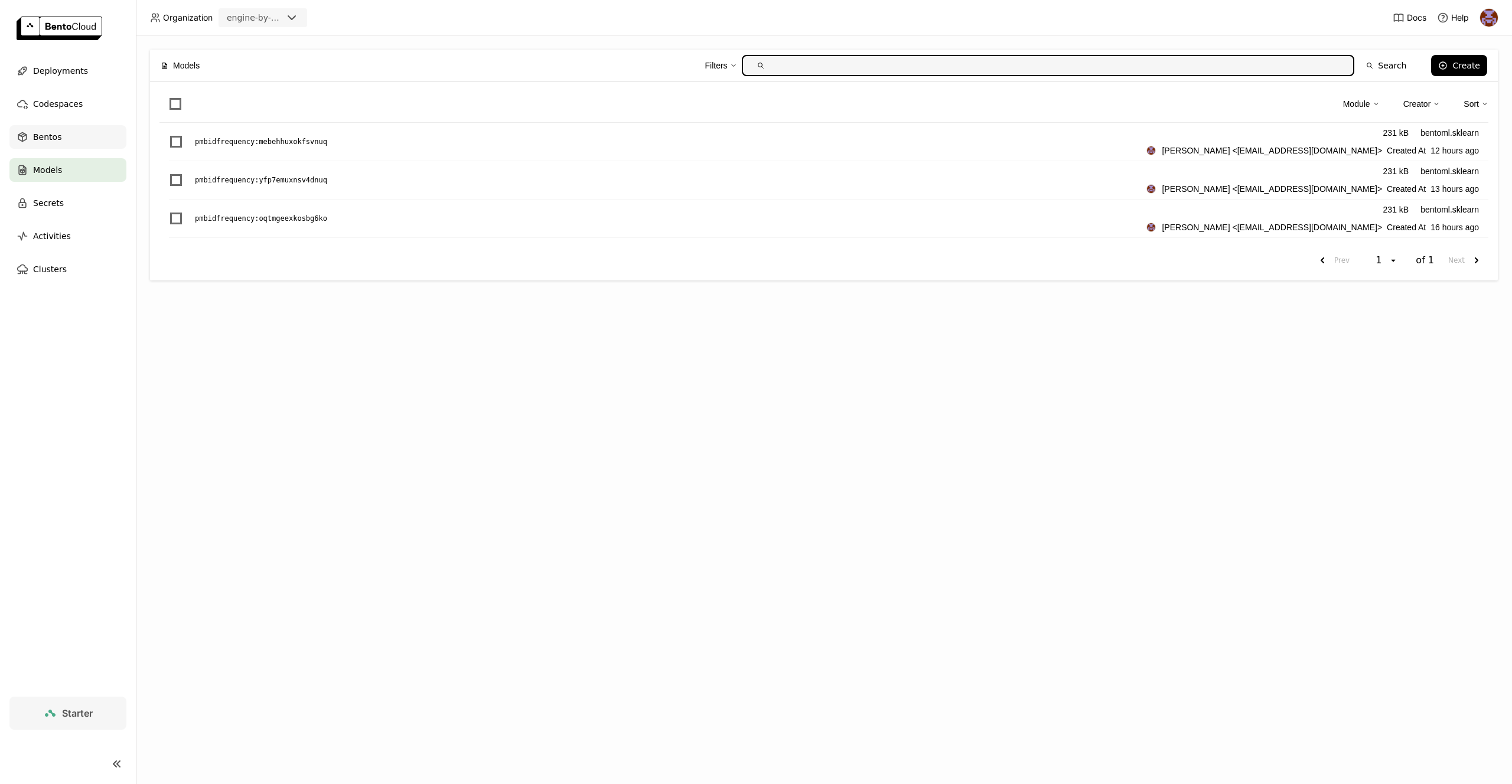
click at [92, 138] on div "Bentos" at bounding box center [68, 136] width 117 height 23
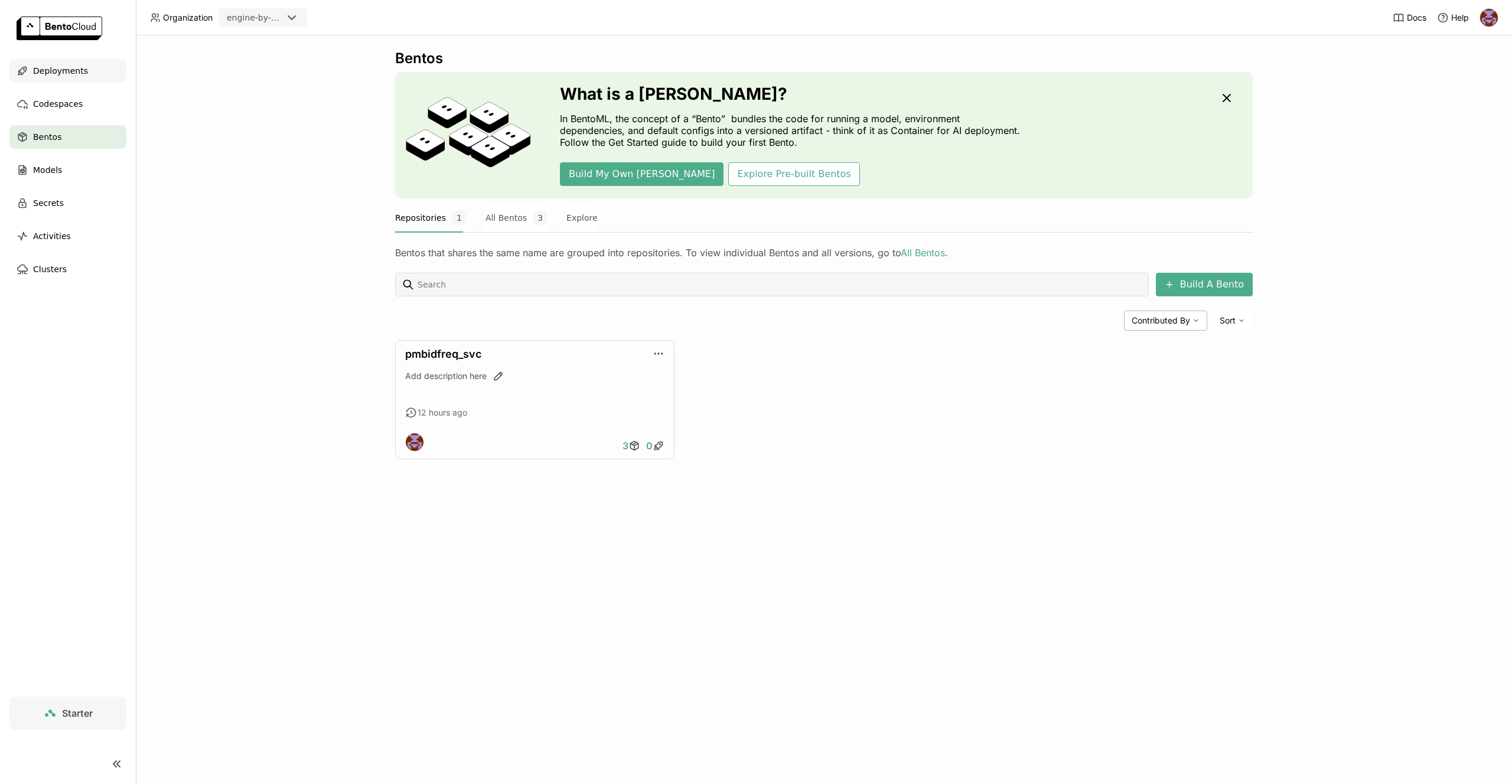
click at [61, 74] on span "Deployments" at bounding box center [60, 71] width 55 height 14
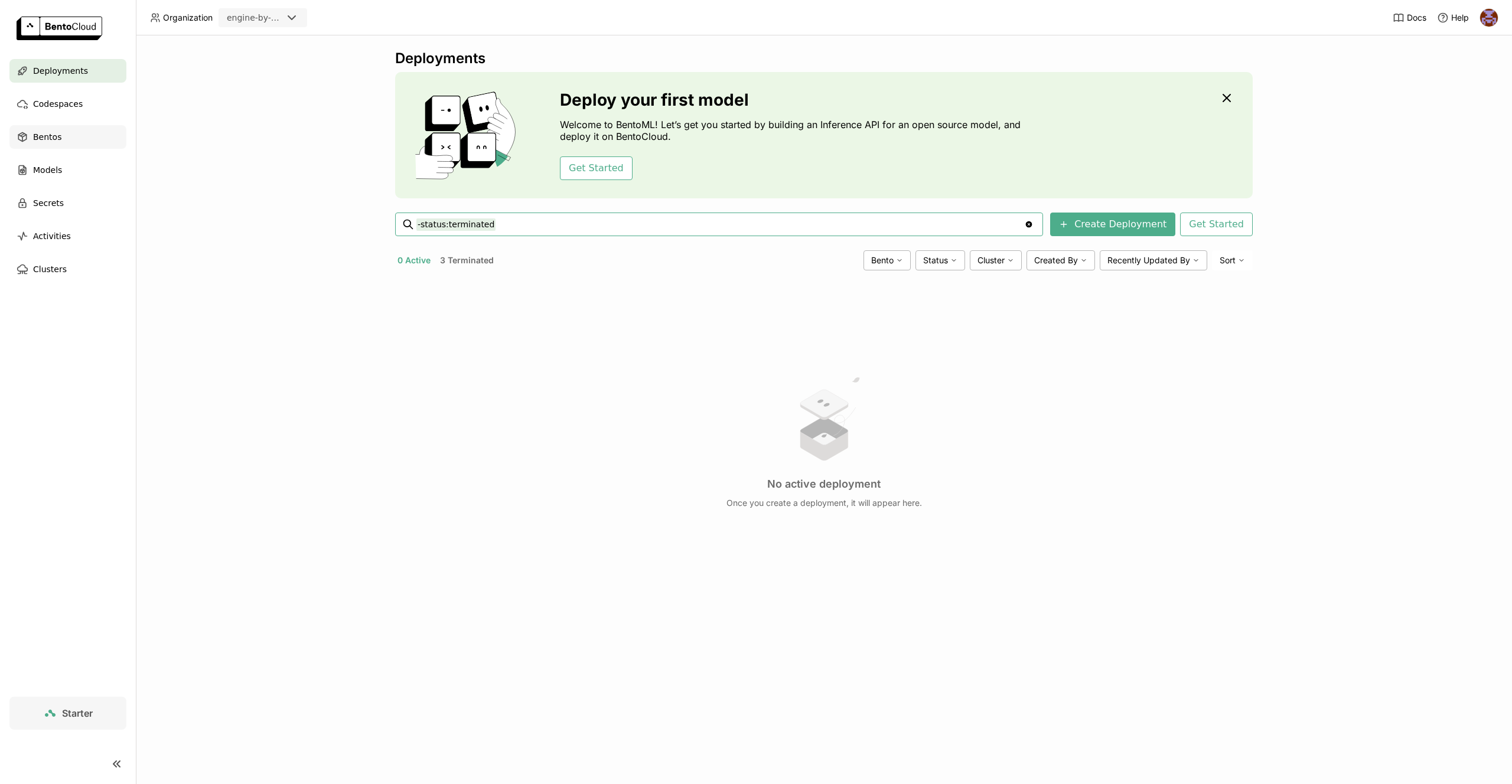
click at [73, 131] on div "Bentos" at bounding box center [68, 136] width 117 height 23
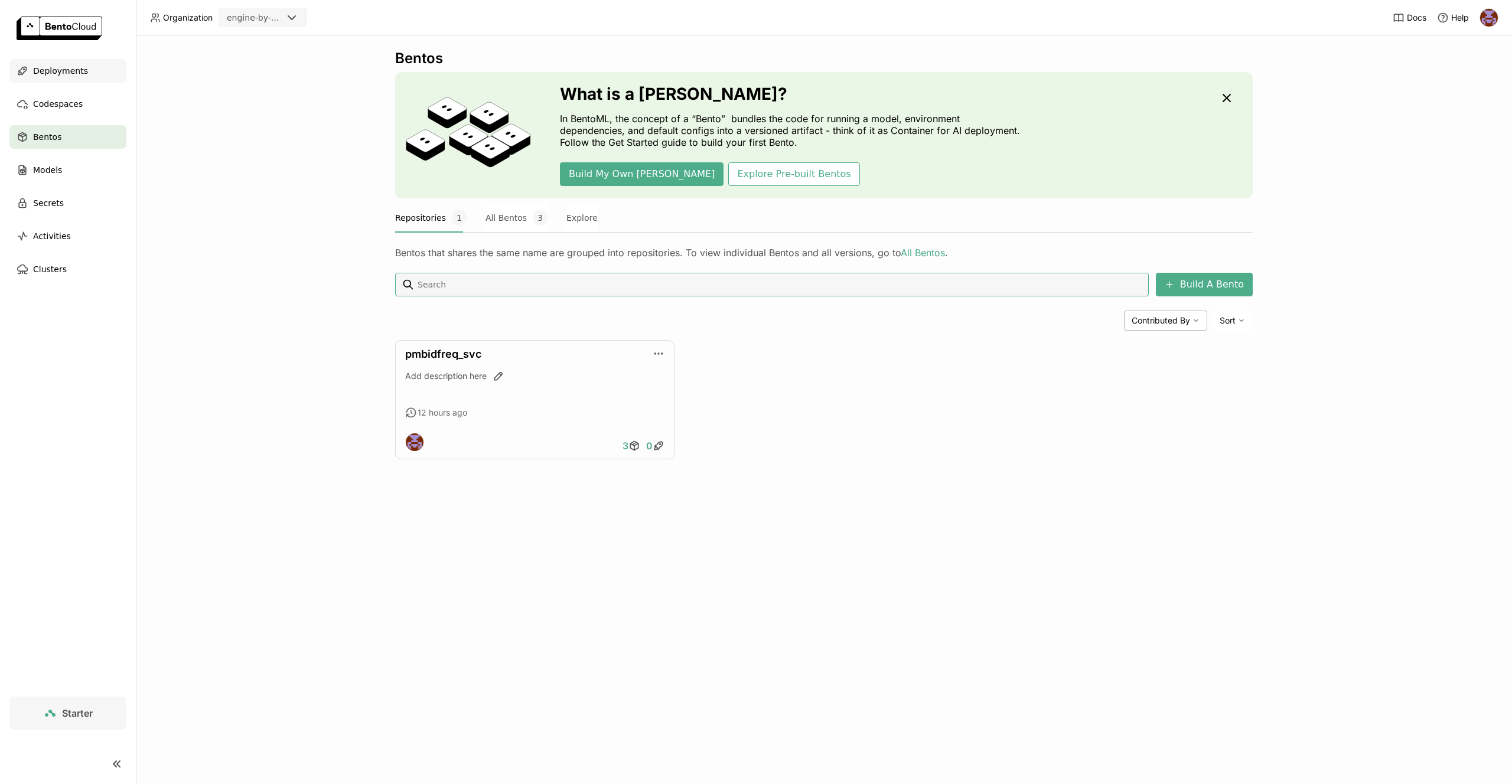
click at [63, 73] on span "Deployments" at bounding box center [60, 71] width 55 height 14
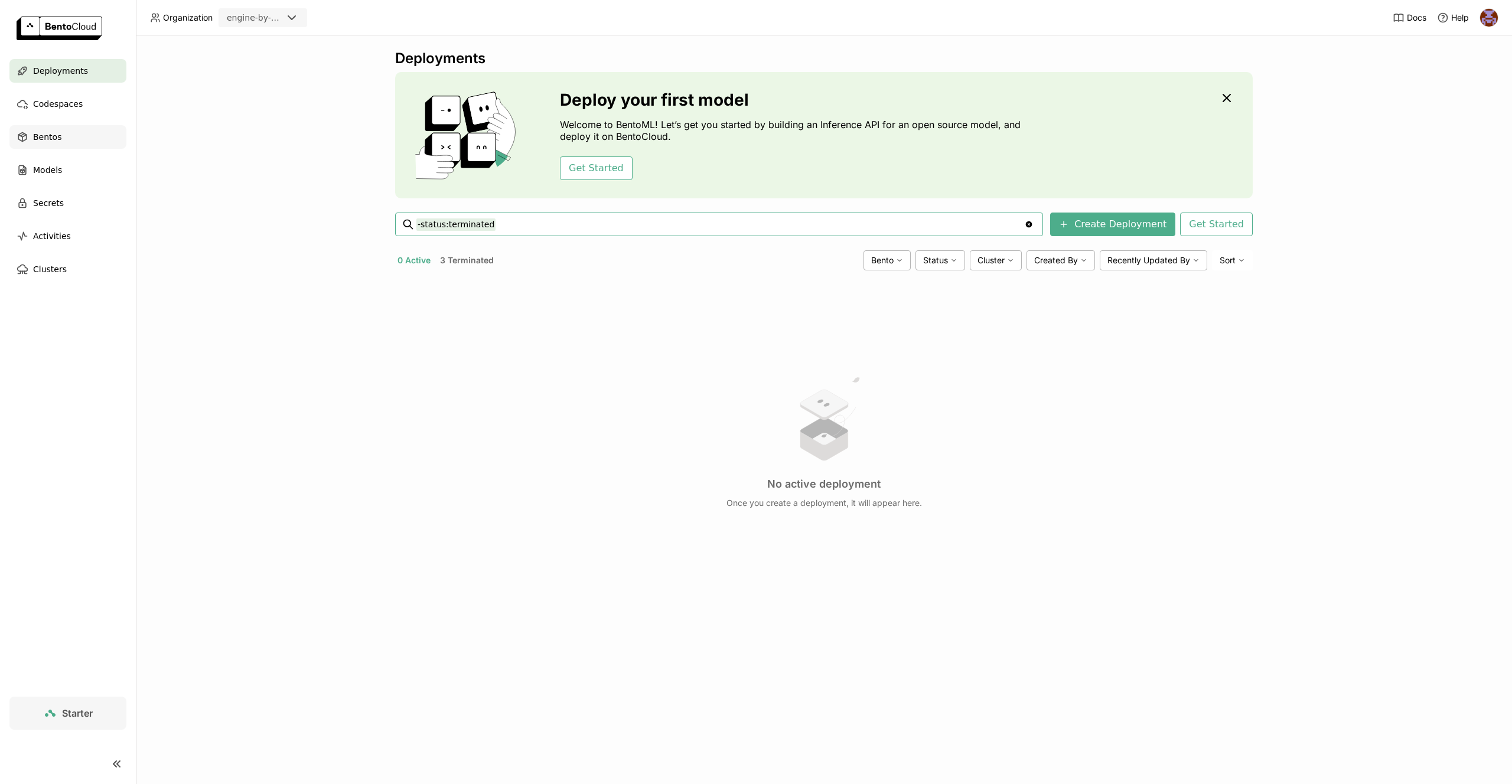
click at [52, 136] on span "Bentos" at bounding box center [47, 137] width 28 height 14
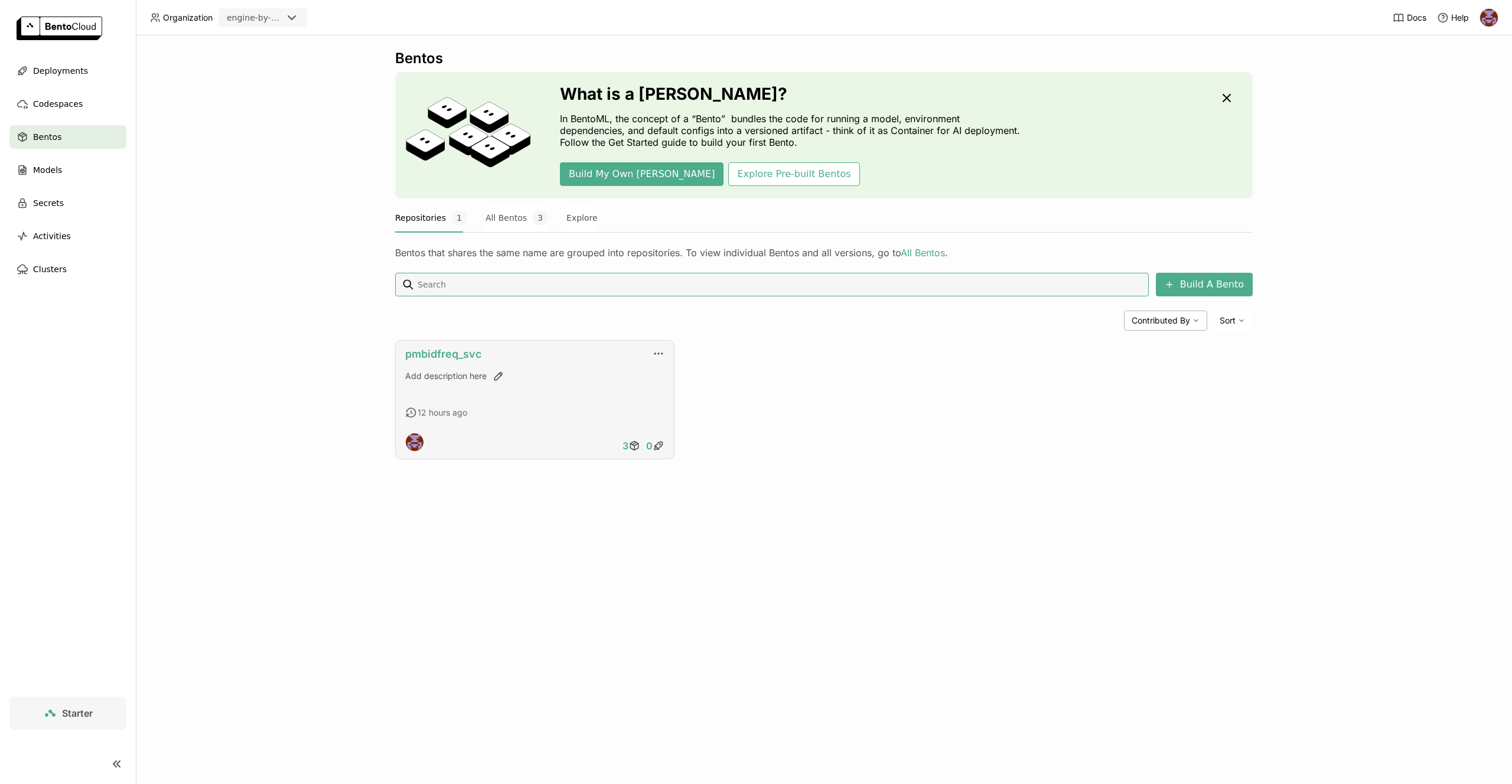
click at [439, 351] on link "pmbidfreq_svc" at bounding box center [443, 354] width 76 height 13
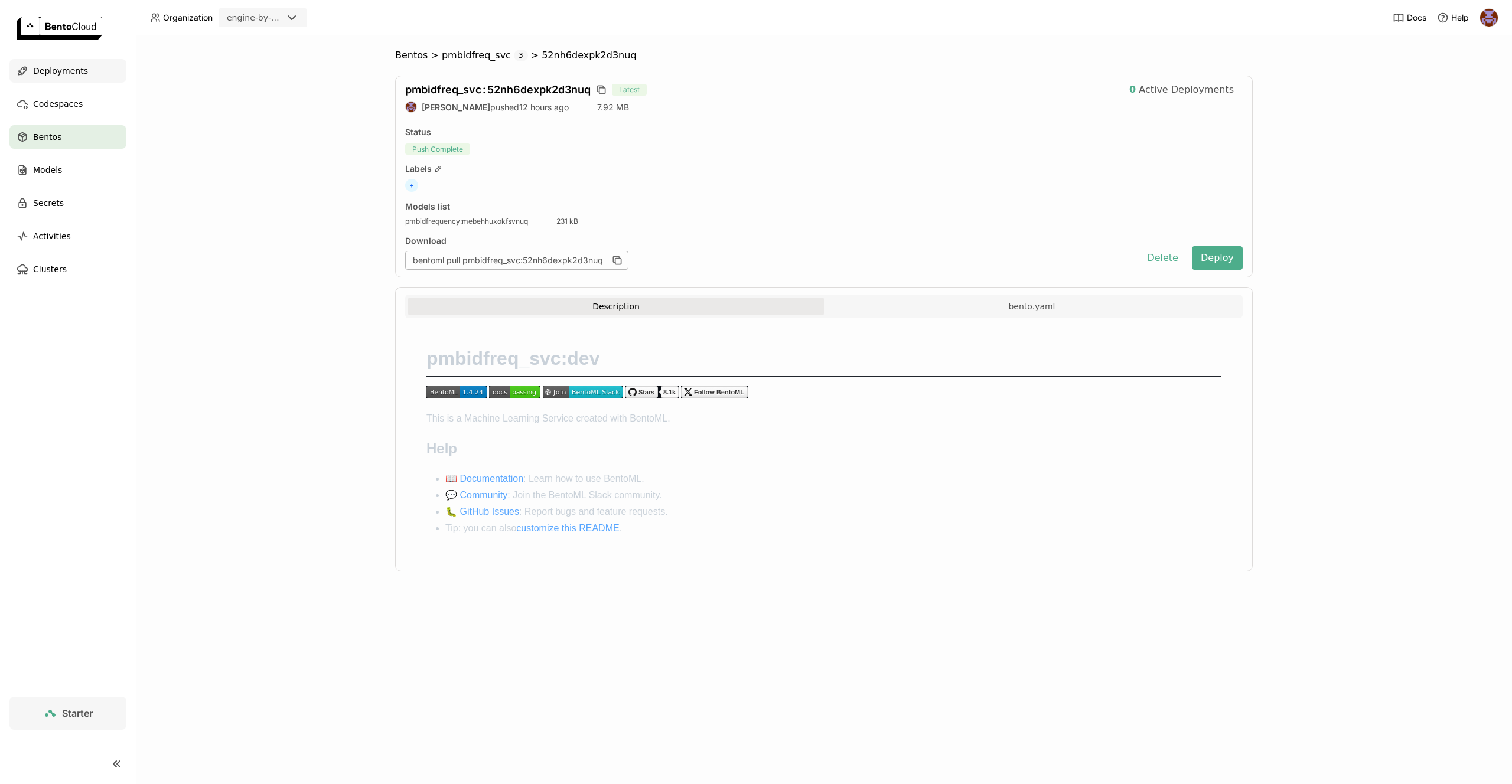
click at [58, 68] on span "Deployments" at bounding box center [60, 71] width 55 height 14
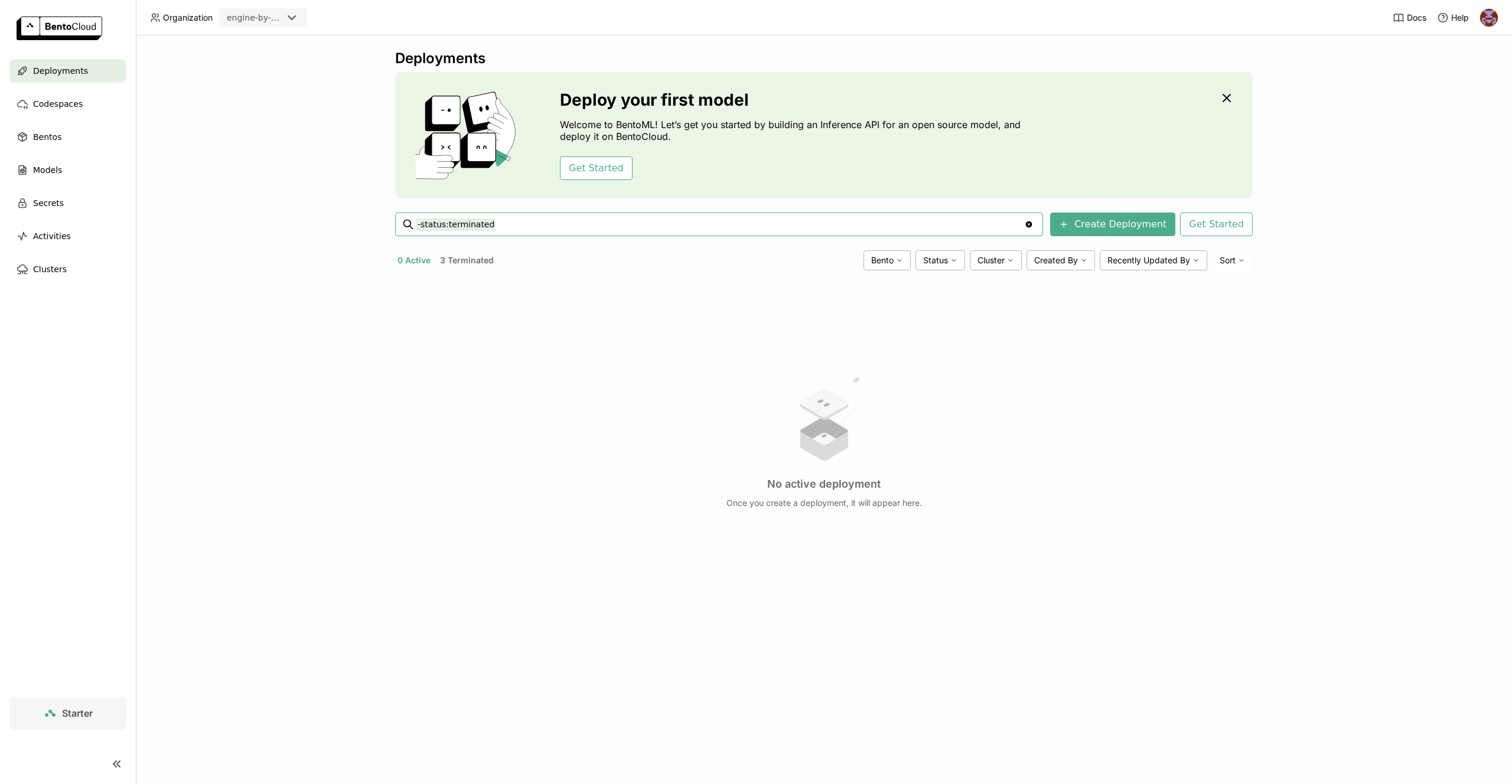
click at [474, 262] on button "3 Terminated" at bounding box center [467, 260] width 59 height 15
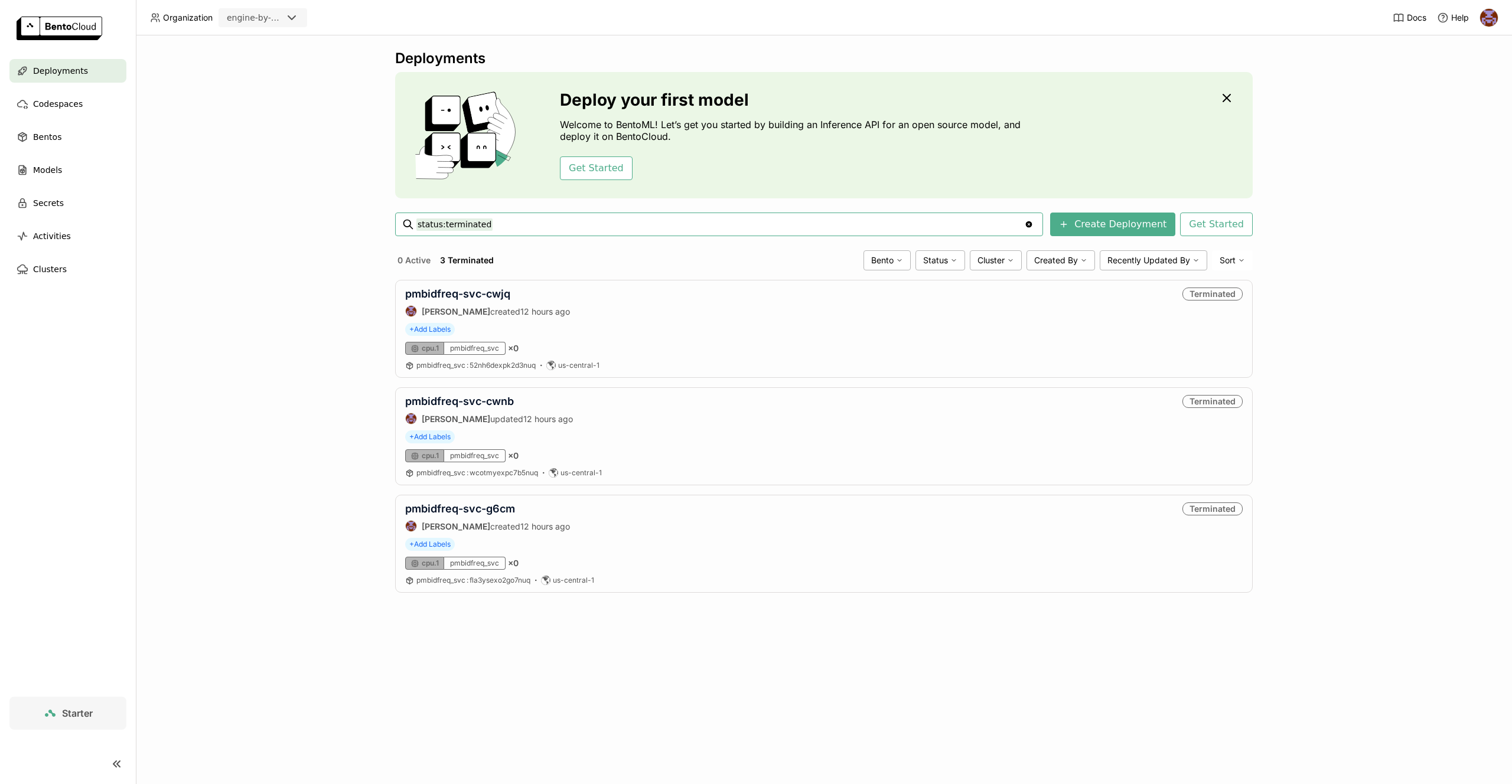
click at [87, 73] on div "Deployments" at bounding box center [68, 71] width 117 height 23
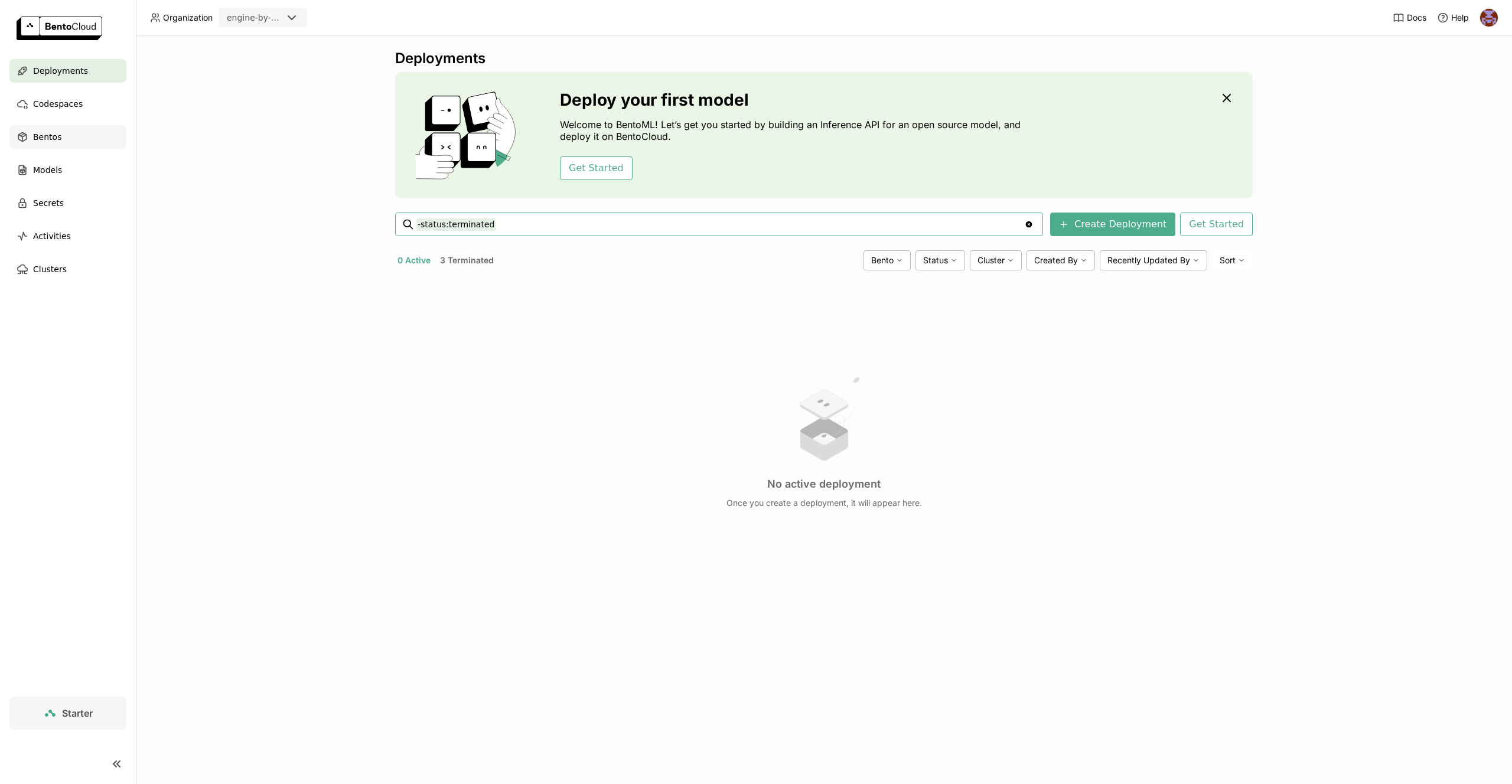
click at [75, 141] on div "Bentos" at bounding box center [68, 136] width 117 height 23
